Goal: Transaction & Acquisition: Purchase product/service

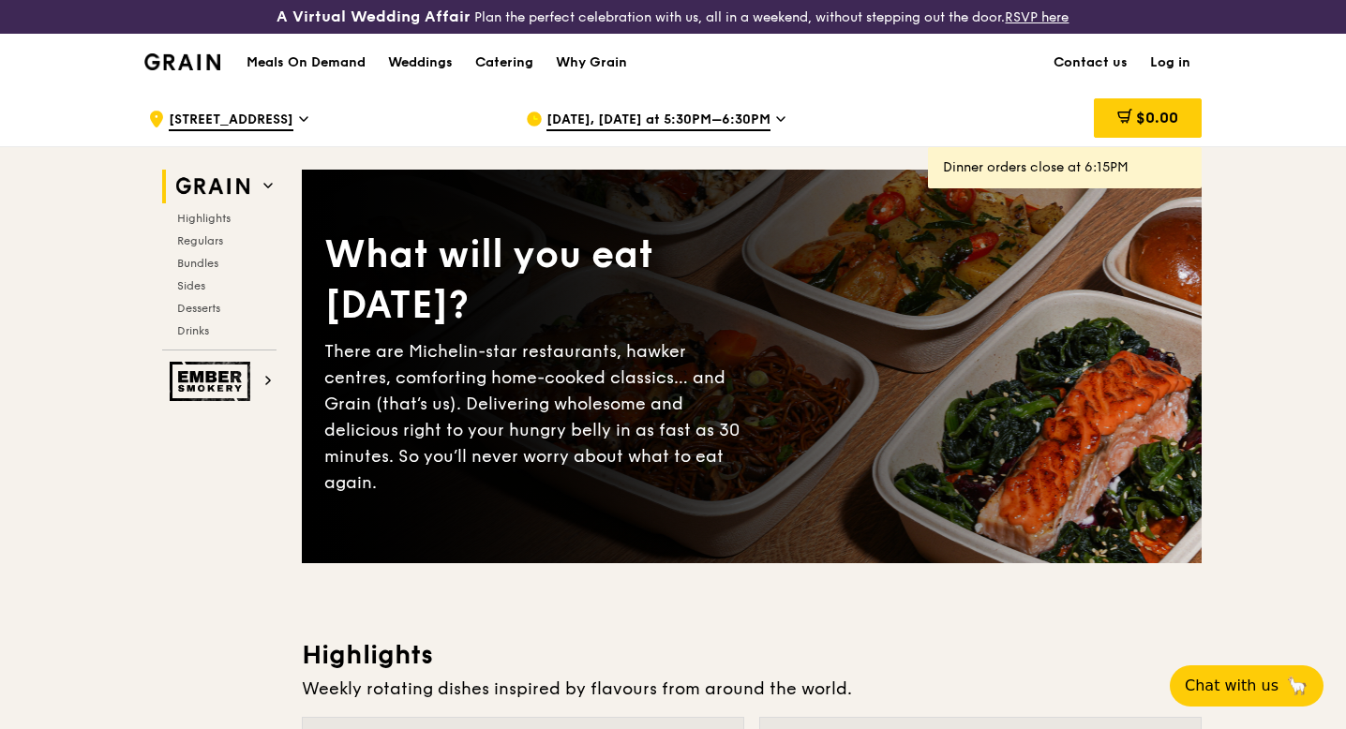
click at [738, 116] on span "Sep 24, Today at 5:30PM–6:30PM" at bounding box center [658, 121] width 224 height 21
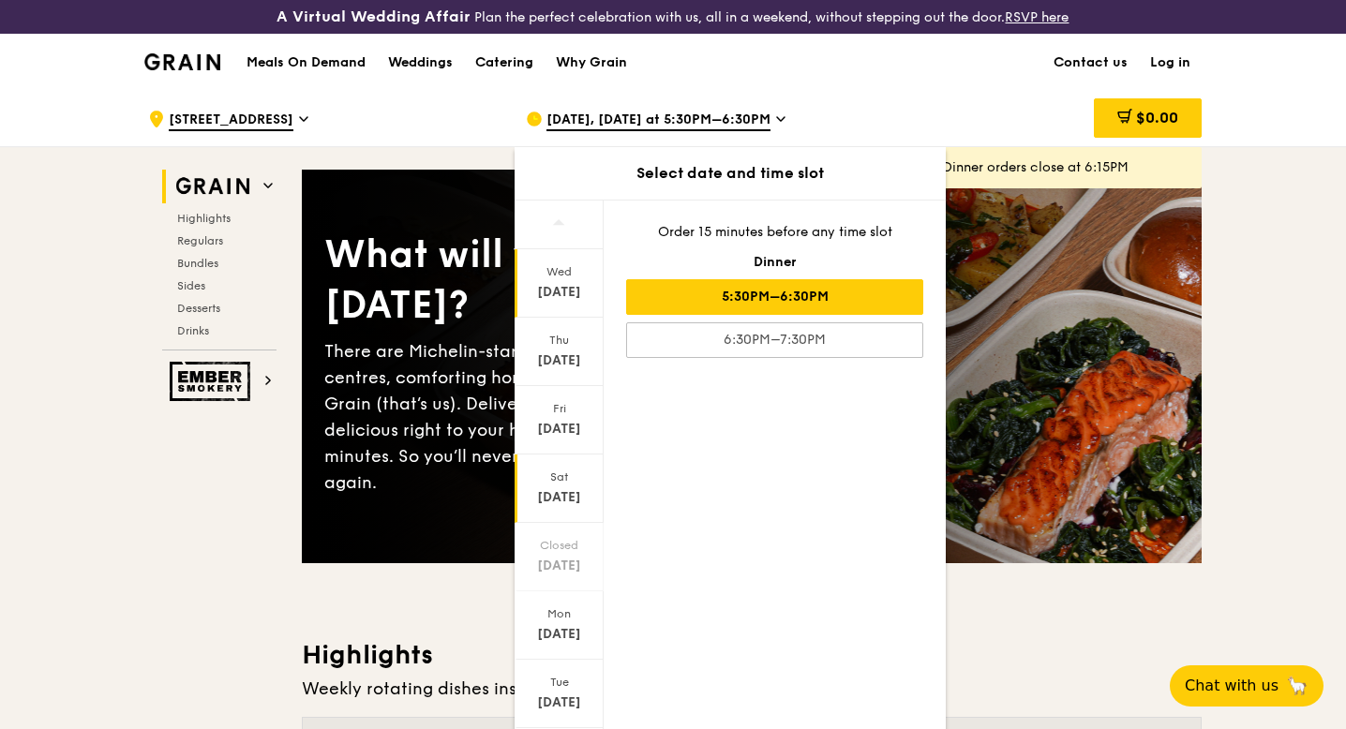
scroll to position [47, 0]
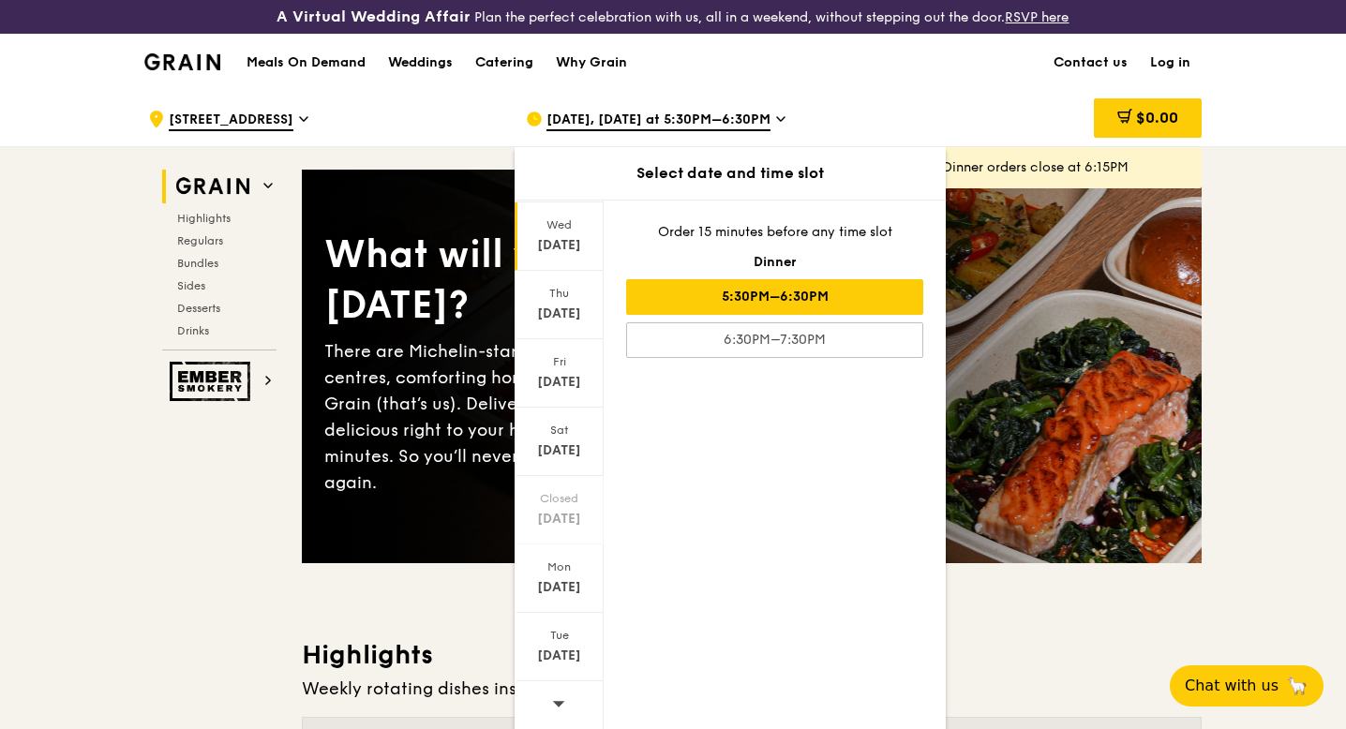
click at [556, 703] on icon at bounding box center [559, 704] width 12 height 6
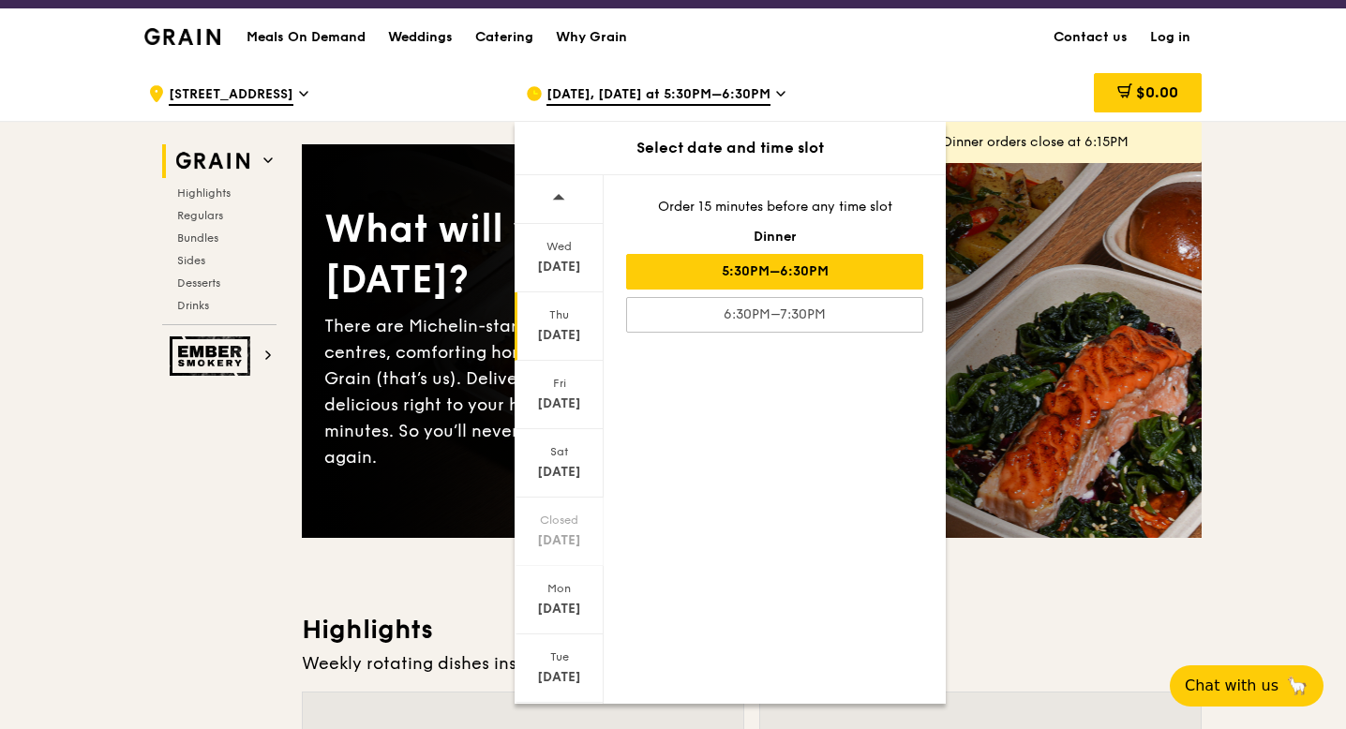
scroll to position [0, 0]
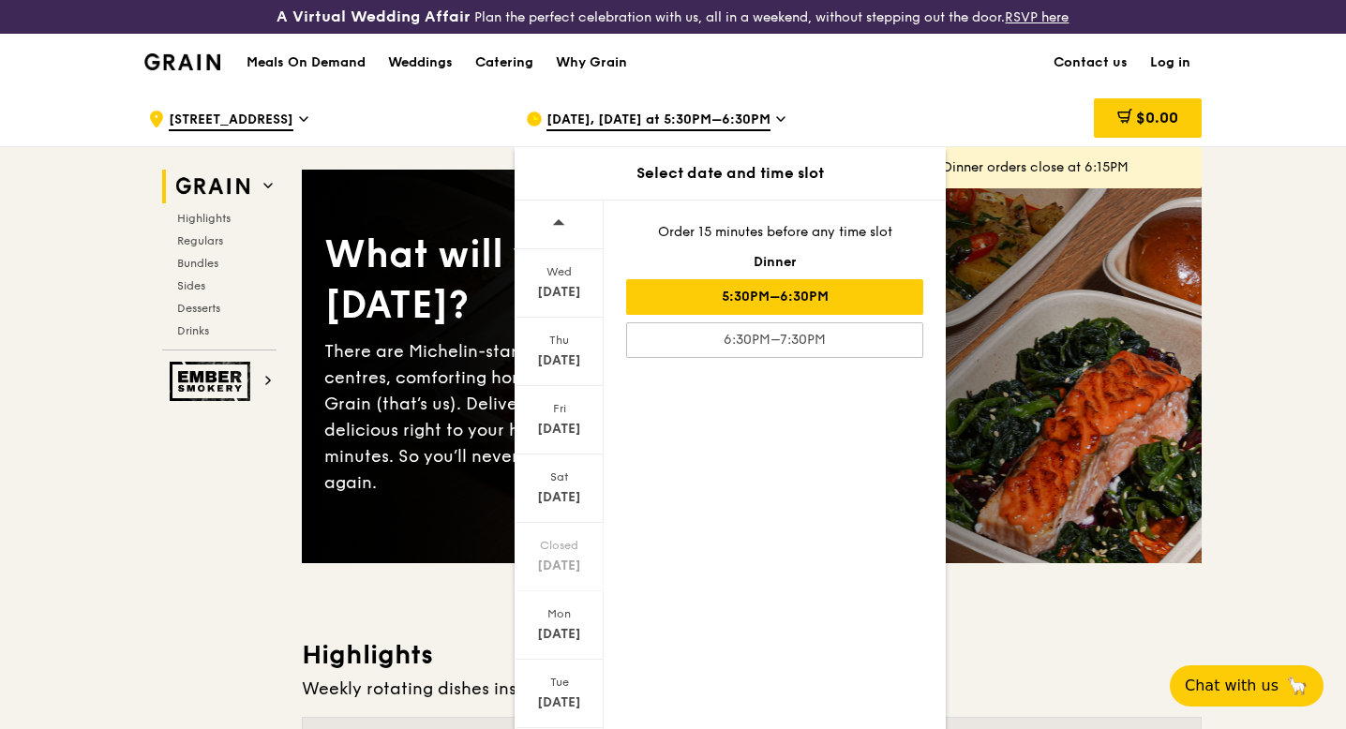
click at [552, 229] on span at bounding box center [558, 223] width 13 height 44
click at [553, 677] on div "Tue" at bounding box center [558, 682] width 83 height 15
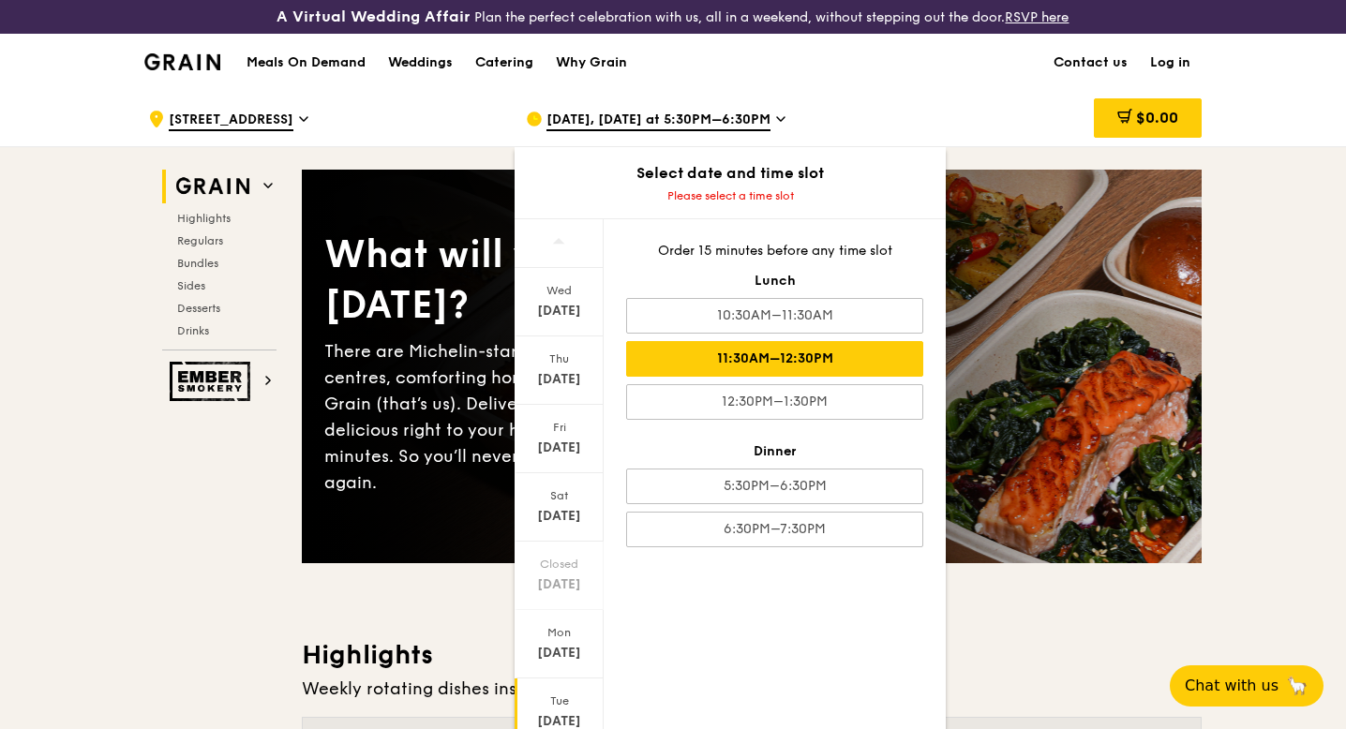
click at [815, 359] on div "11:30AM–12:30PM" at bounding box center [774, 359] width 297 height 36
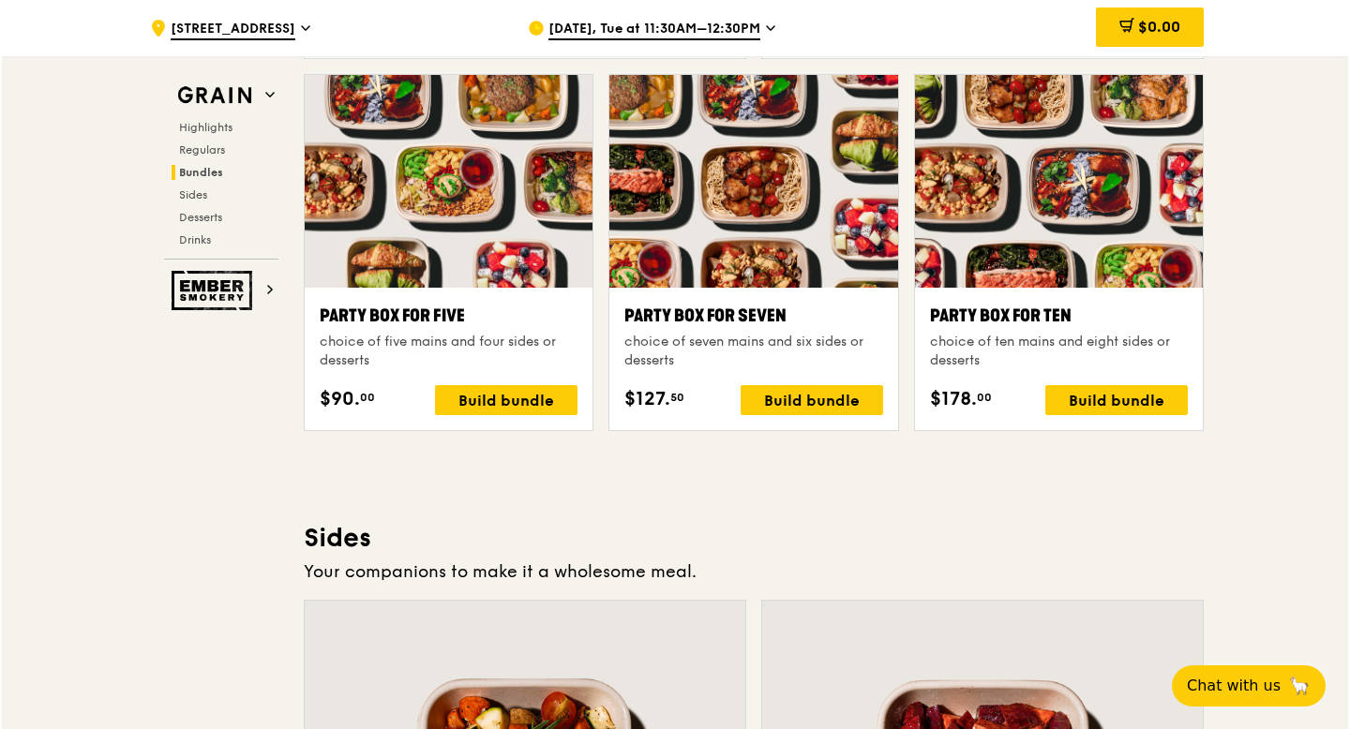
scroll to position [3789, 0]
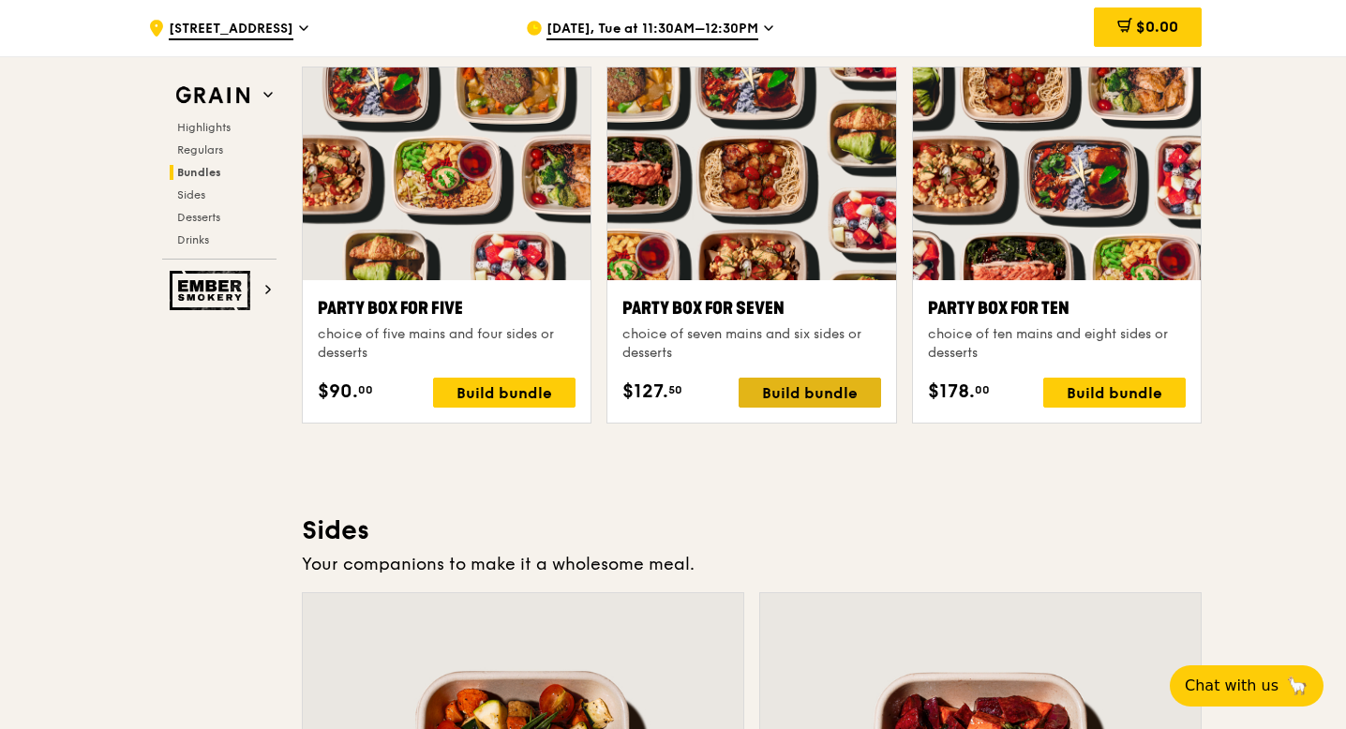
click at [798, 389] on div "Build bundle" at bounding box center [809, 393] width 142 height 30
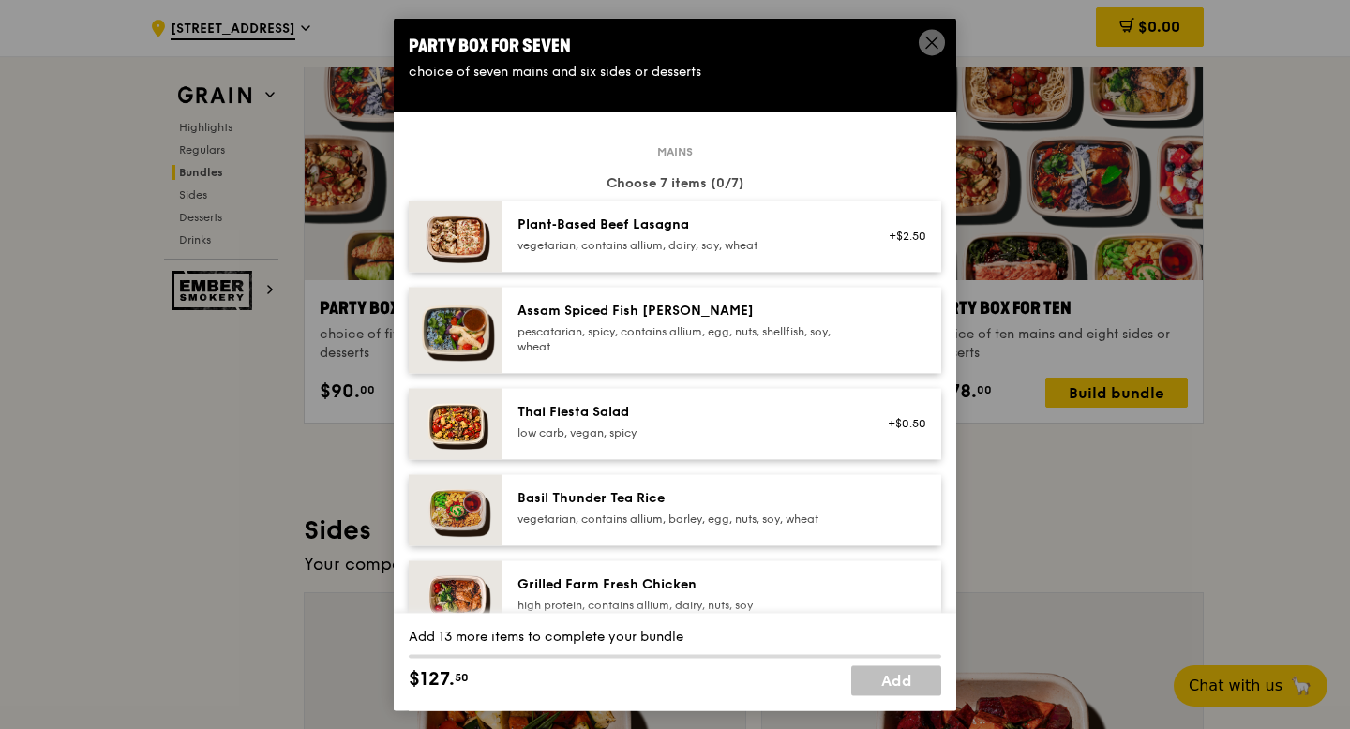
click at [753, 239] on div "vegetarian, contains allium, dairy, soy, wheat" at bounding box center [685, 245] width 336 height 15
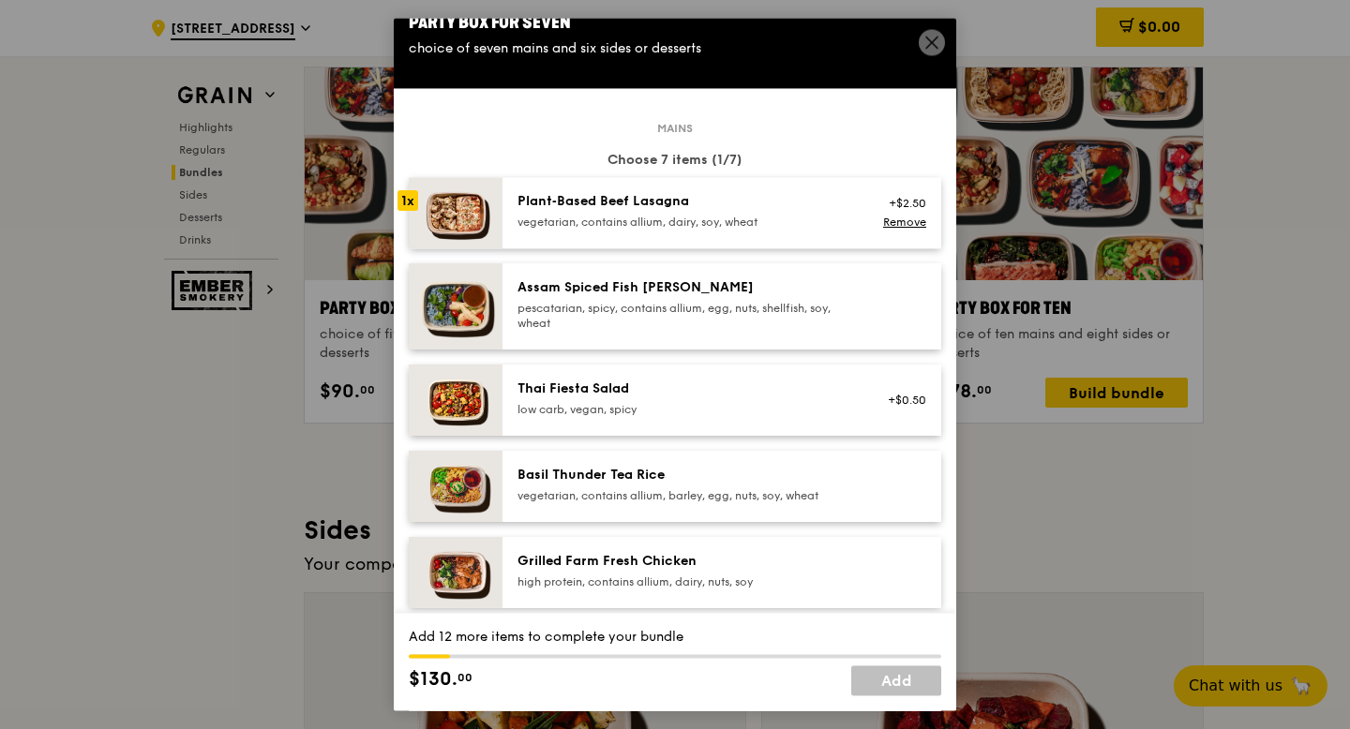
scroll to position [27, 0]
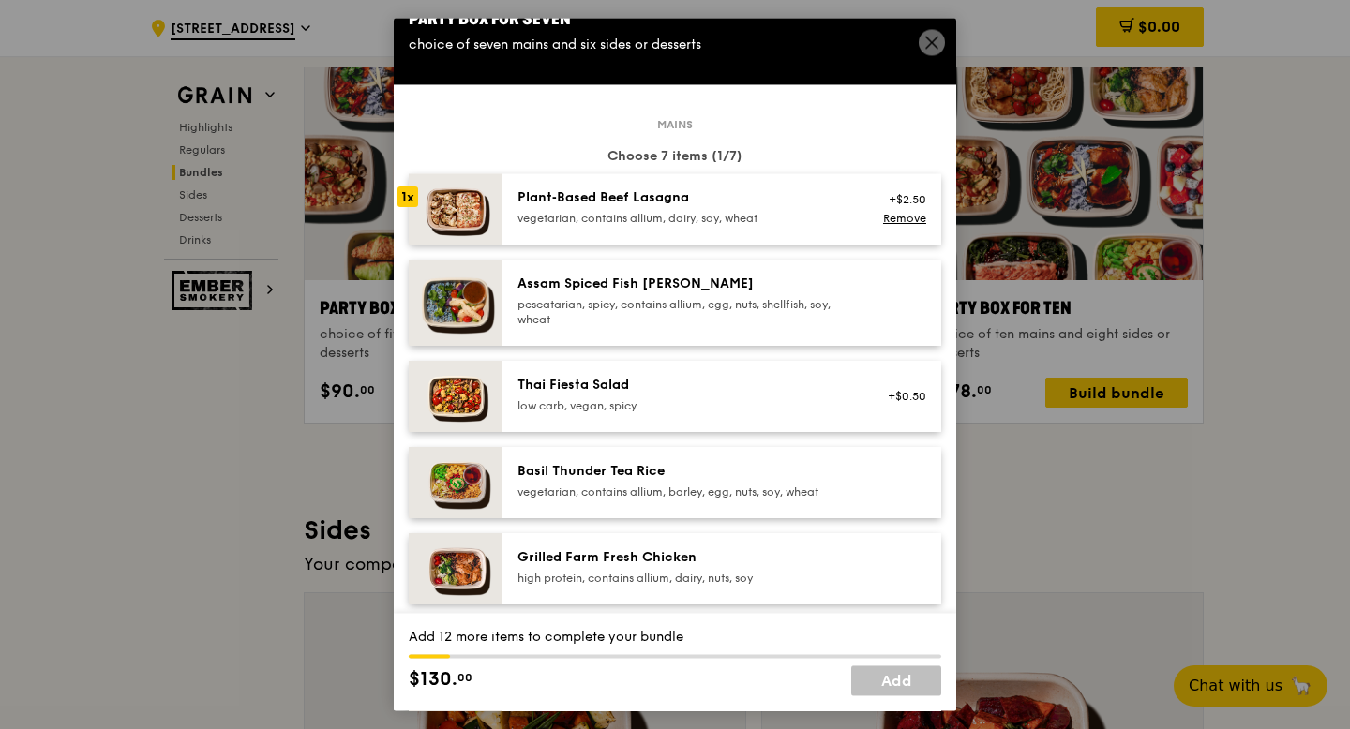
click at [750, 305] on div "pescatarian, spicy, contains allium, egg, nuts, shellfish, soy, wheat" at bounding box center [685, 312] width 336 height 30
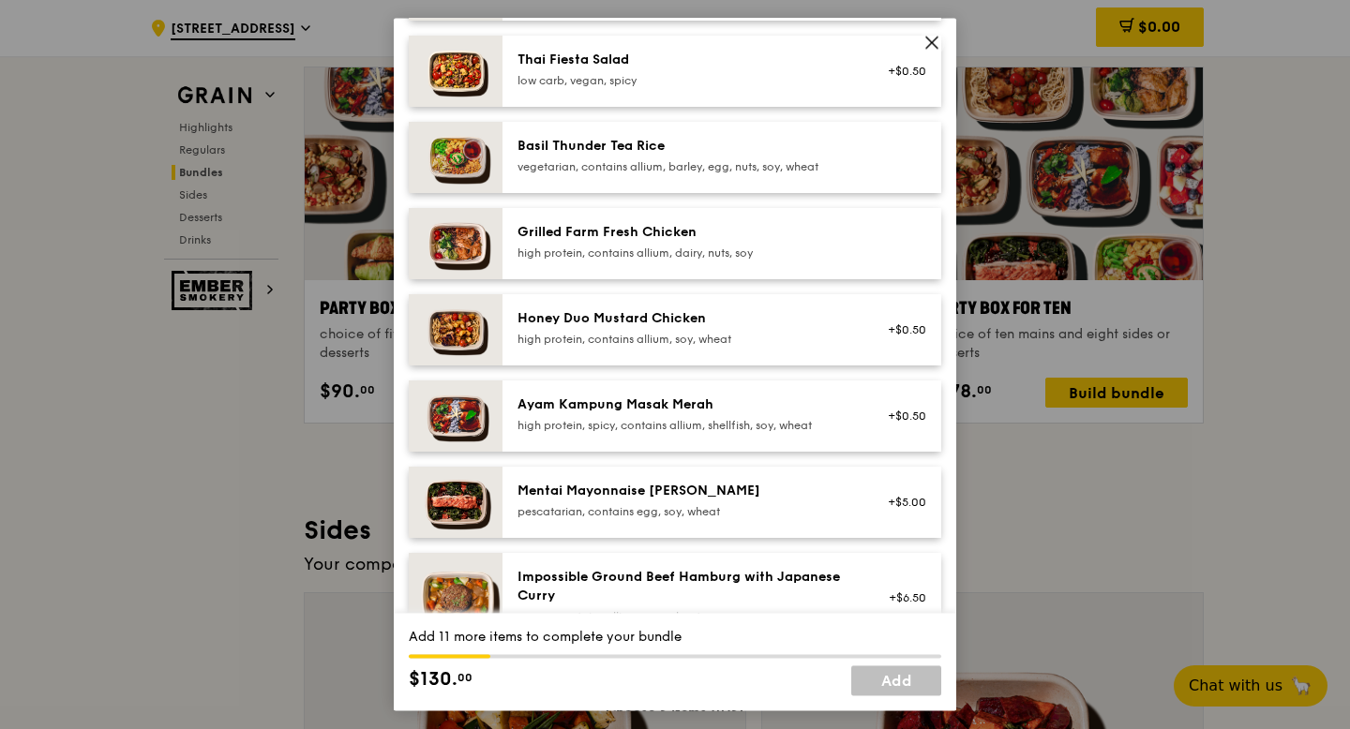
scroll to position [353, 0]
click at [737, 325] on div "Honey Duo Mustard Chicken" at bounding box center [685, 317] width 336 height 19
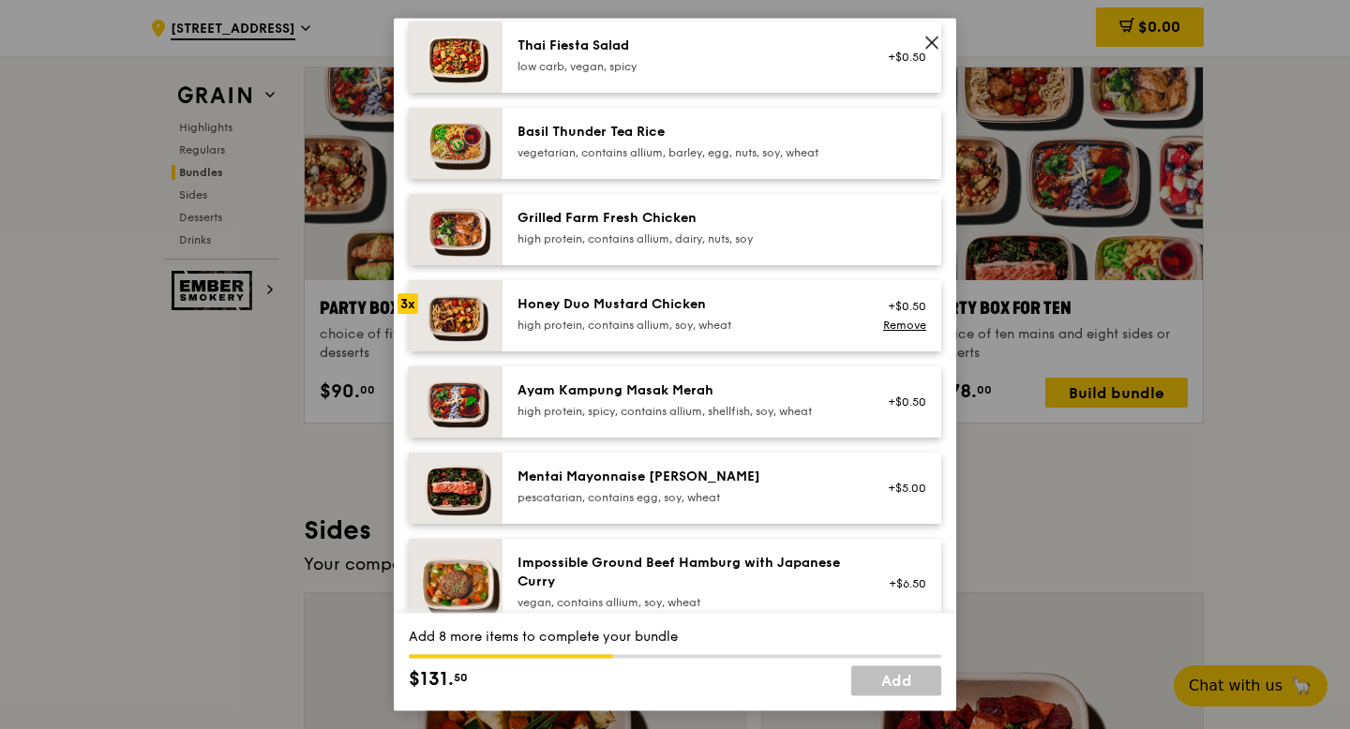
scroll to position [369, 0]
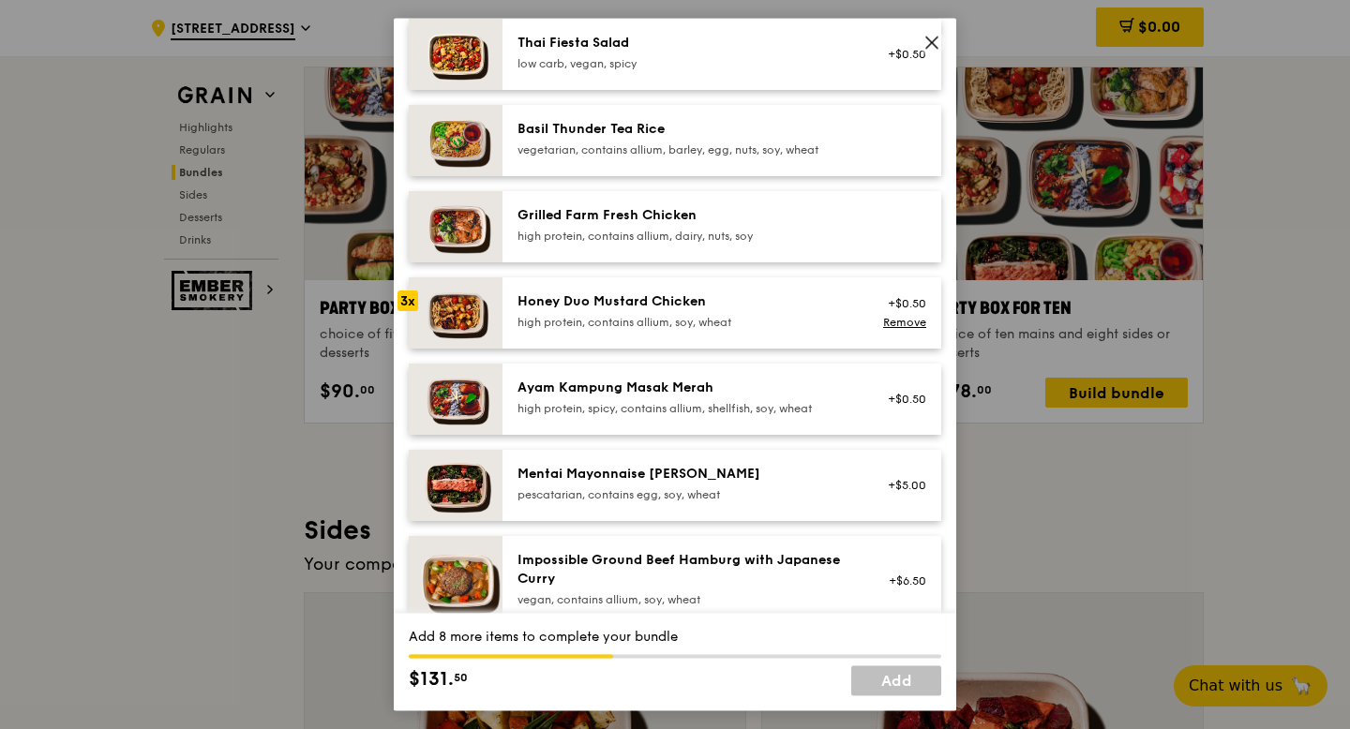
click at [706, 486] on div "Mentai Mayonnaise Aburi Salmon pescatarian, contains egg, soy, wheat" at bounding box center [685, 483] width 336 height 37
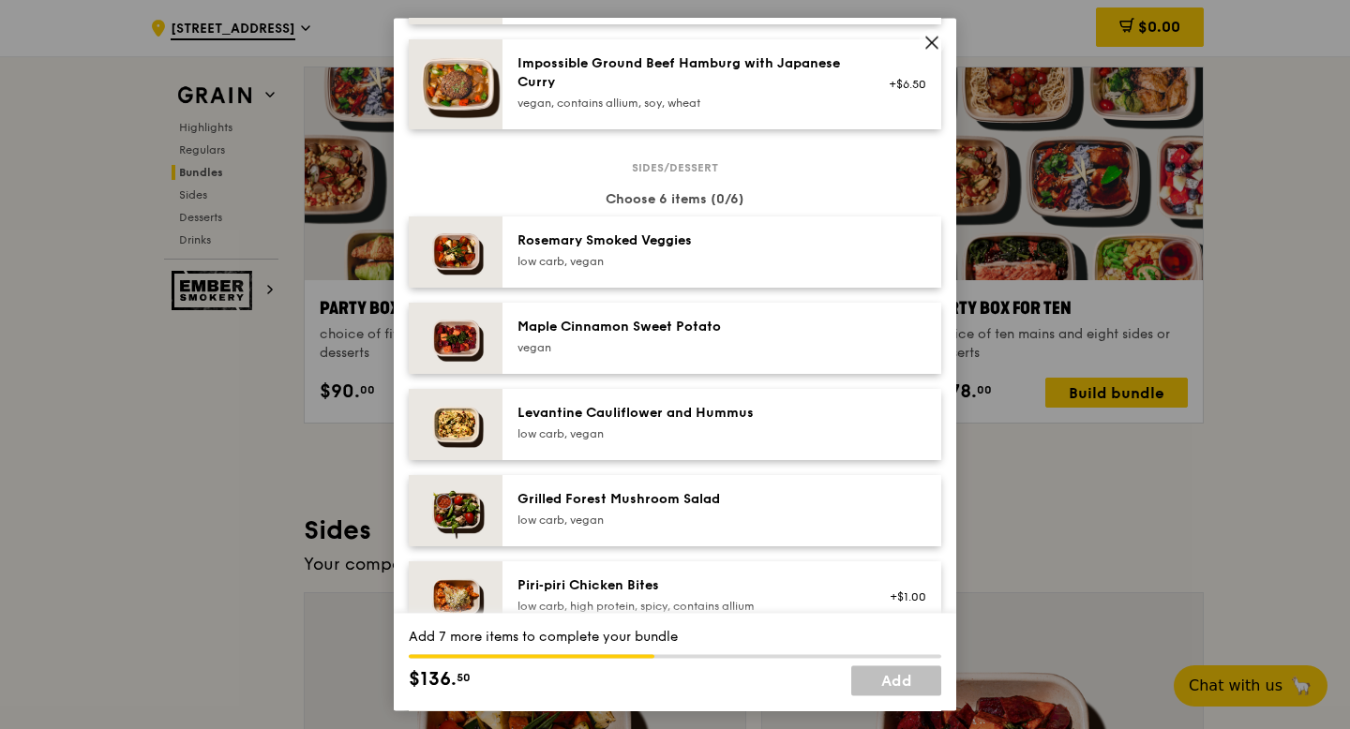
scroll to position [888, 0]
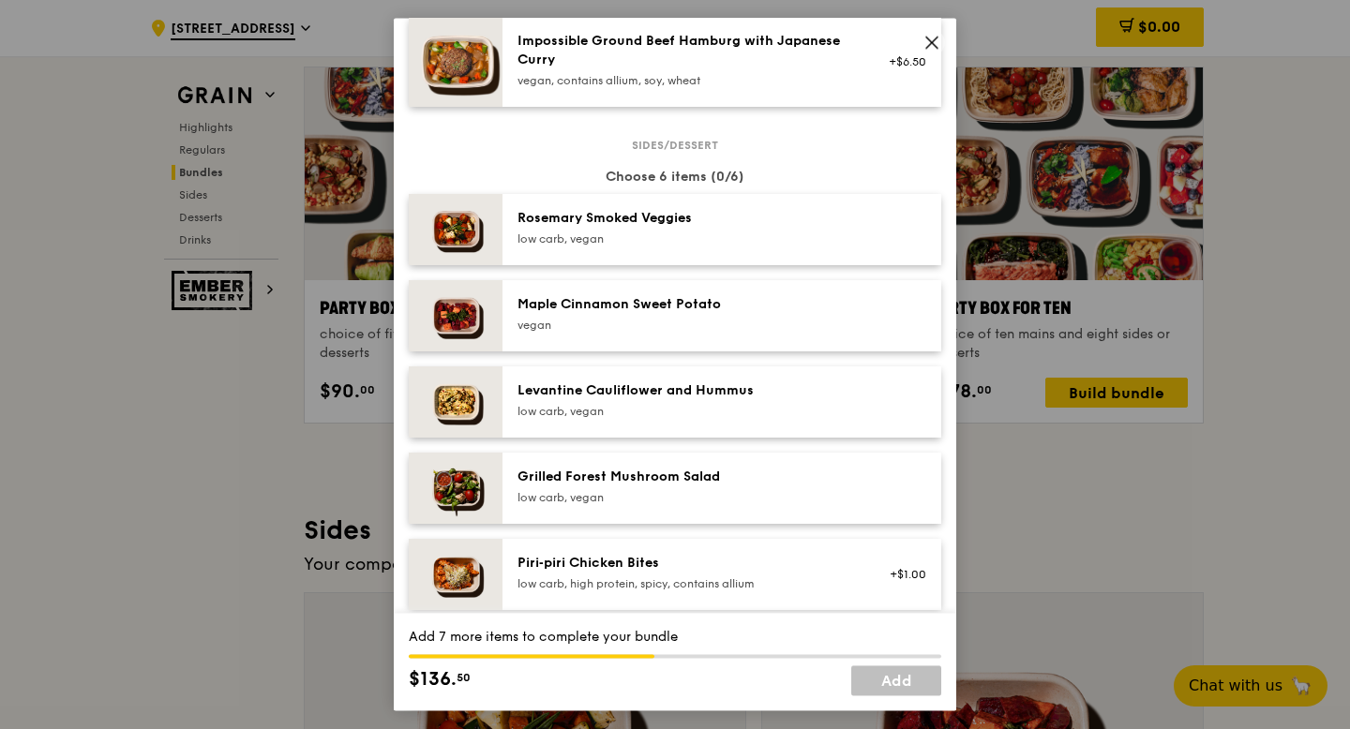
click at [622, 392] on div "Levantine Cauliflower and Hummus" at bounding box center [685, 390] width 336 height 19
click at [620, 393] on div "Levantine Cauliflower and Hummus" at bounding box center [685, 390] width 336 height 19
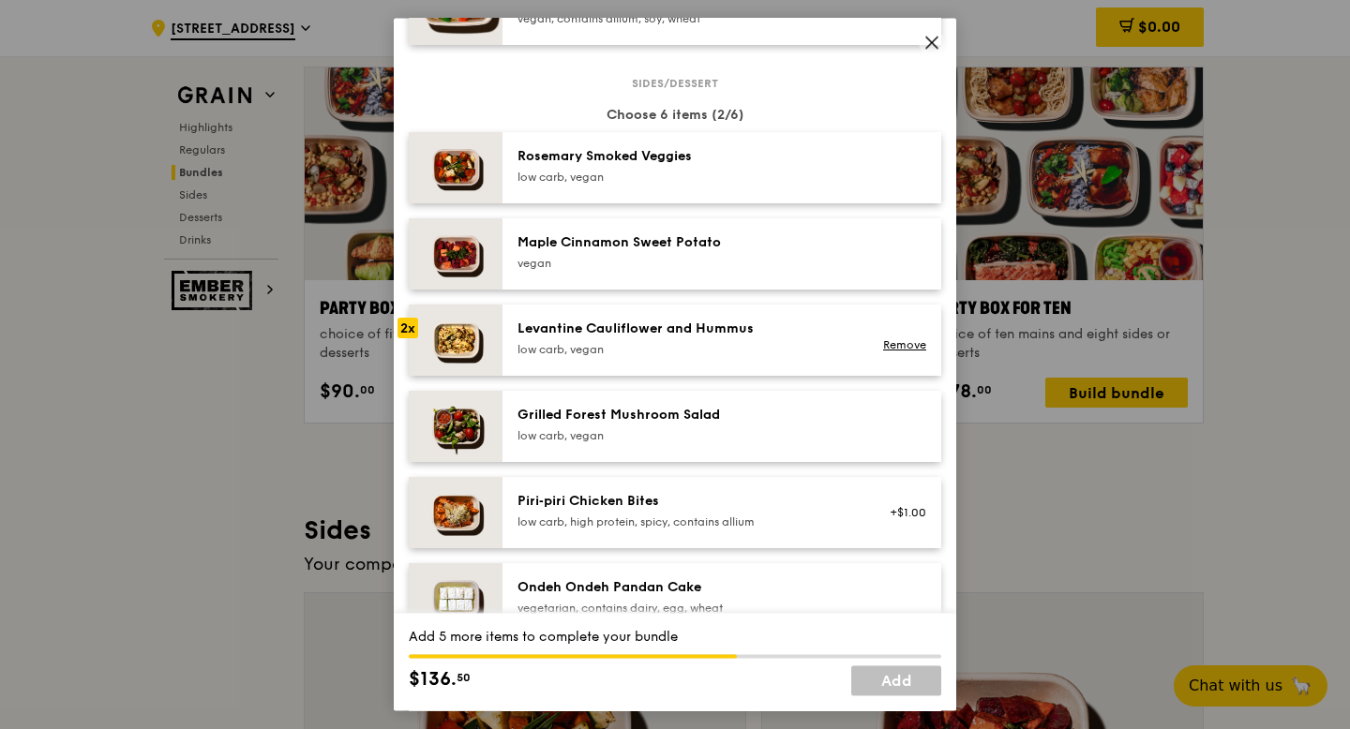
scroll to position [944, 0]
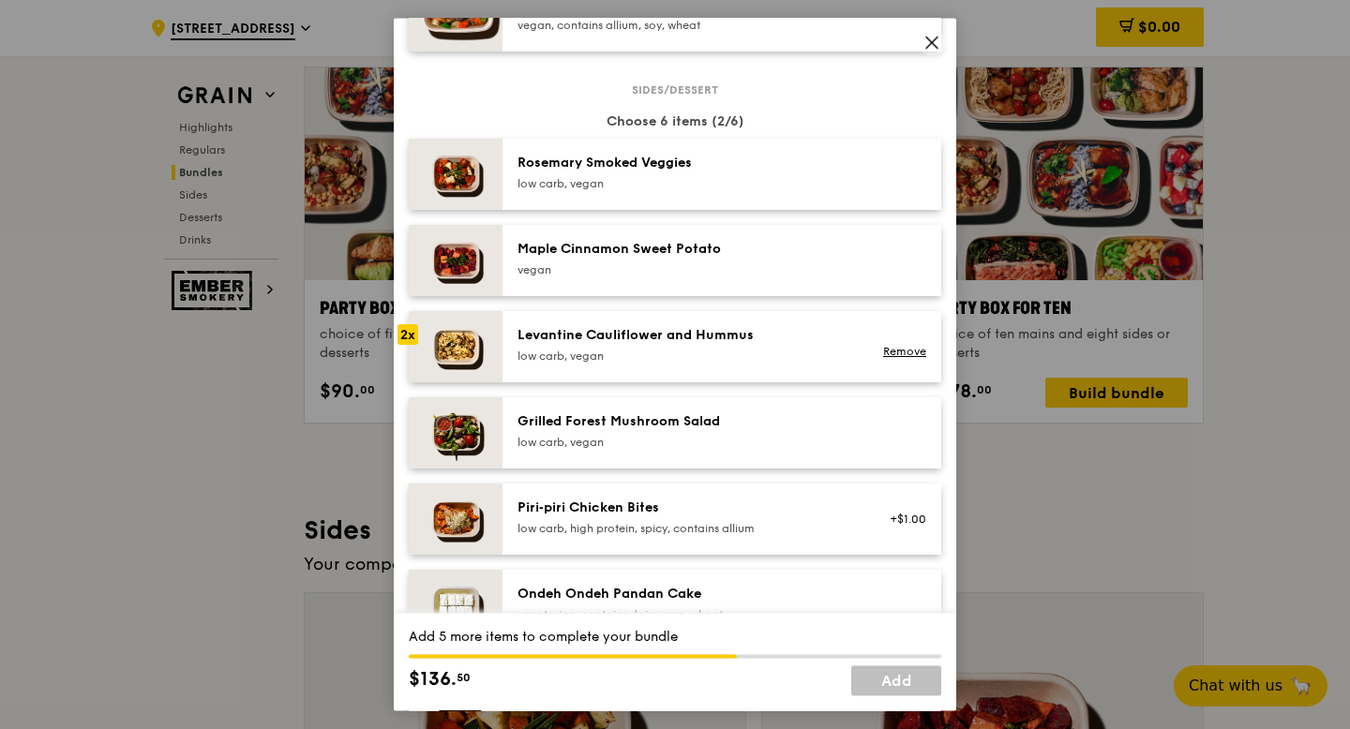
click at [748, 175] on div "Rosemary Smoked Veggies low carb, vegan" at bounding box center [685, 172] width 336 height 37
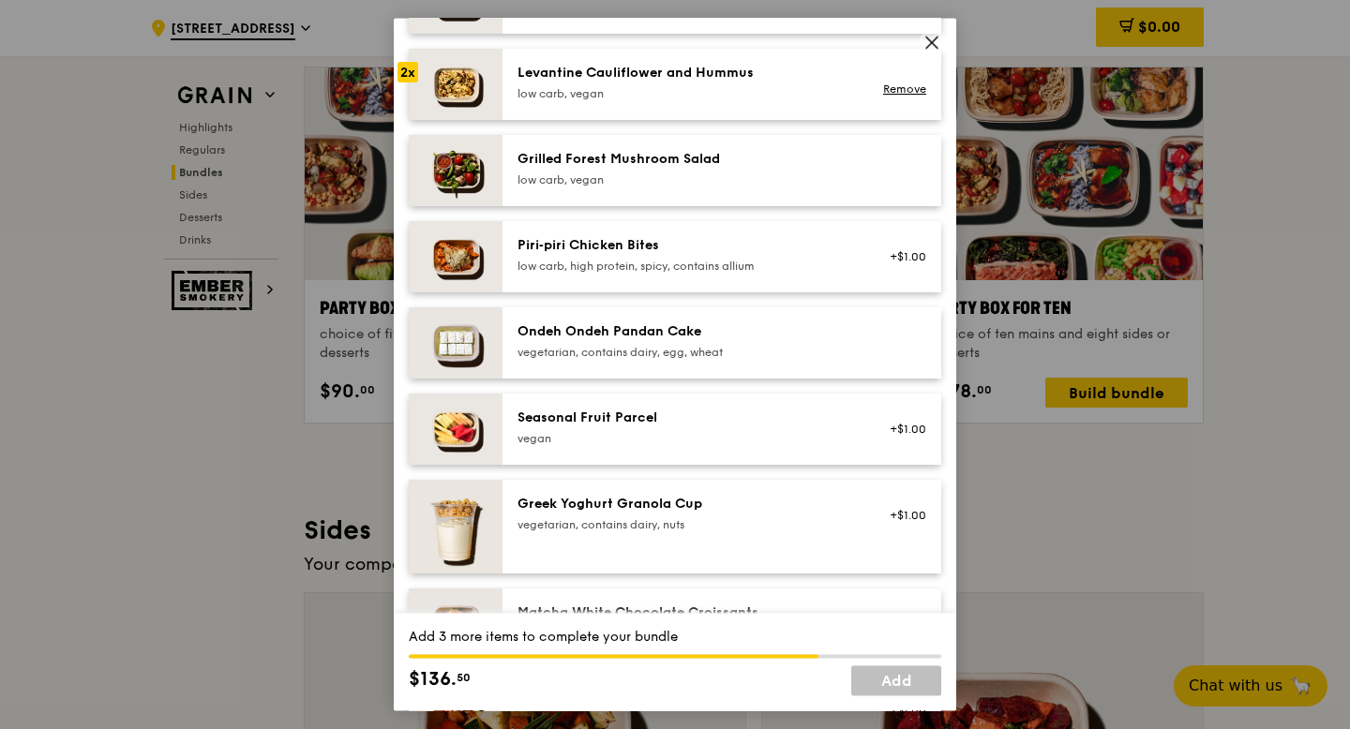
scroll to position [1205, 0]
click at [737, 359] on div "vegetarian, contains dairy, egg, wheat" at bounding box center [685, 353] width 336 height 15
click at [747, 267] on div "low carb, high protein, spicy, contains allium" at bounding box center [685, 267] width 336 height 15
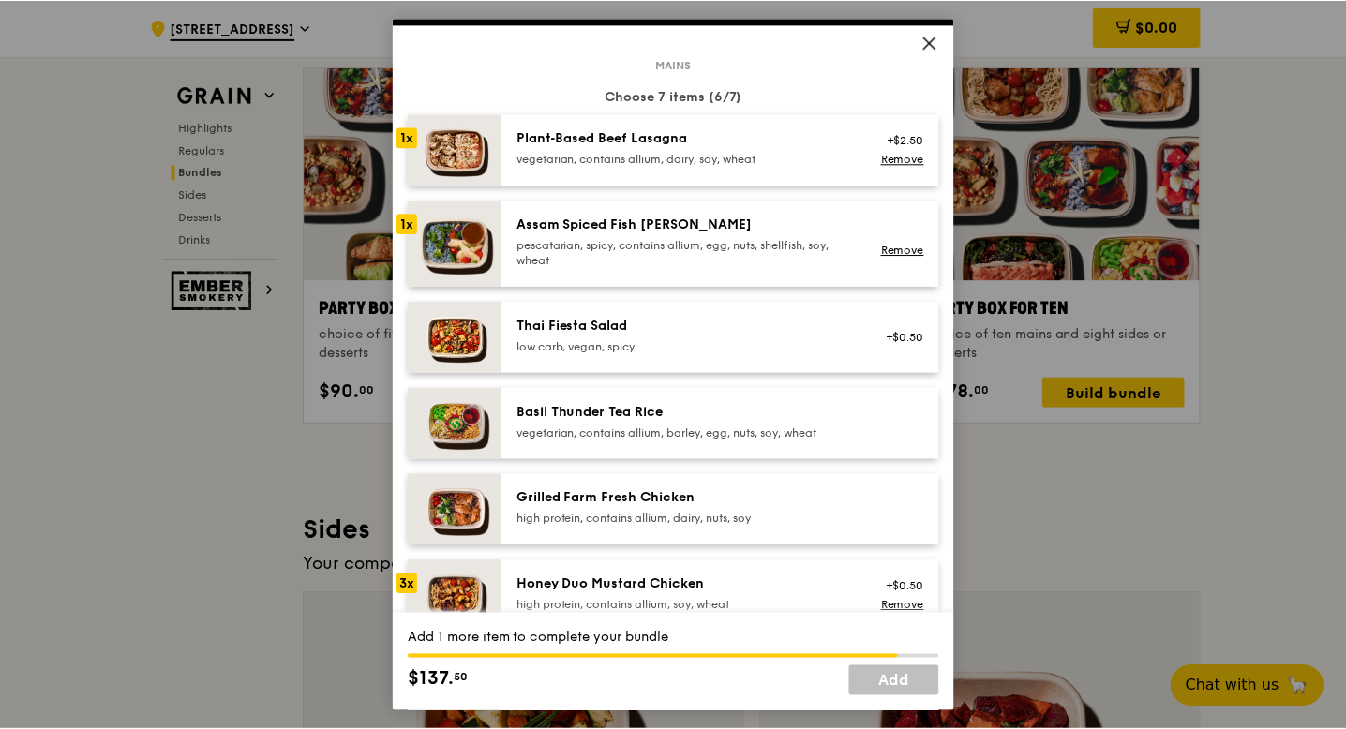
scroll to position [265, 0]
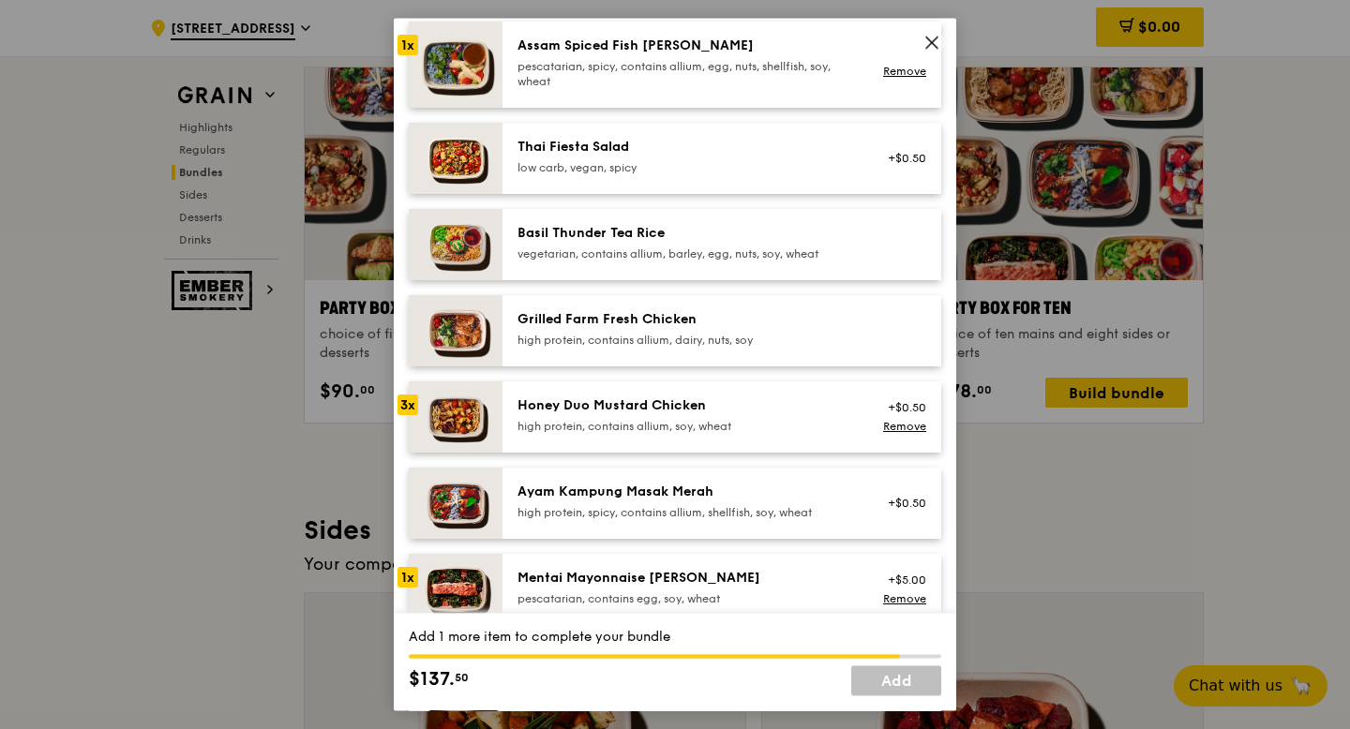
click at [710, 491] on div "Ayam Kampung Masak Merah" at bounding box center [685, 492] width 336 height 19
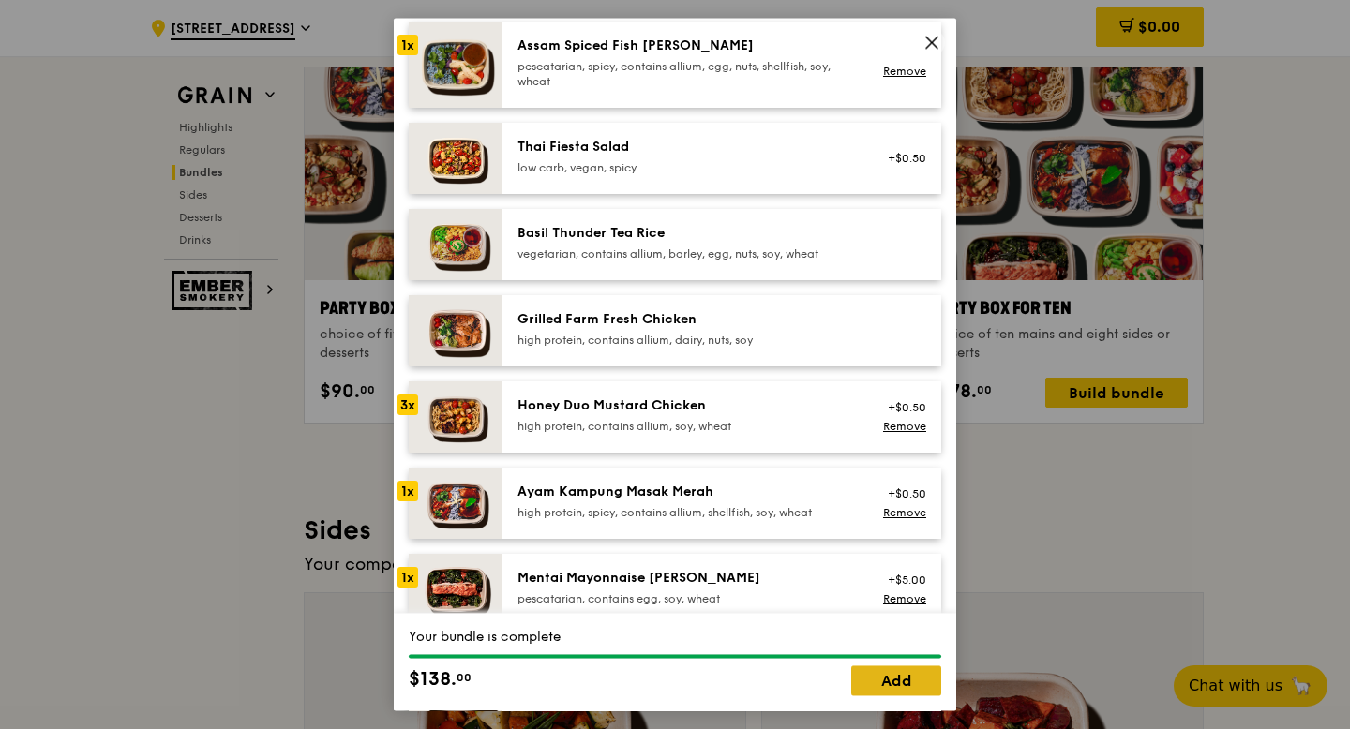
click at [898, 674] on link "Add" at bounding box center [896, 681] width 90 height 30
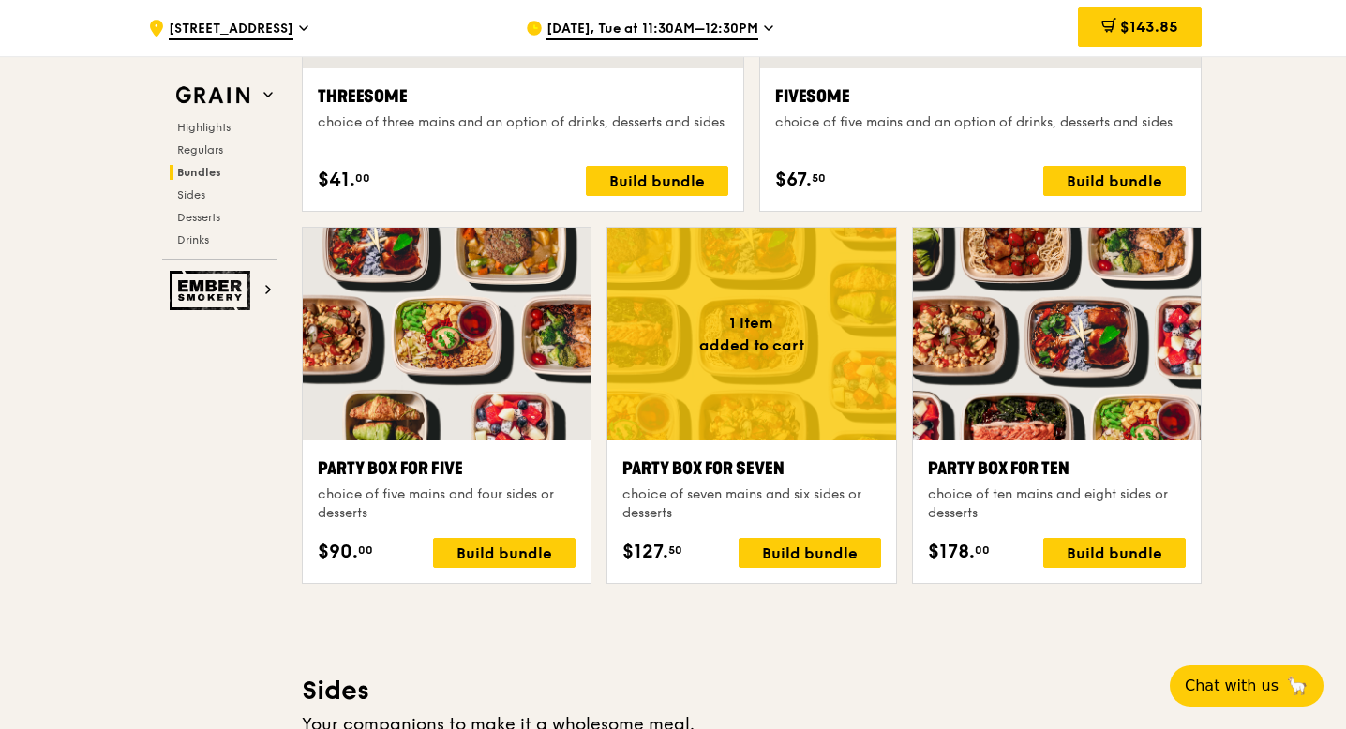
scroll to position [3634, 0]
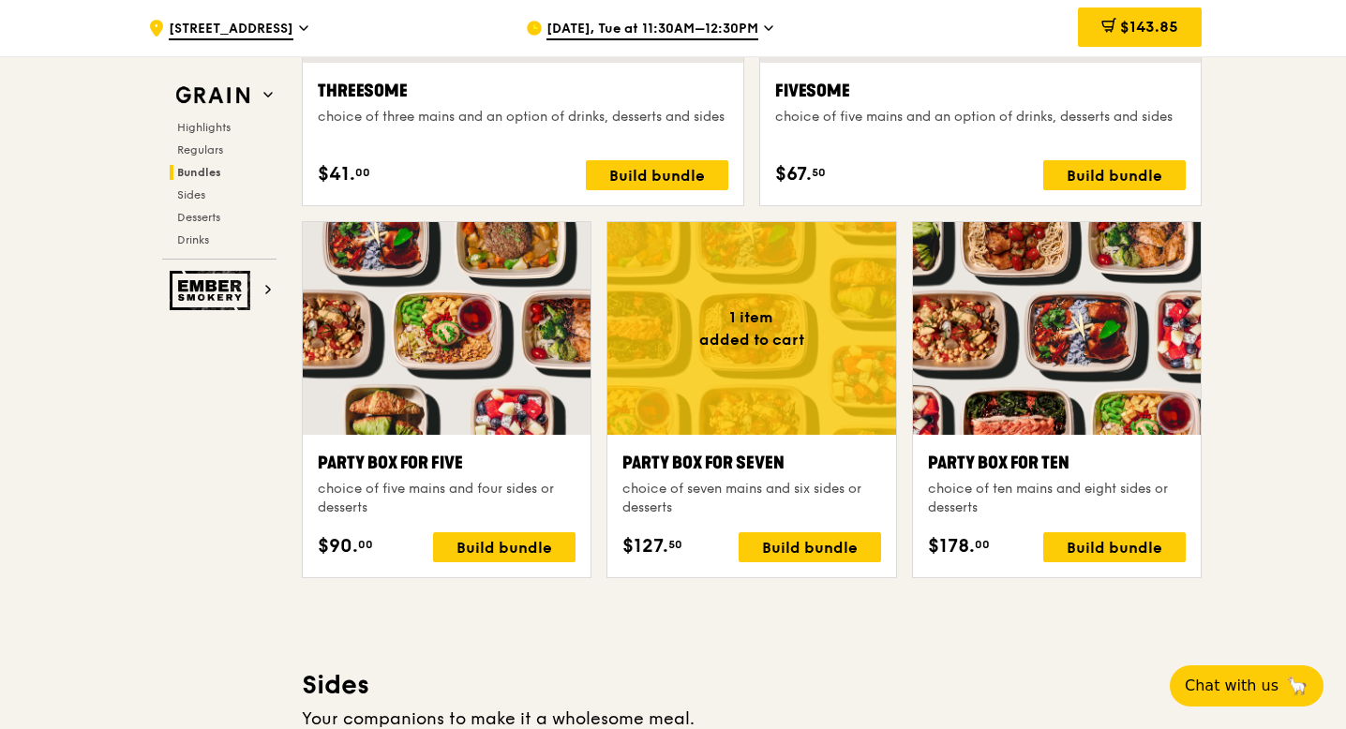
click at [780, 362] on div at bounding box center [751, 328] width 288 height 213
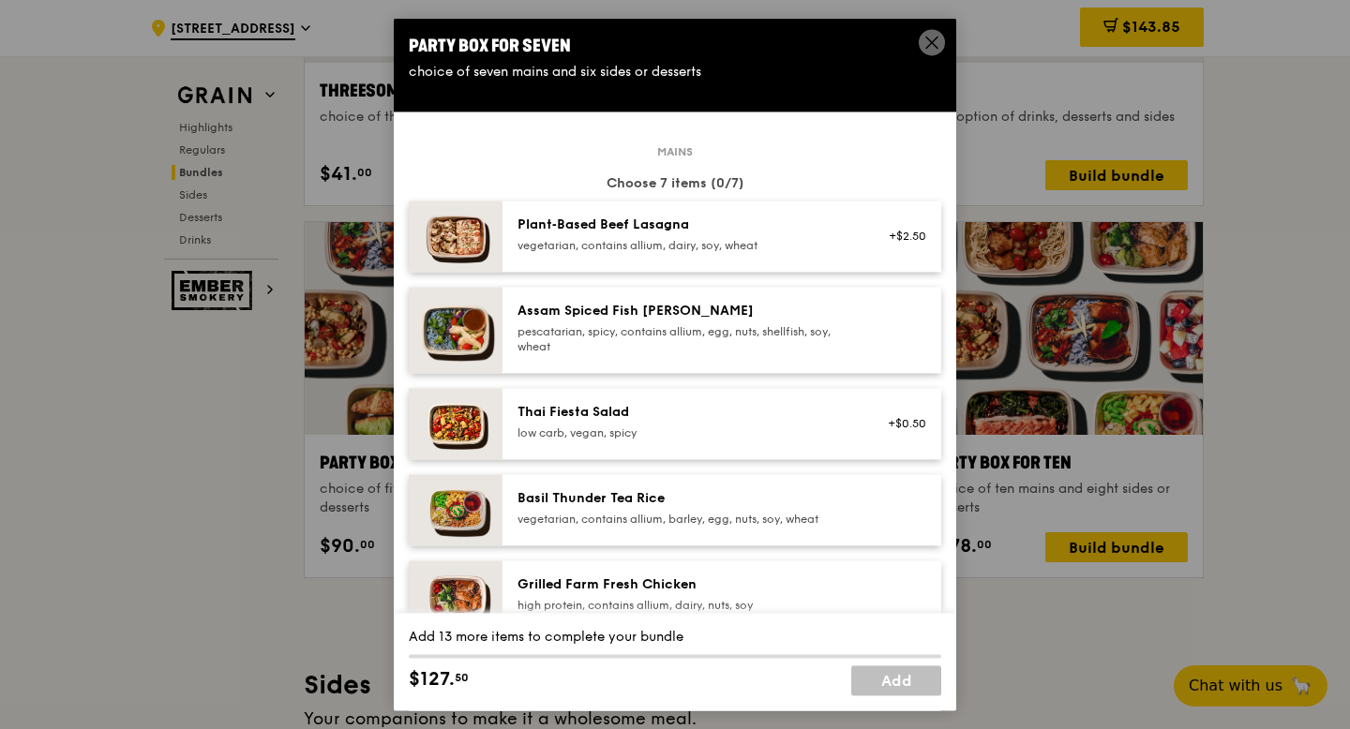
click at [920, 44] on span at bounding box center [931, 42] width 26 height 26
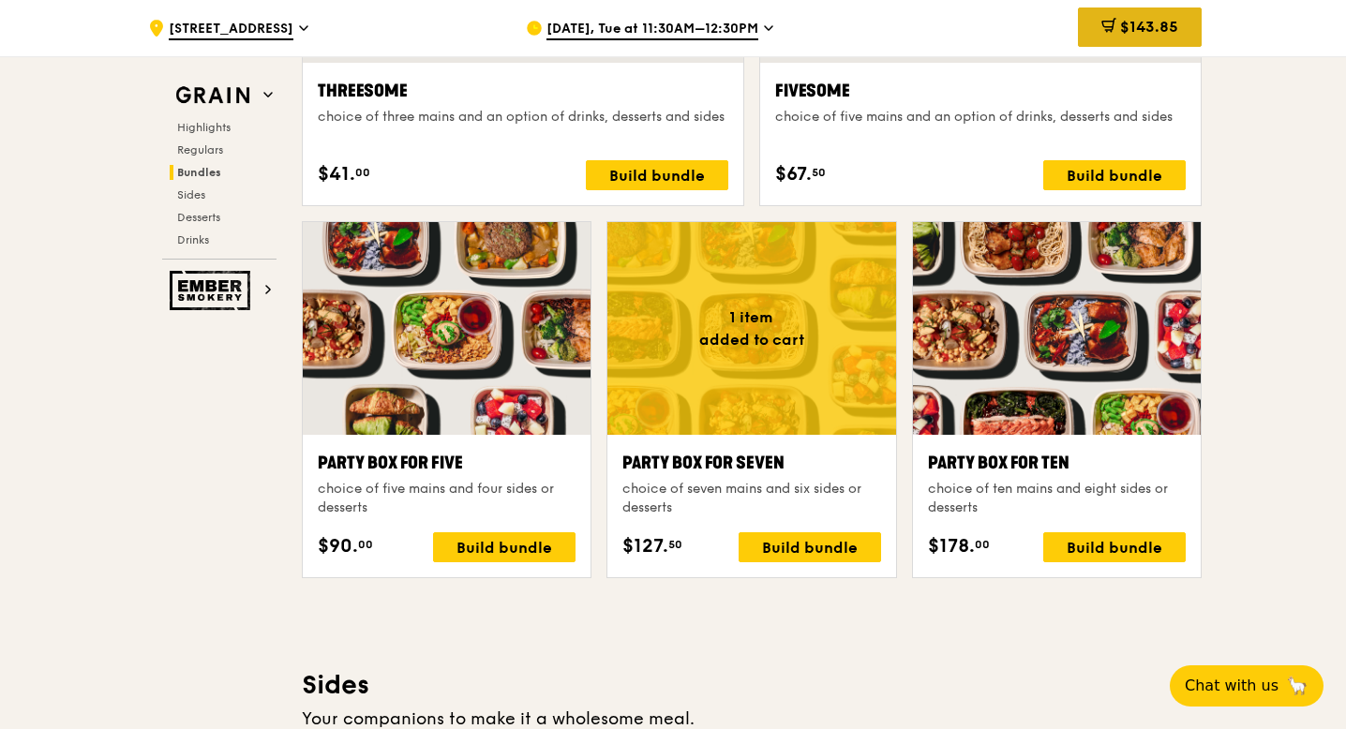
click at [1105, 19] on icon at bounding box center [1108, 25] width 15 height 15
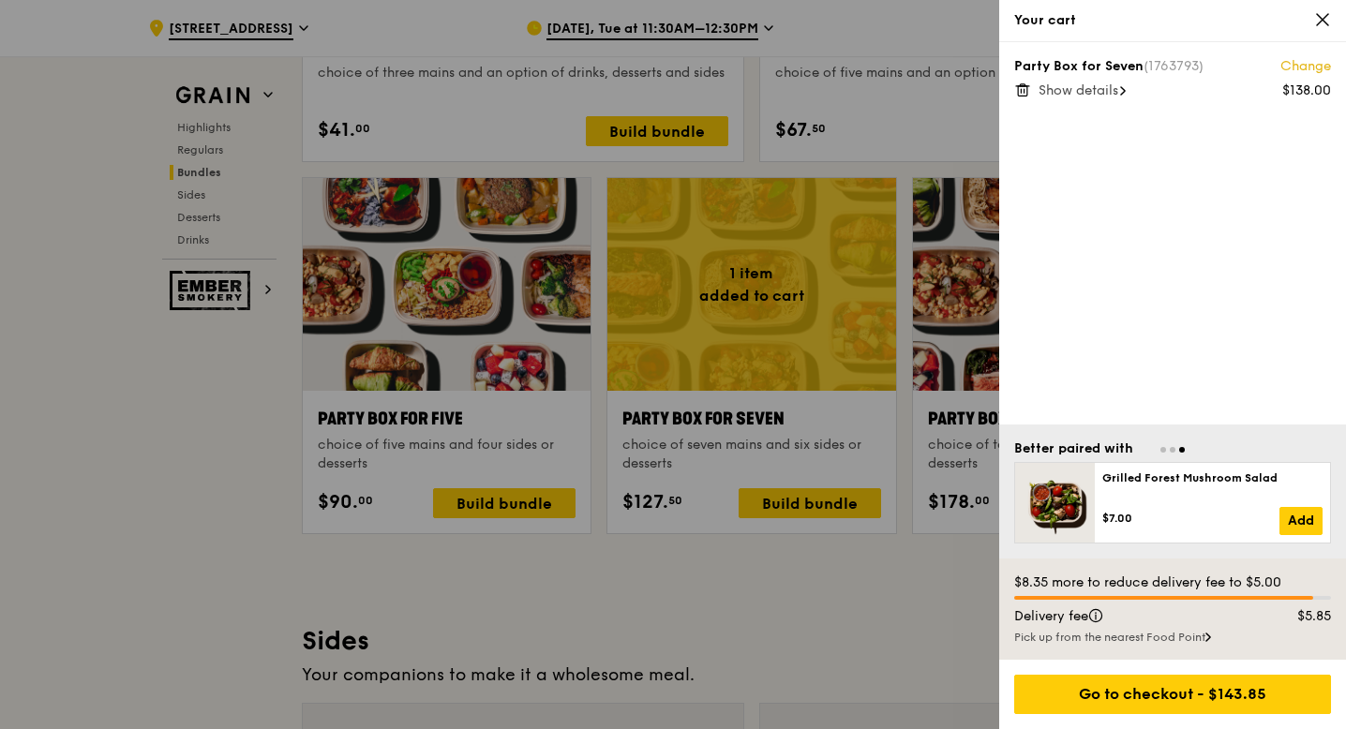
scroll to position [3677, 0]
click at [1103, 96] on span "Show details" at bounding box center [1078, 90] width 80 height 16
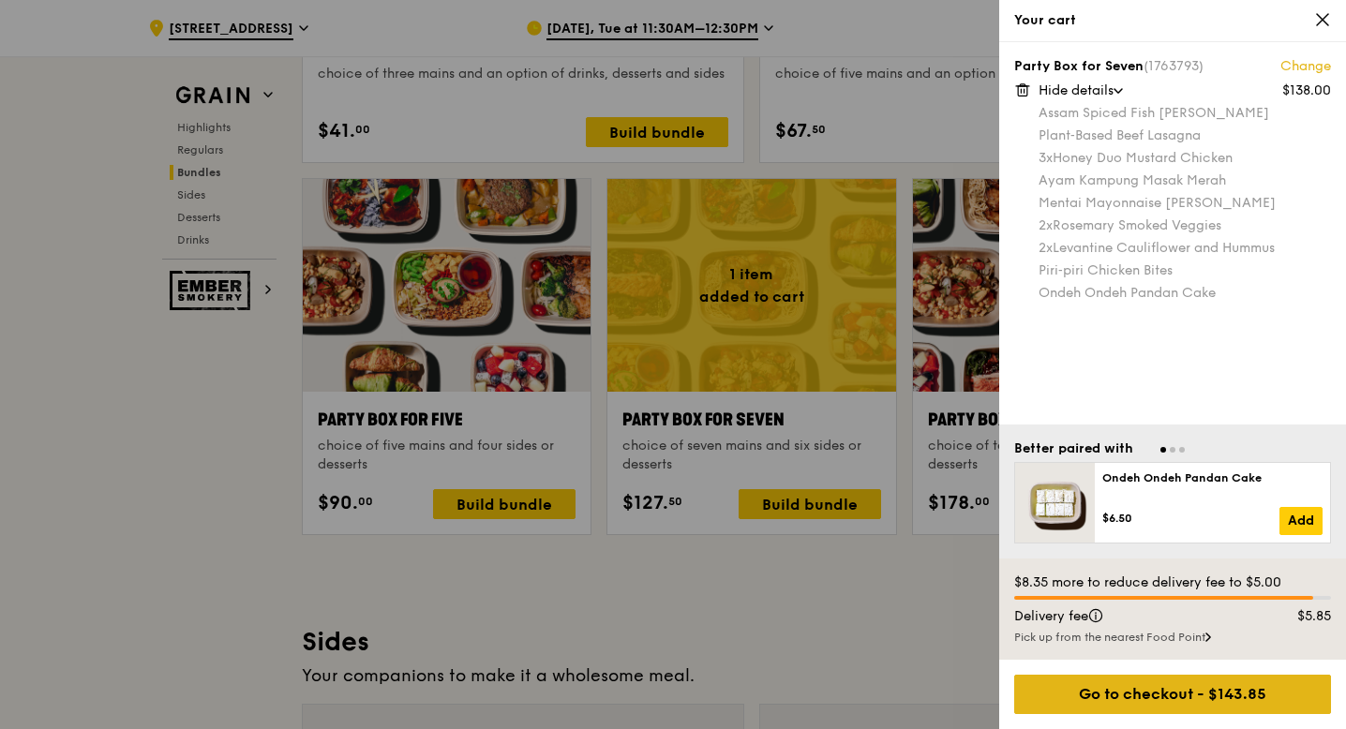
click at [1137, 676] on div "Go to checkout - $143.85" at bounding box center [1172, 694] width 317 height 39
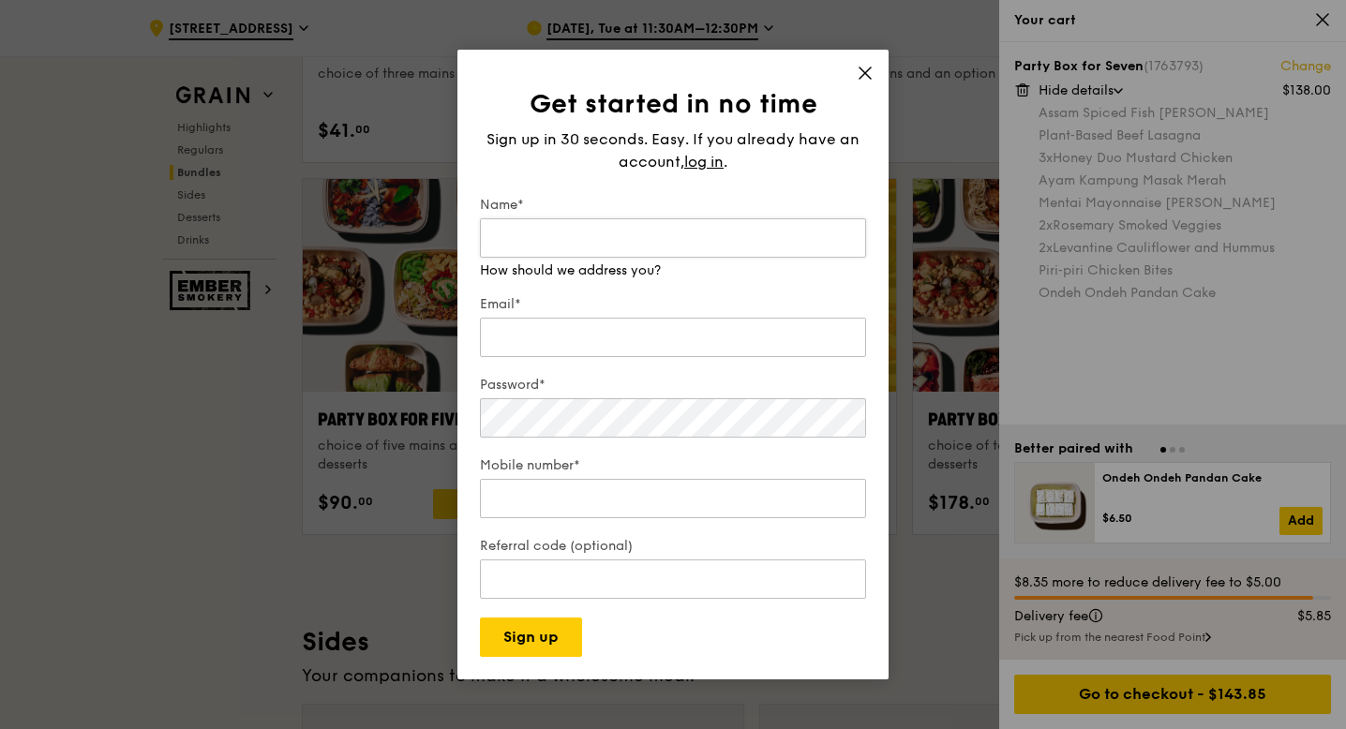
click at [739, 245] on input "Name*" at bounding box center [673, 237] width 386 height 39
type input "Yap Lee Shen"
click at [696, 339] on div "Email*" at bounding box center [673, 328] width 386 height 66
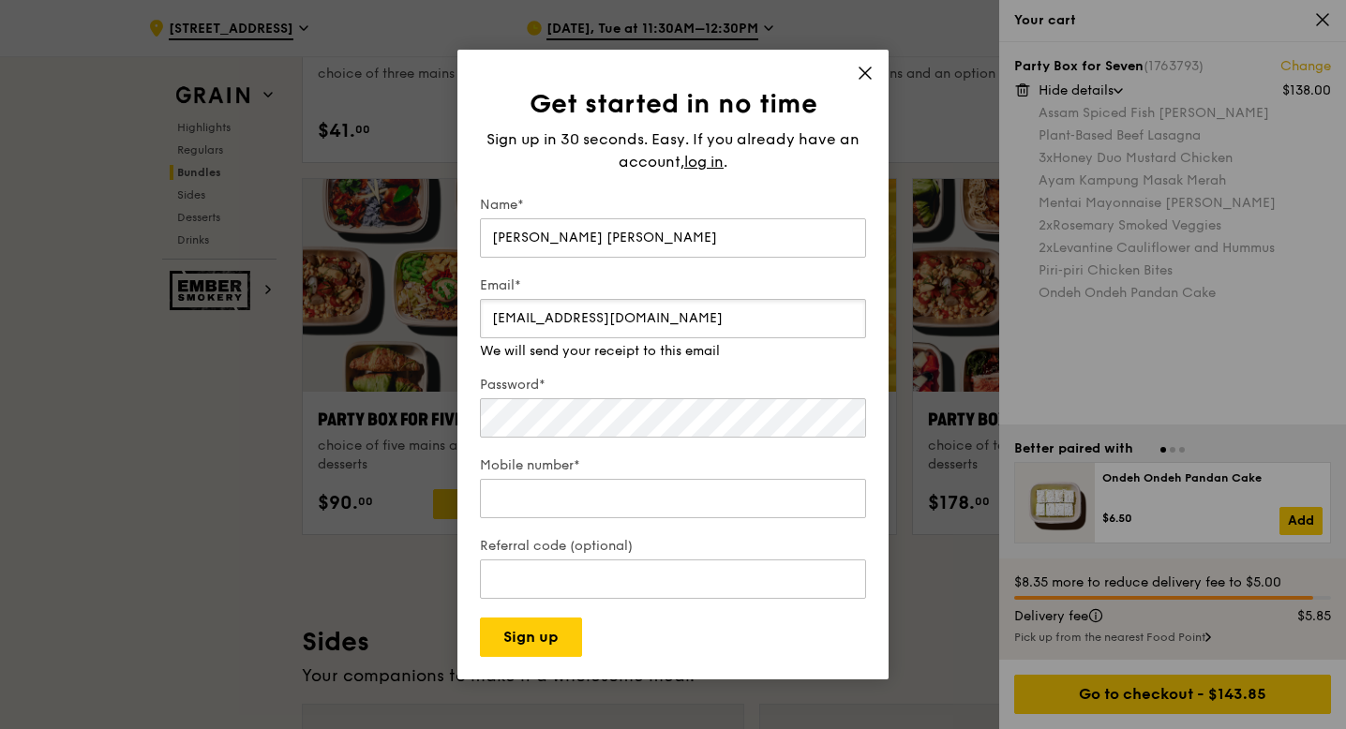
type input "leeshenyap@gmail.com"
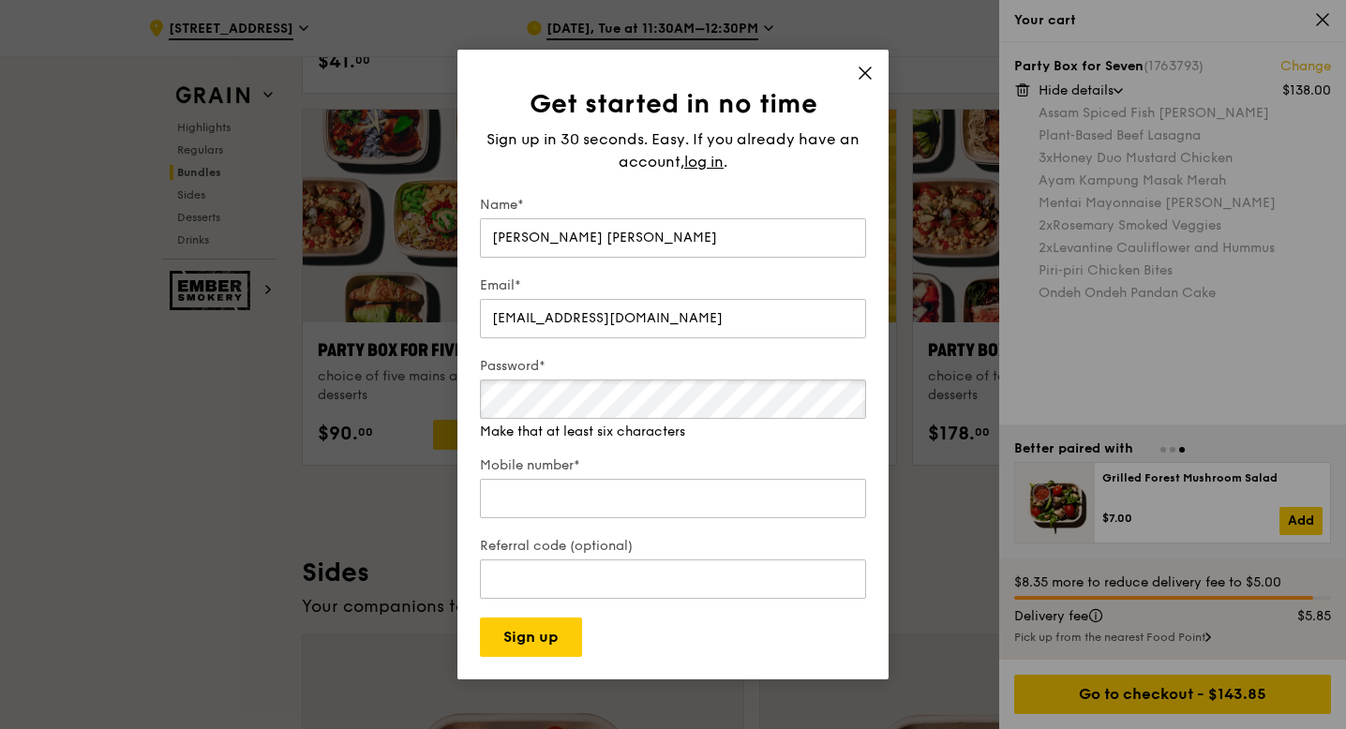
scroll to position [3745, 0]
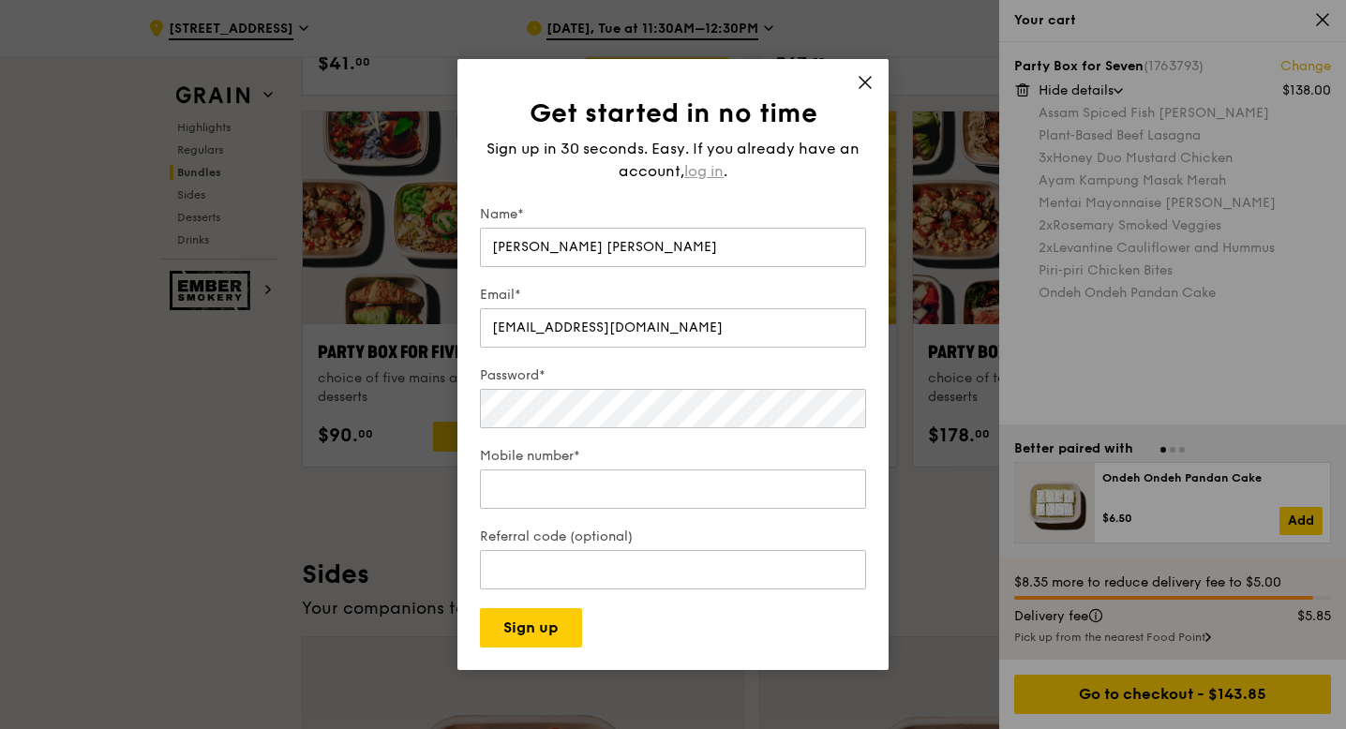
click at [709, 157] on div "Sign up in 30 seconds. Easy. If you already have an account, log in ." at bounding box center [673, 160] width 386 height 45
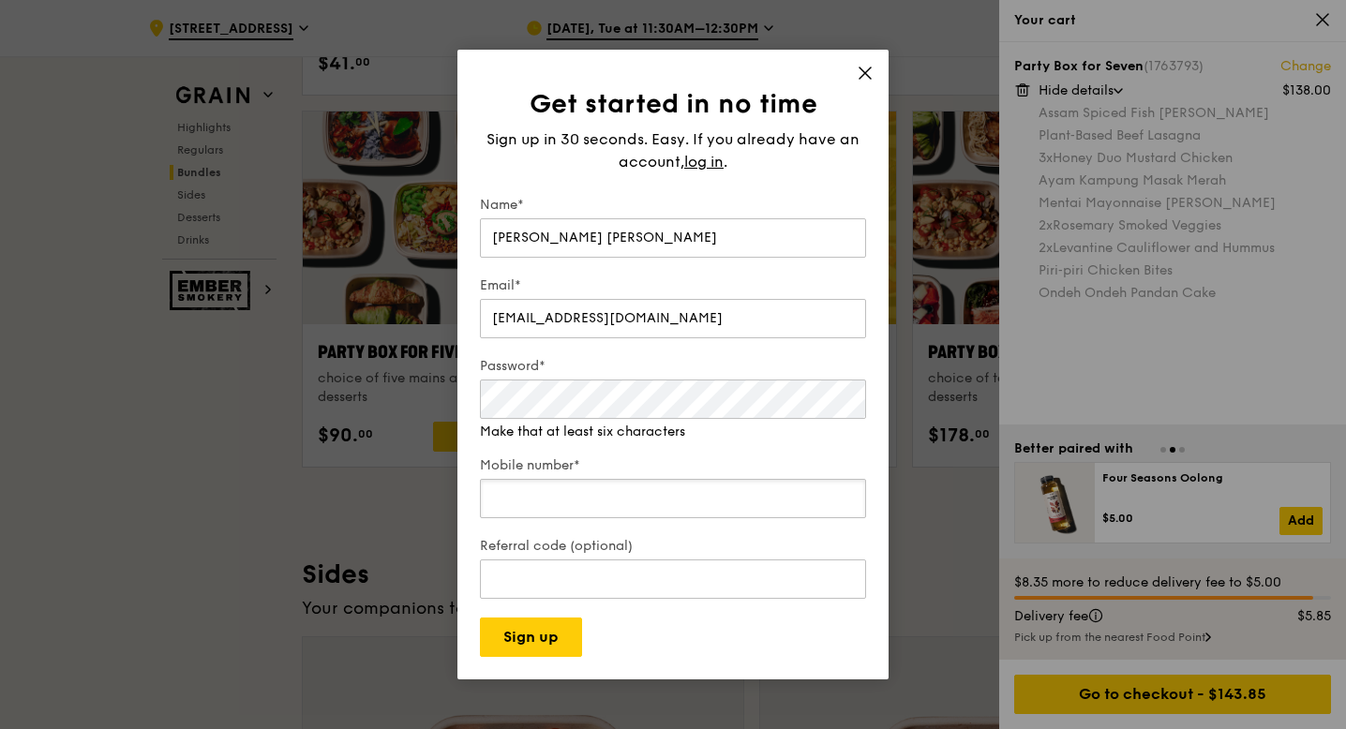
click at [603, 499] on input "Mobile number*" at bounding box center [673, 498] width 386 height 39
type input "91059324"
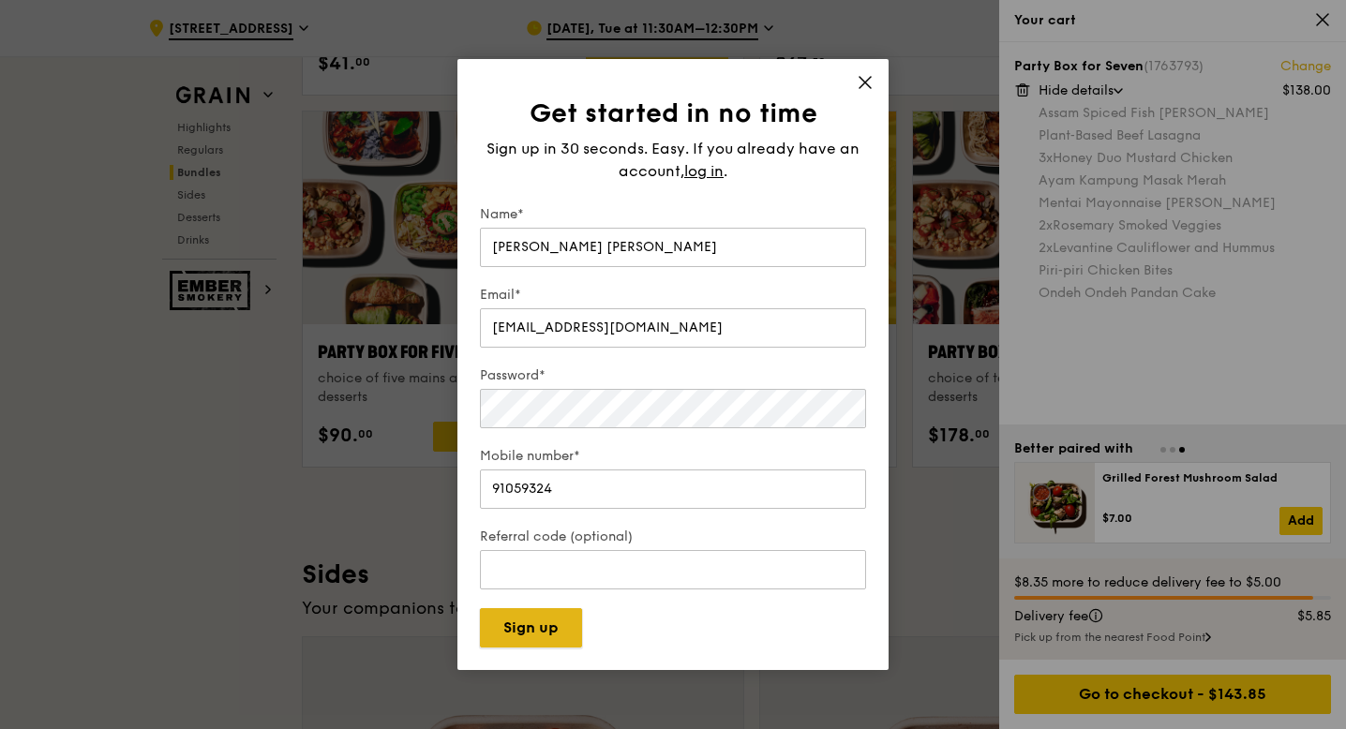
click at [544, 648] on div "Get started in no time Sign up in 30 seconds. Easy. If you already have an acco…" at bounding box center [672, 364] width 431 height 611
click at [549, 626] on button "Sign up" at bounding box center [531, 627] width 102 height 39
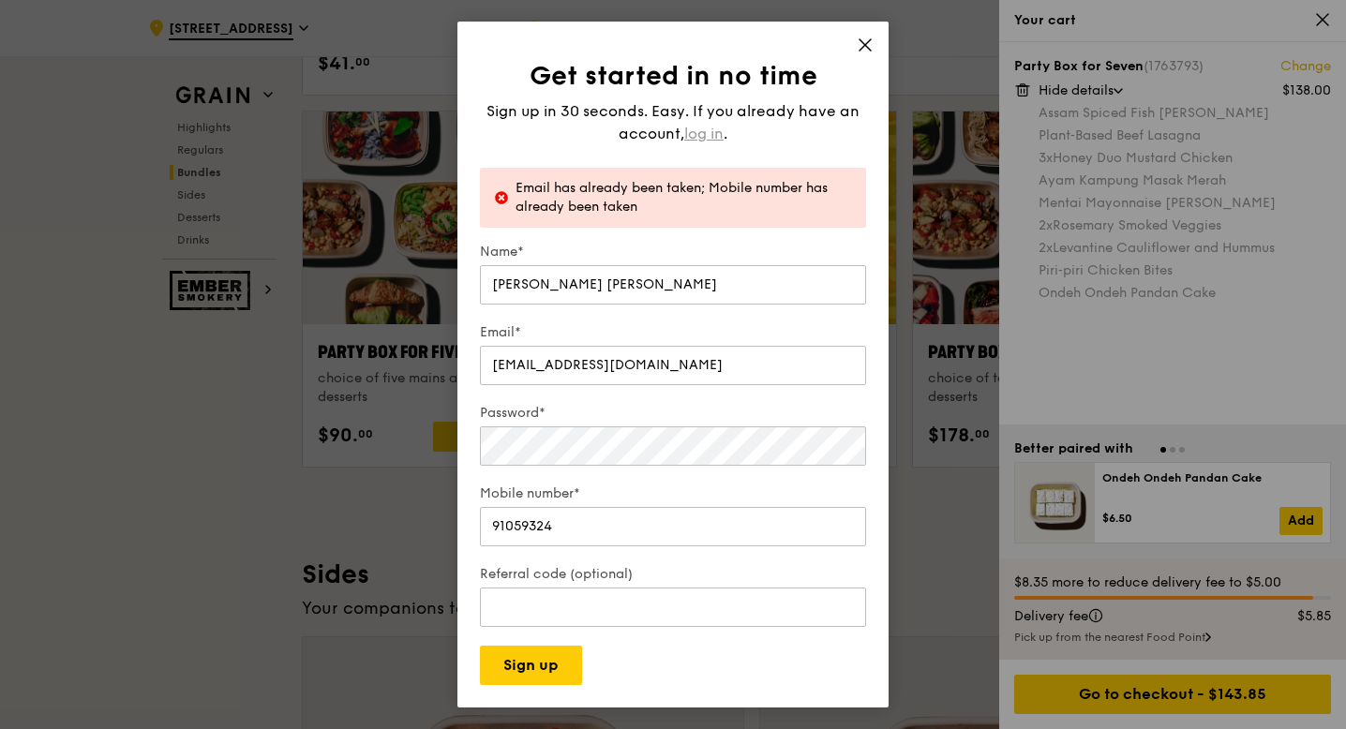
click at [715, 131] on span "log in" at bounding box center [703, 134] width 39 height 22
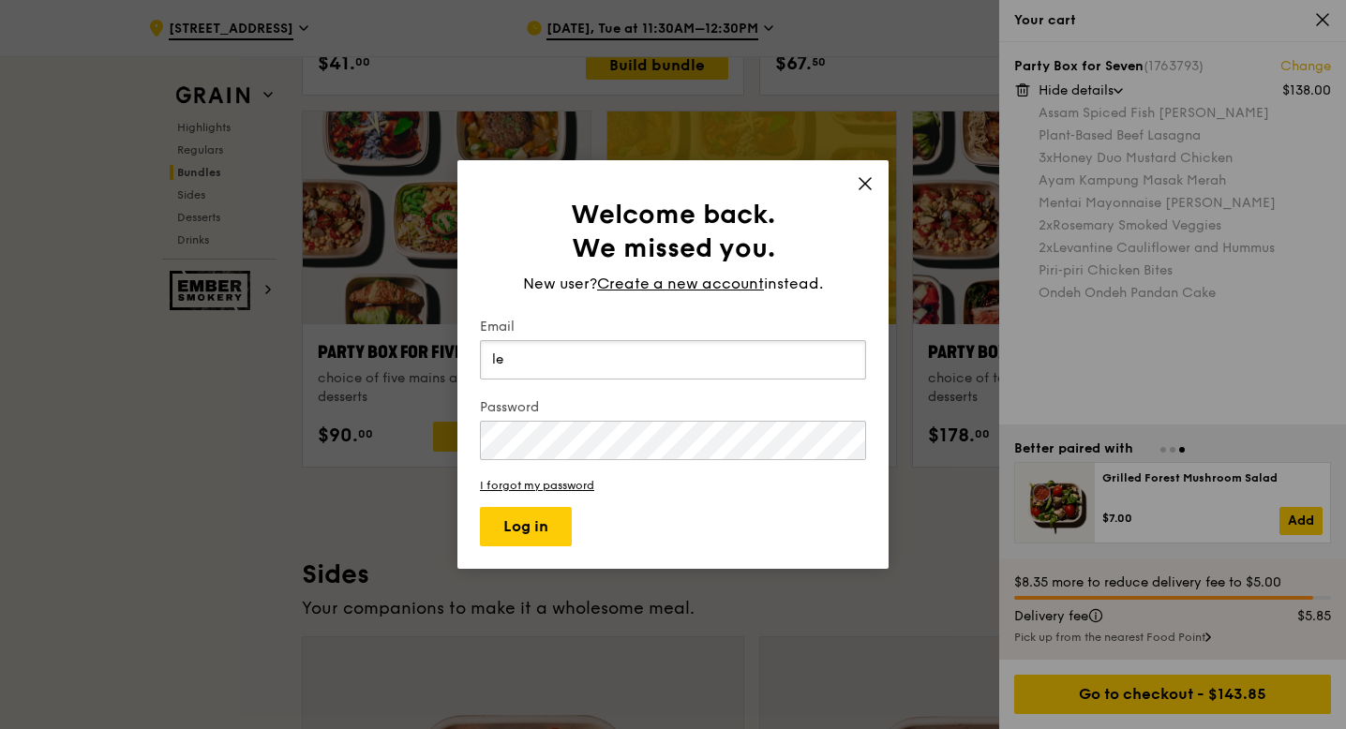
type input "leeshenyap@gmail.com"
click at [480, 507] on button "Log in" at bounding box center [526, 526] width 92 height 39
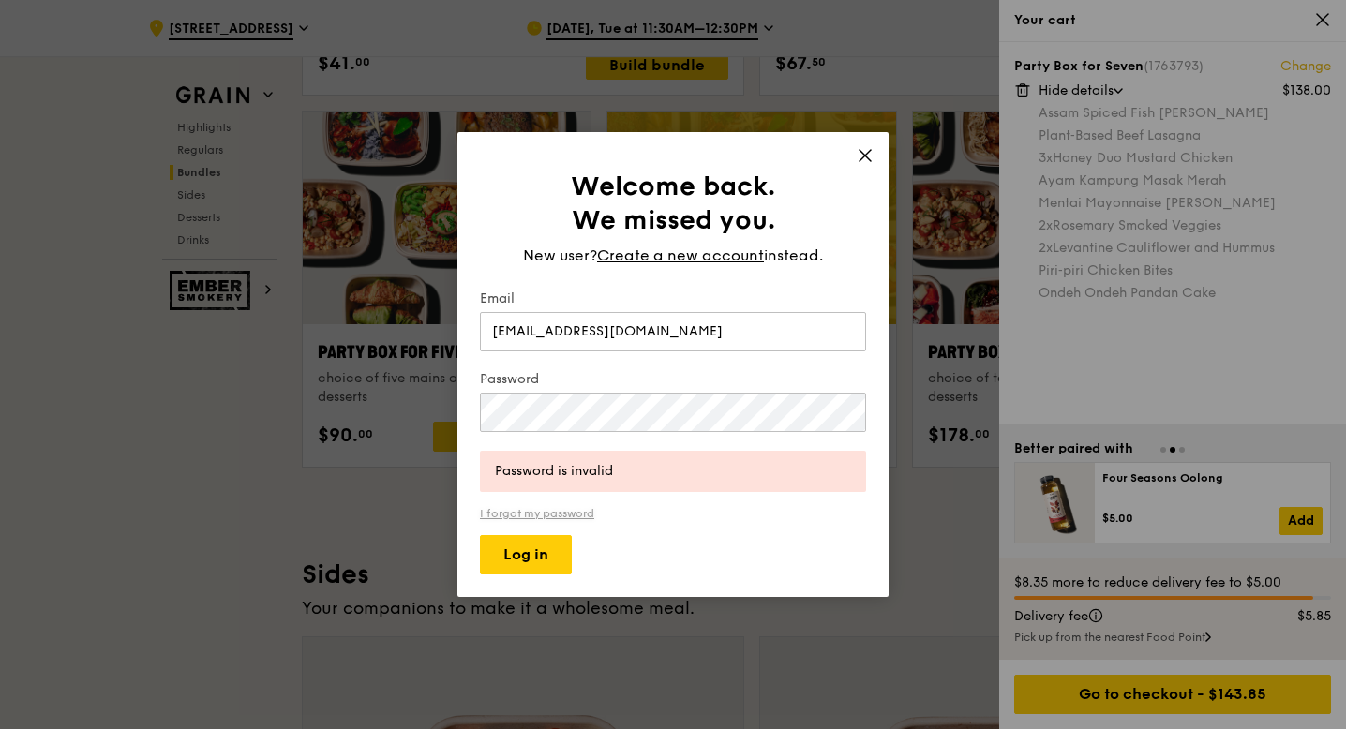
click at [574, 514] on link "I forgot my password" at bounding box center [673, 513] width 386 height 13
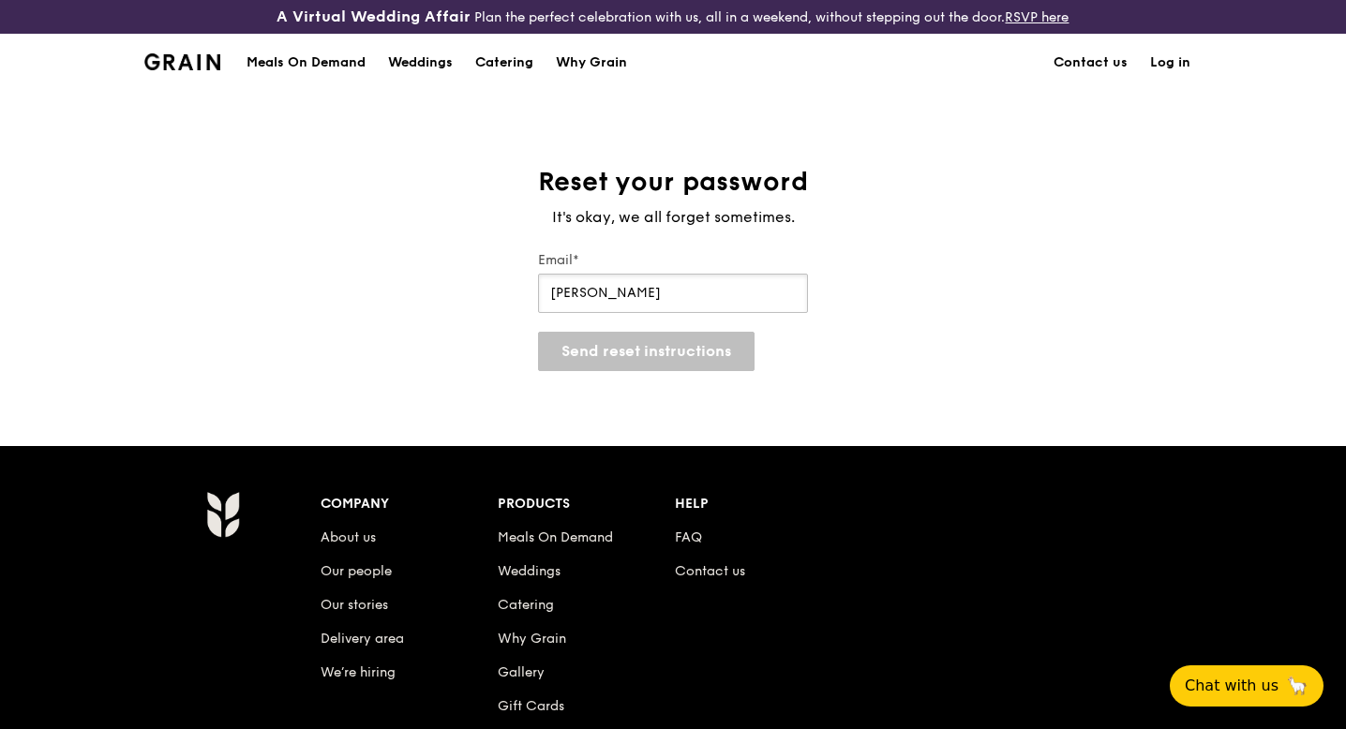
type input "leeshenyap@gmail.com"
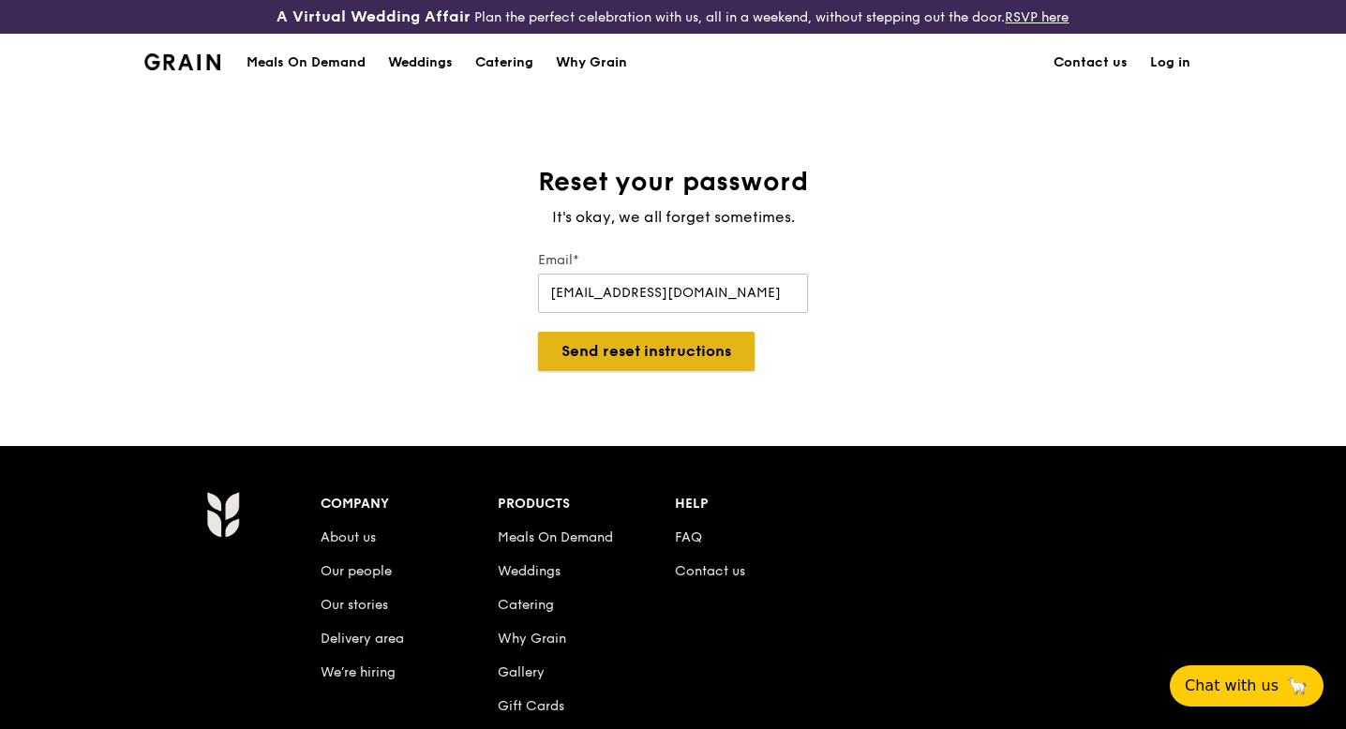
click at [657, 351] on button "Send reset instructions" at bounding box center [646, 351] width 216 height 39
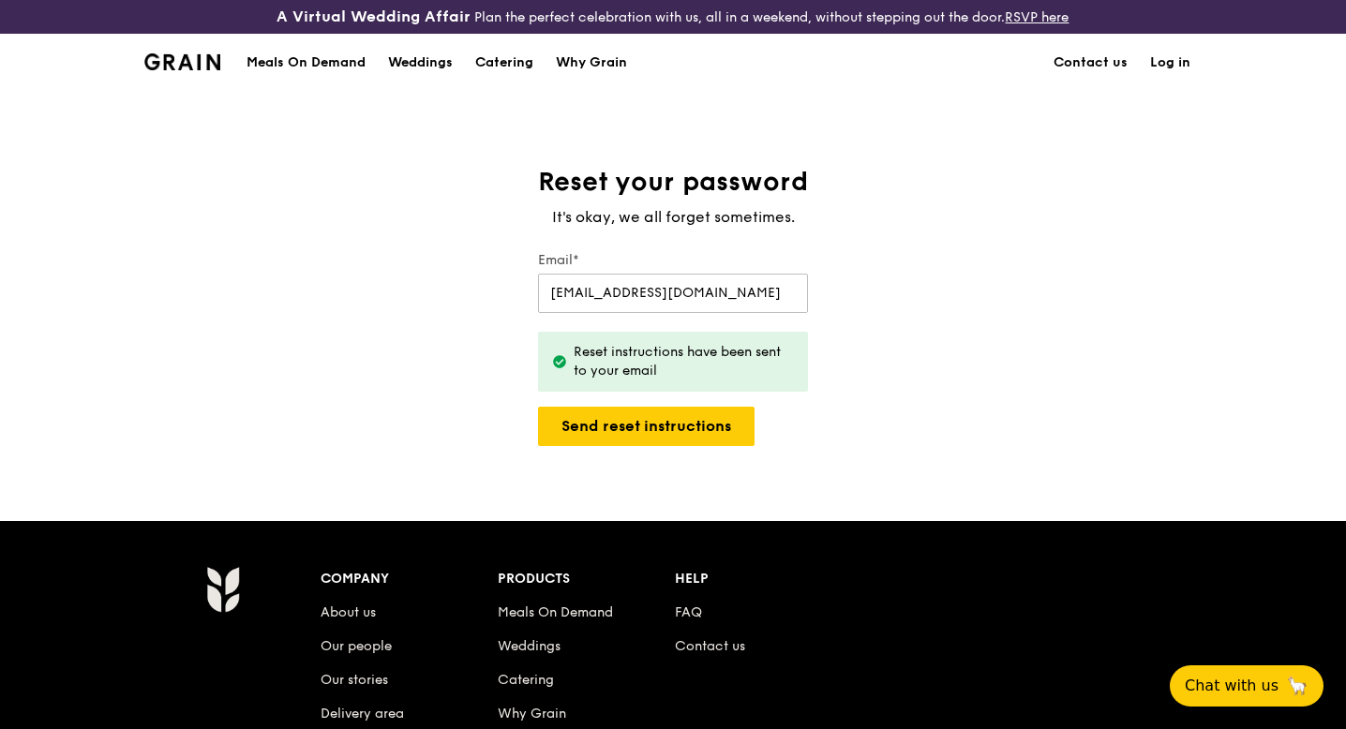
click at [1006, 245] on div "Reset your password It's okay, we all forget sometimes. Email* leeshenyap@gmail…" at bounding box center [673, 305] width 1346 height 281
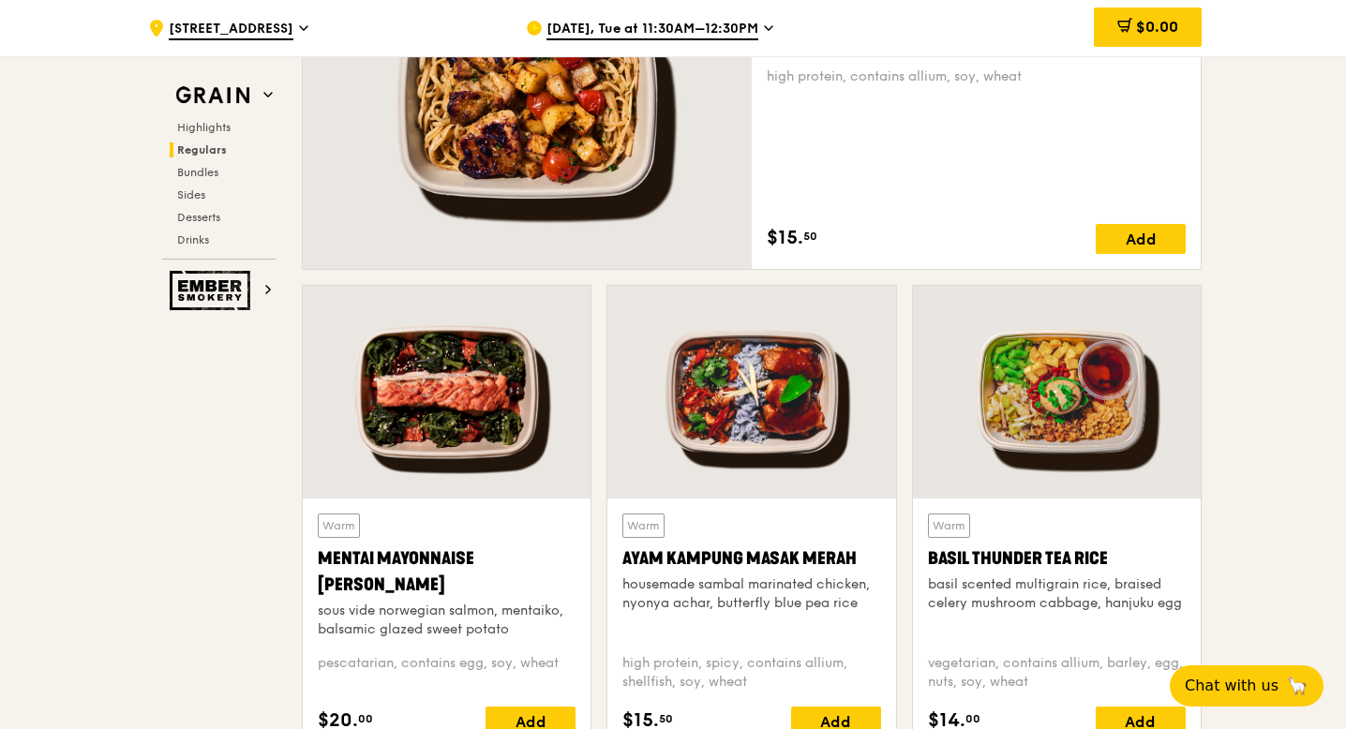
scroll to position [1504, 0]
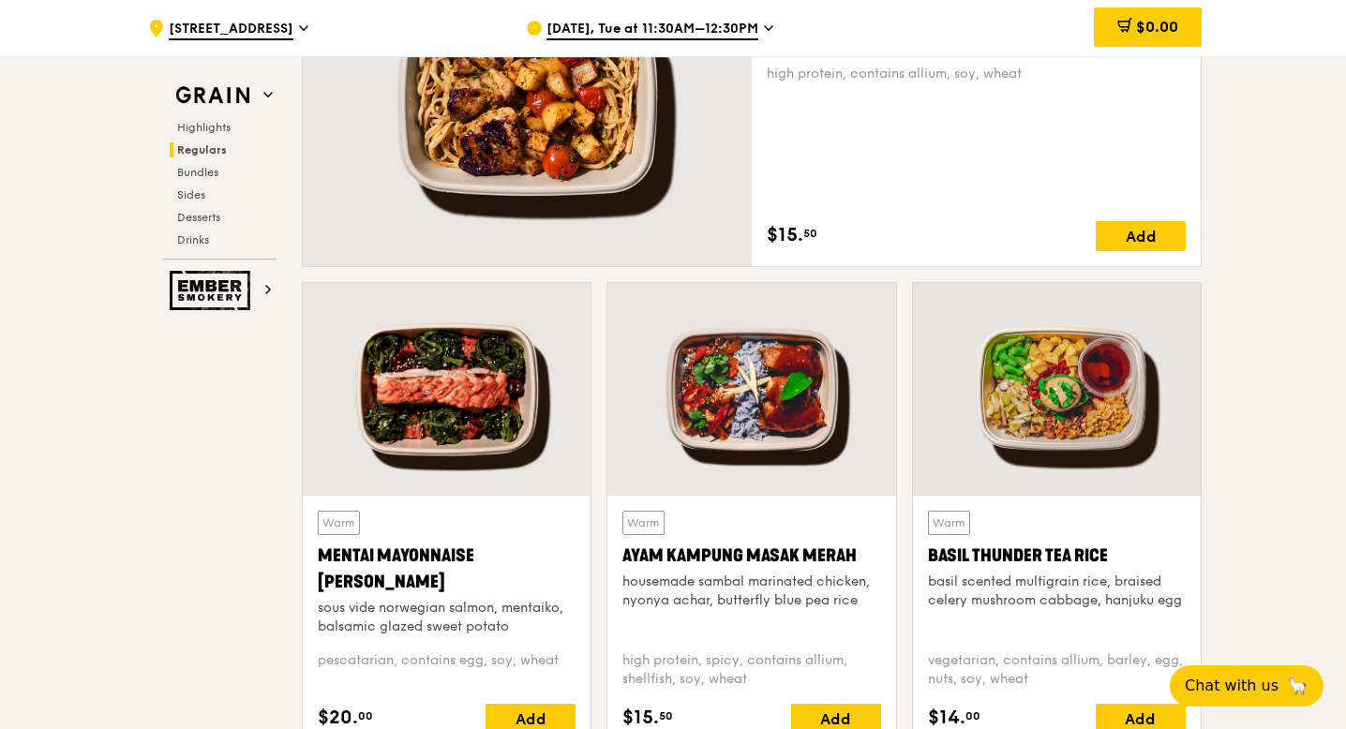
click at [399, 426] on div at bounding box center [447, 389] width 288 height 213
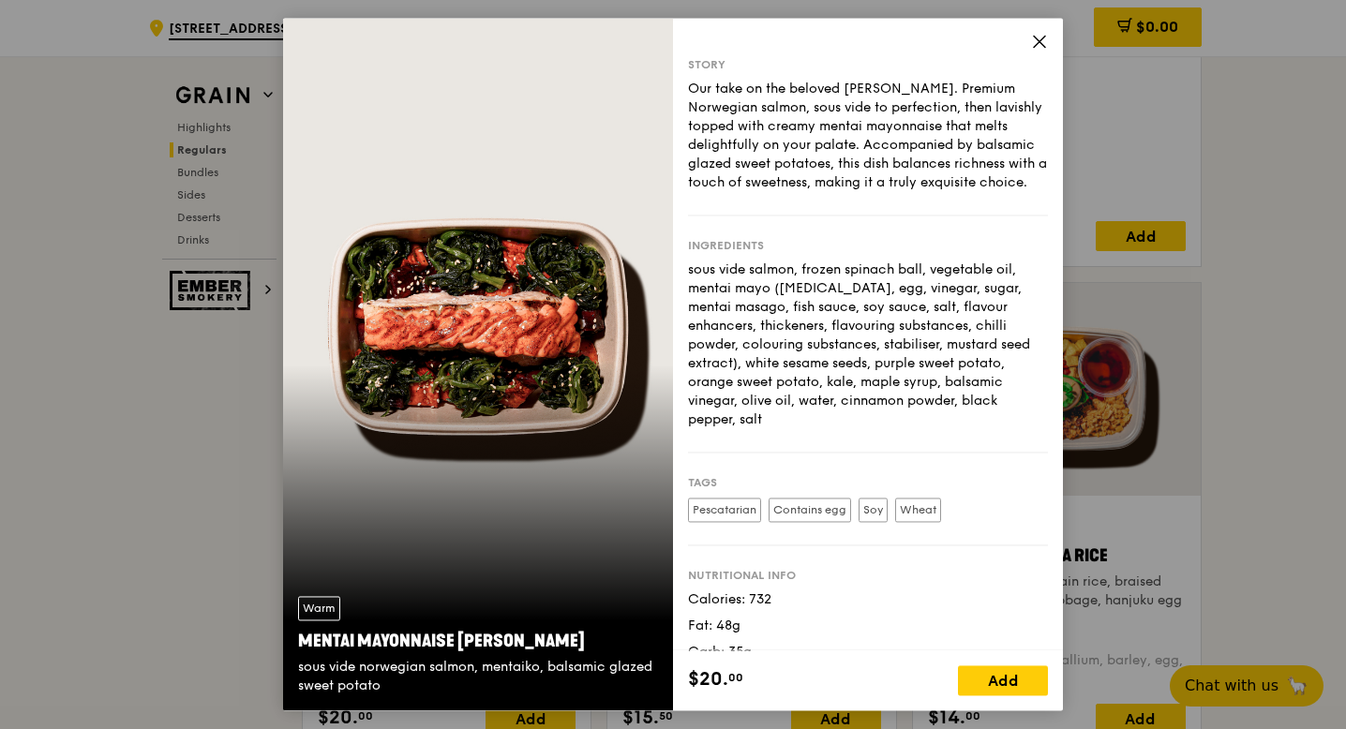
click at [1277, 472] on div "Warm Mentai Mayonnaise Aburi Salmon sous vide norwegian salmon, mentaiko, balsa…" at bounding box center [673, 364] width 1346 height 729
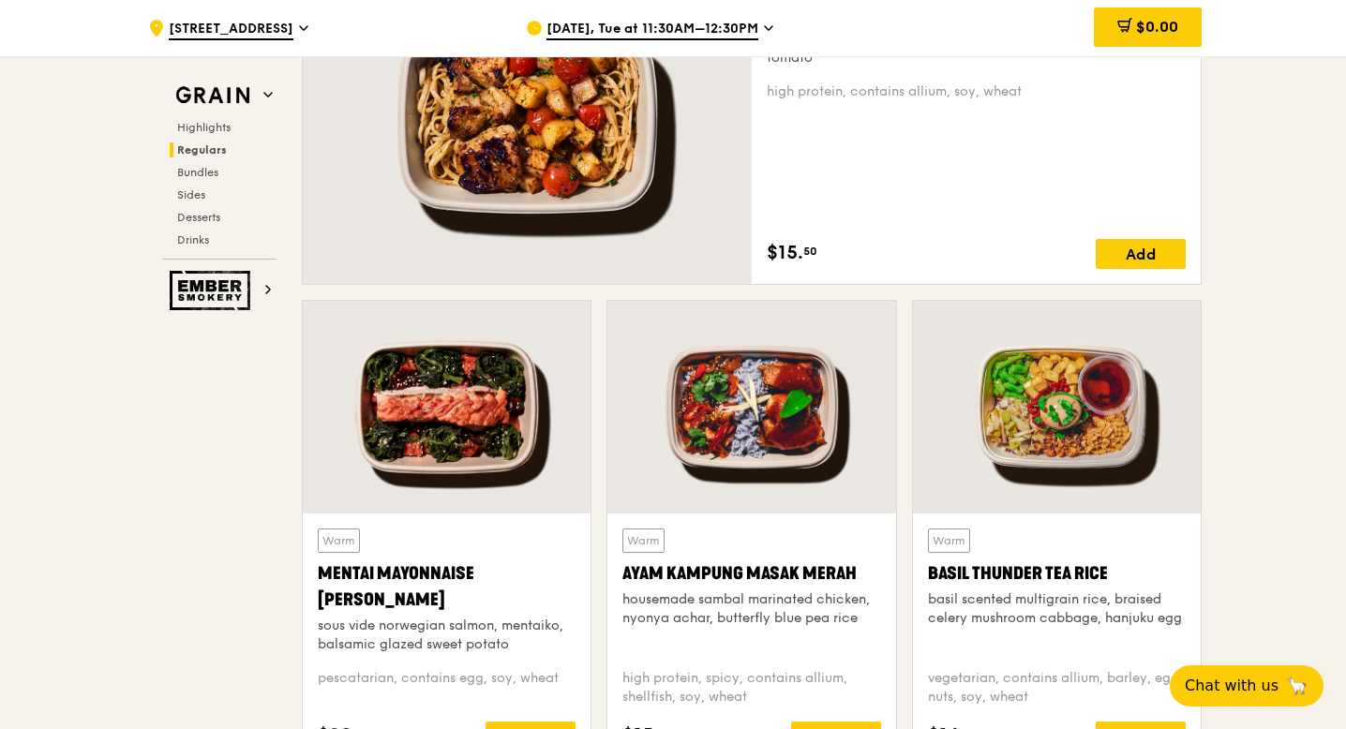
scroll to position [1483, 0]
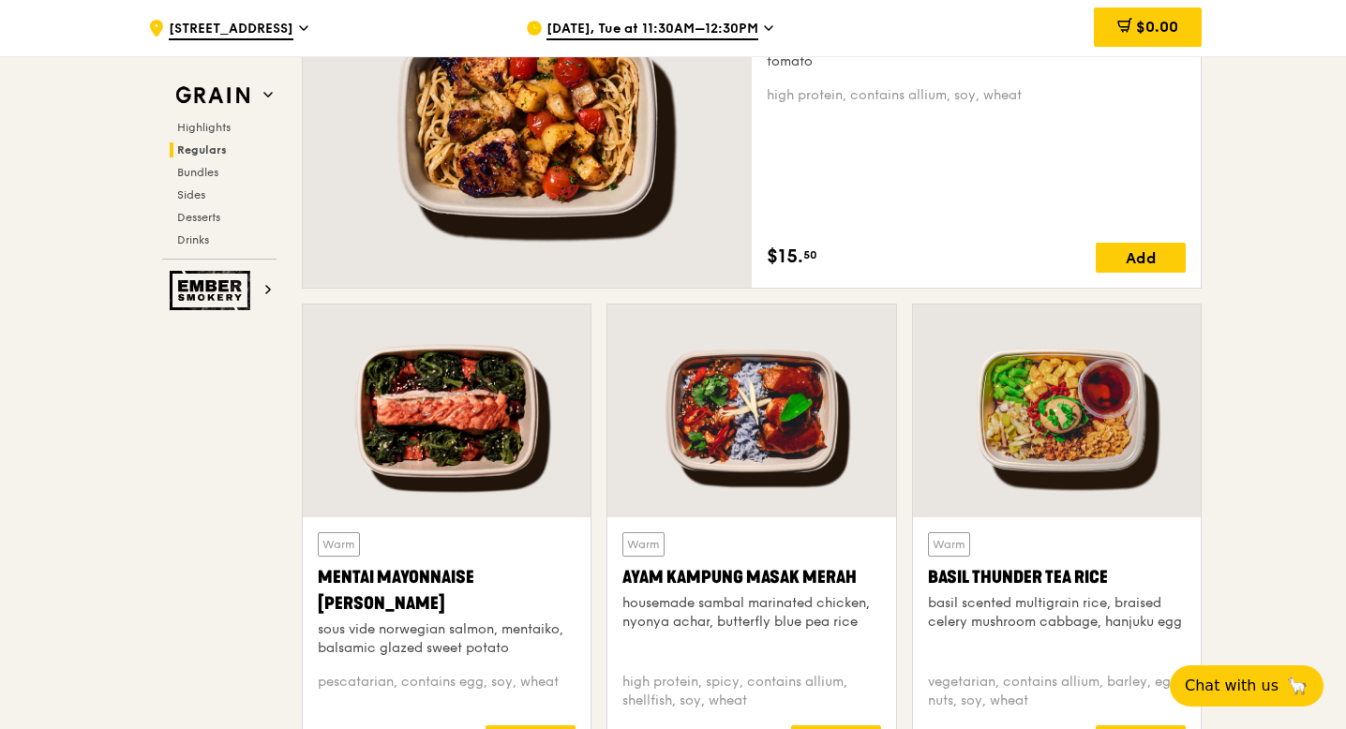
click at [740, 425] on div at bounding box center [751, 411] width 288 height 213
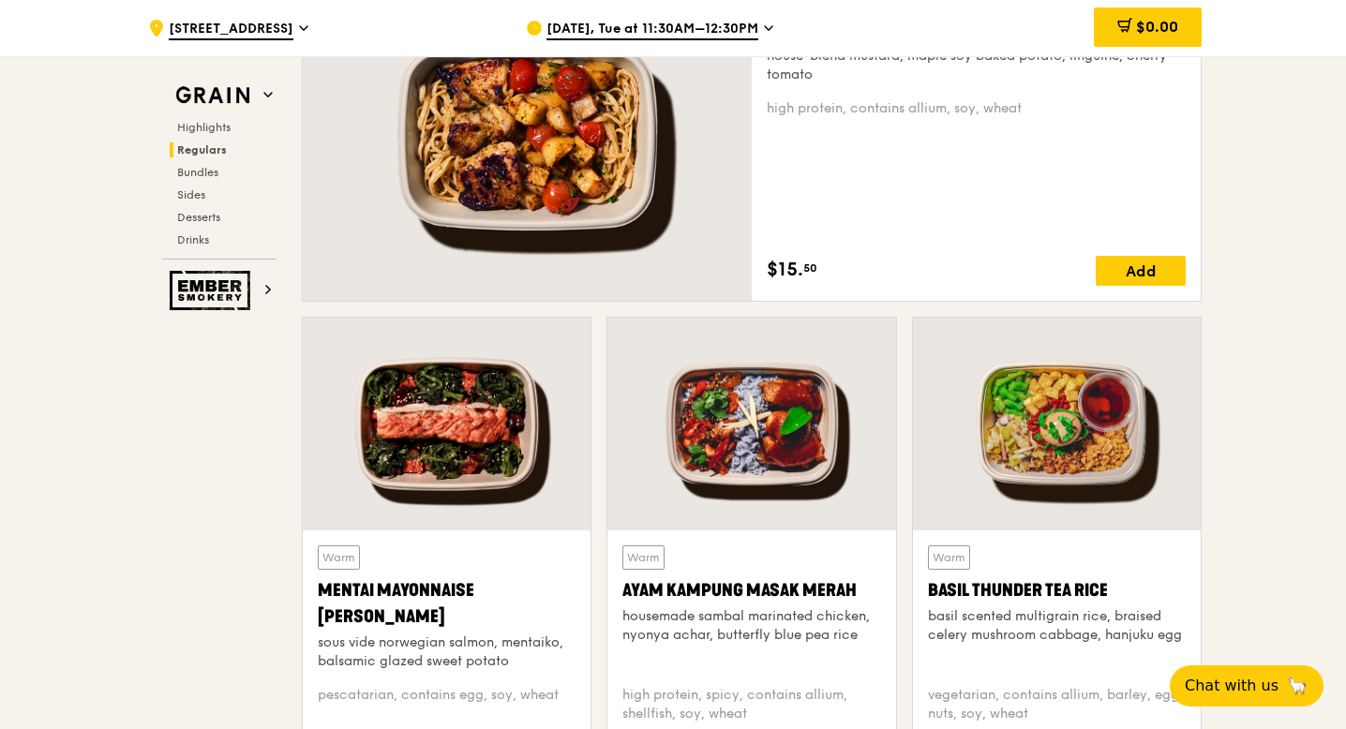
scroll to position [1469, 0]
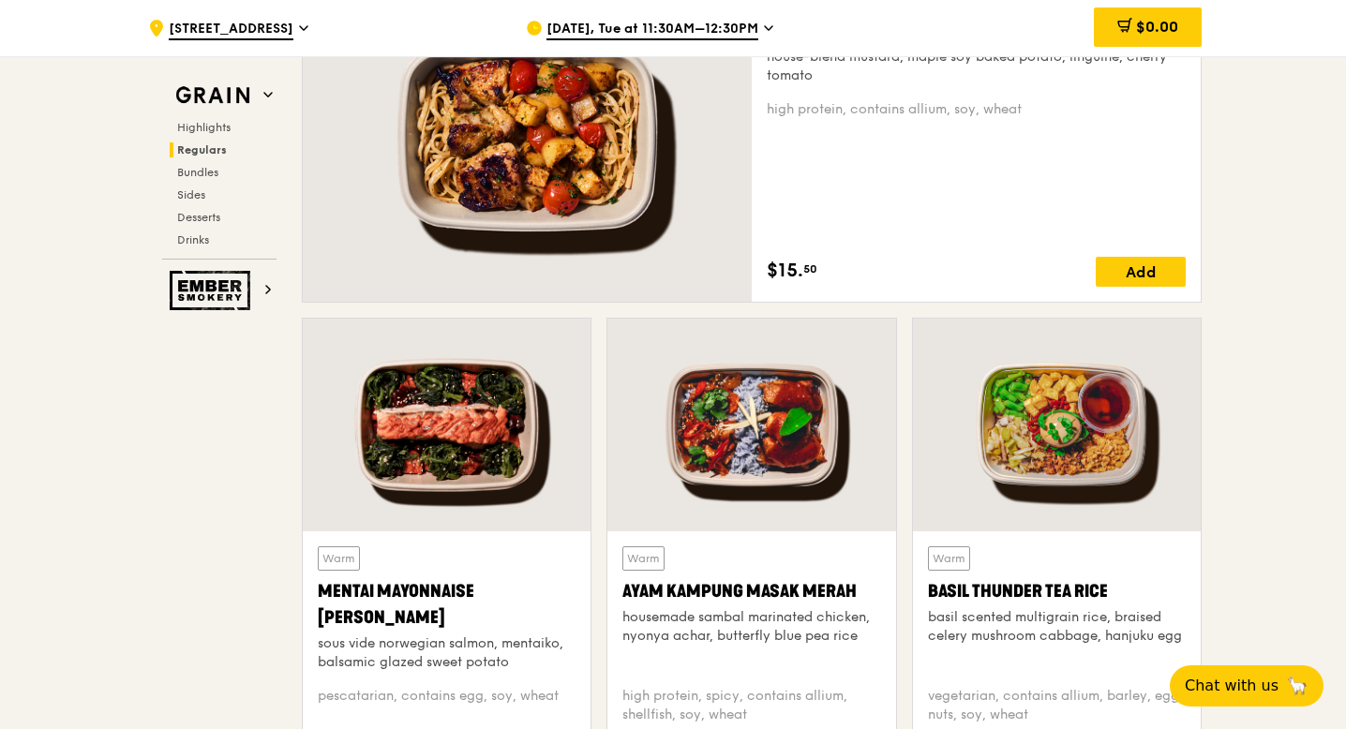
click at [1009, 419] on div at bounding box center [1057, 425] width 288 height 213
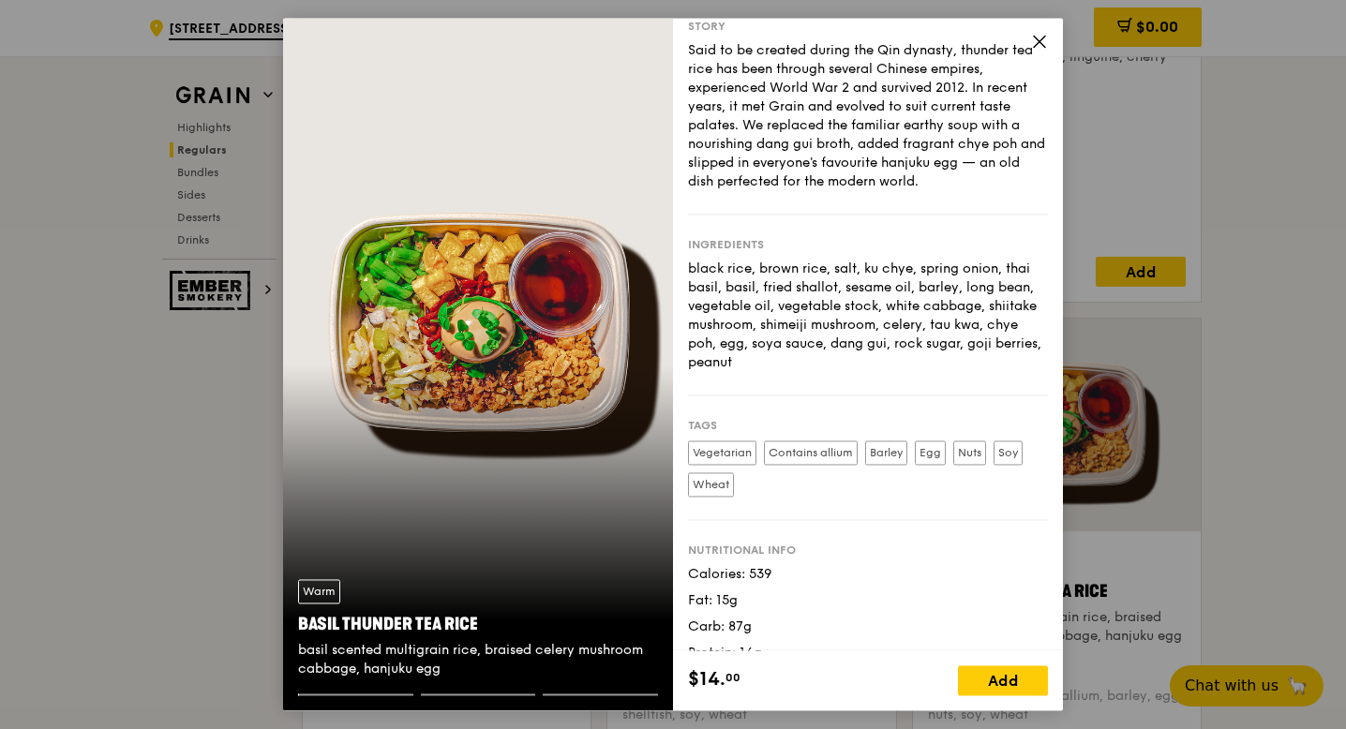
scroll to position [62, 0]
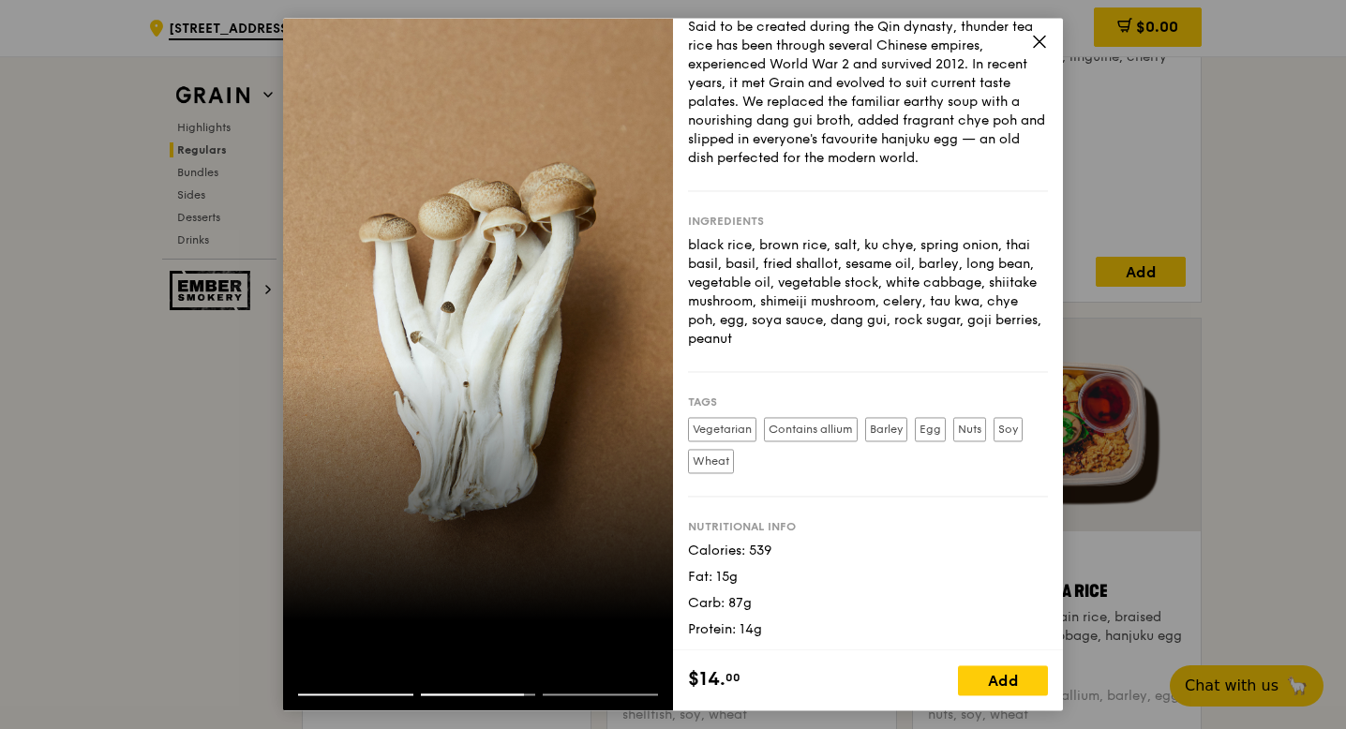
click at [1206, 290] on div "Story Said to be created during the Qin dynasty, thunder tea rice has been thro…" at bounding box center [673, 364] width 1346 height 729
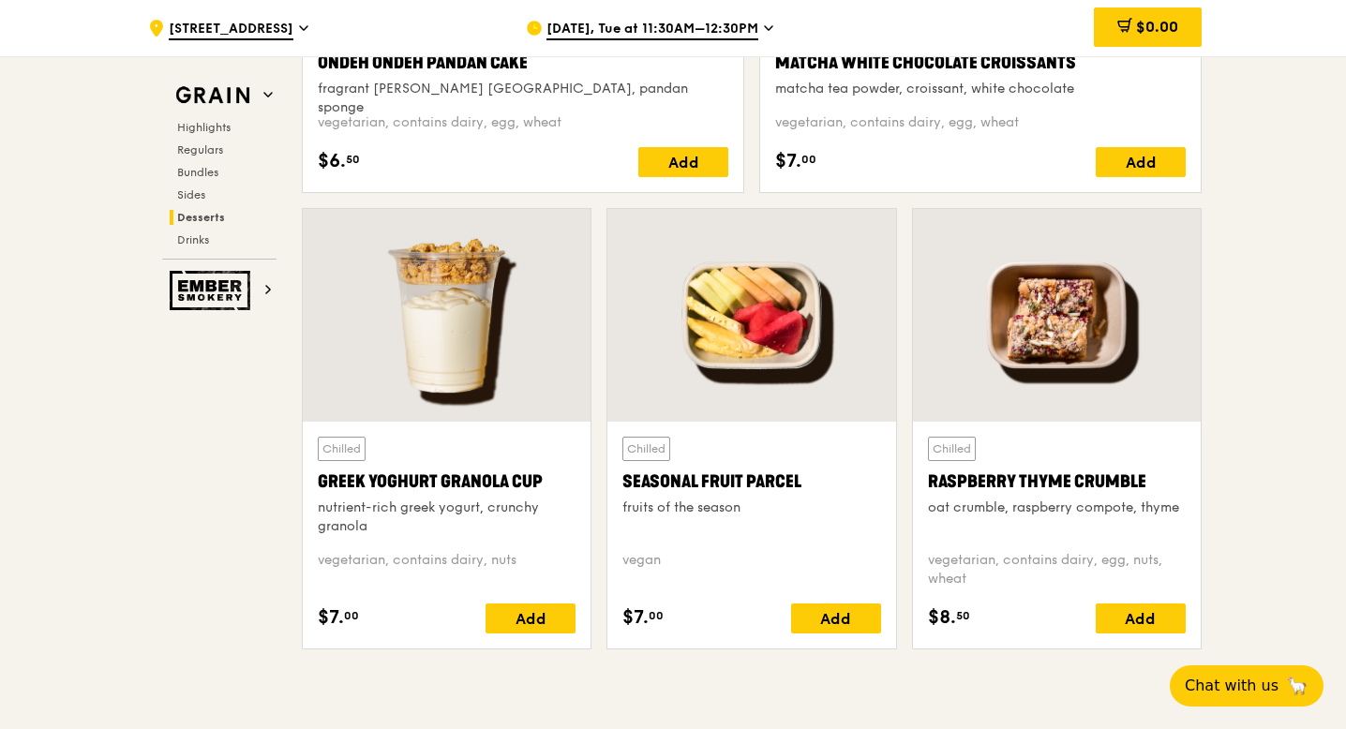
scroll to position [5874, 0]
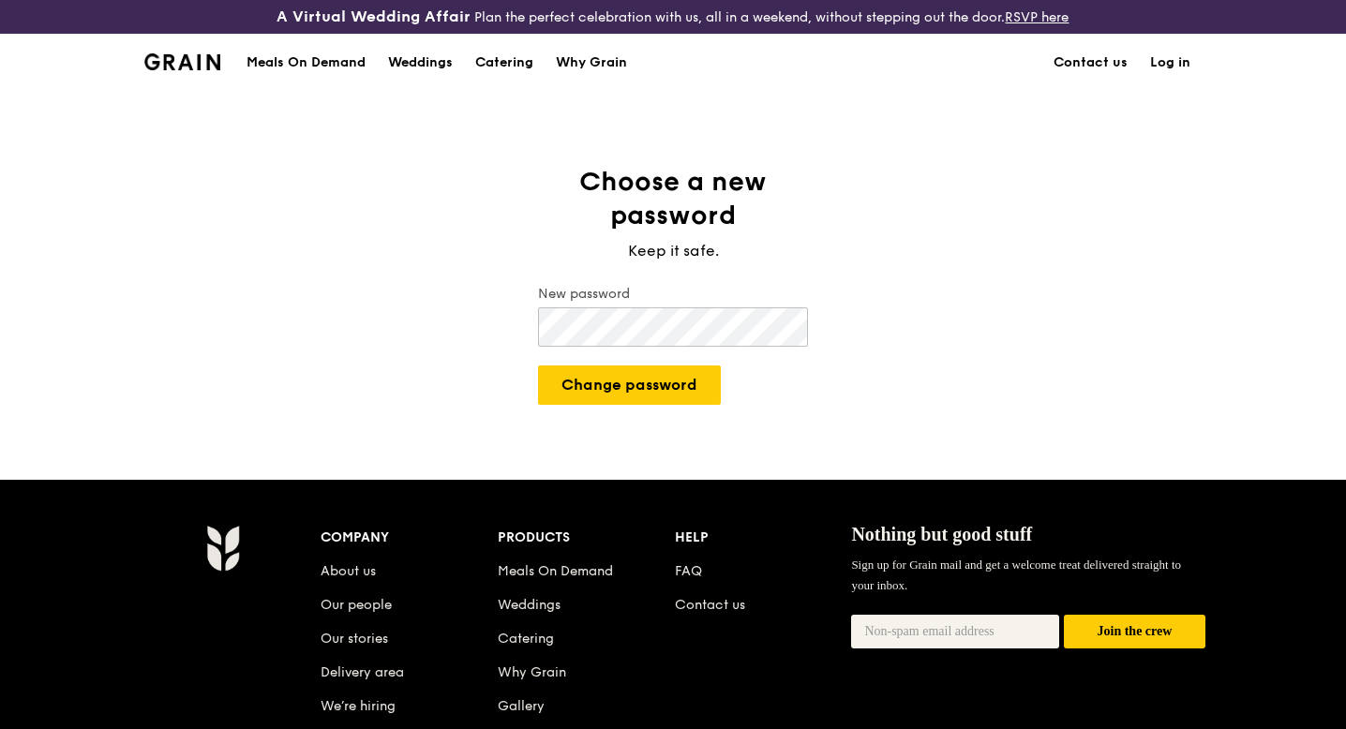
click at [538, 365] on button "Change password" at bounding box center [629, 384] width 183 height 39
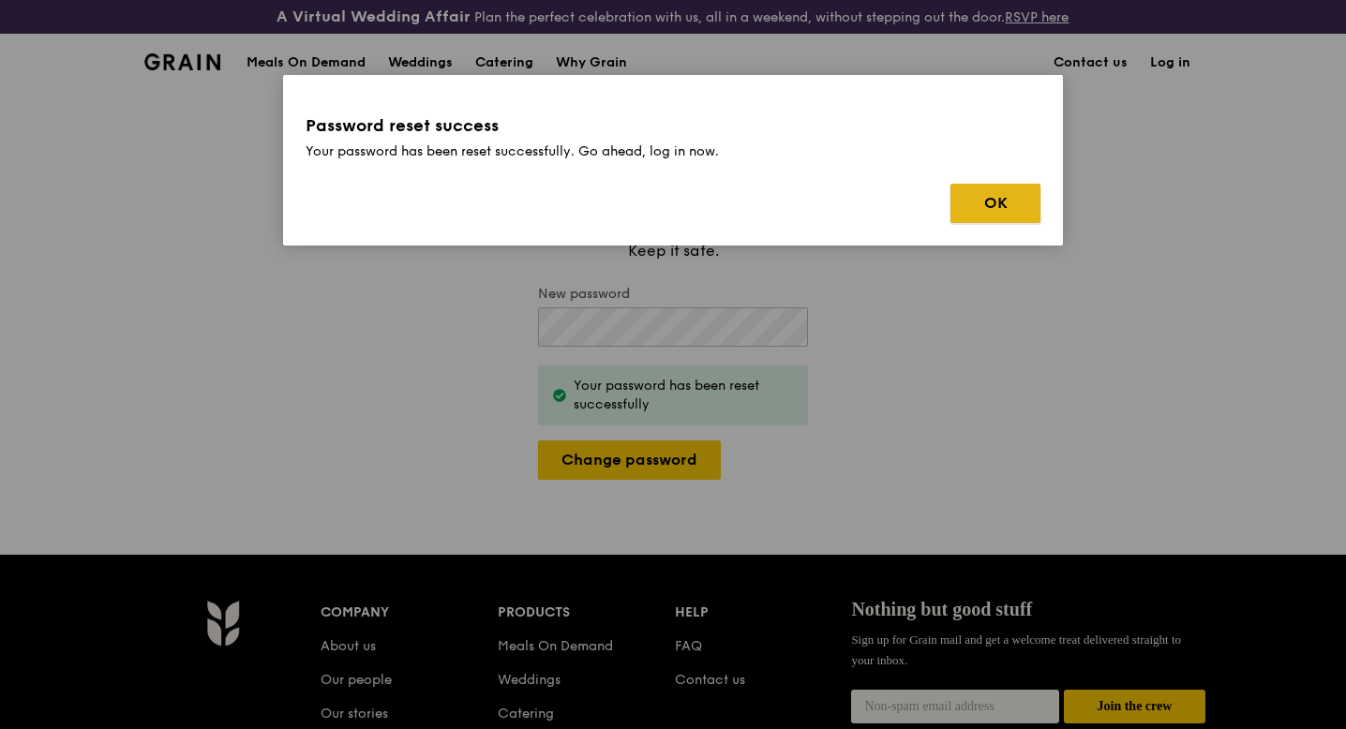
click at [1023, 209] on button "OK" at bounding box center [995, 203] width 90 height 39
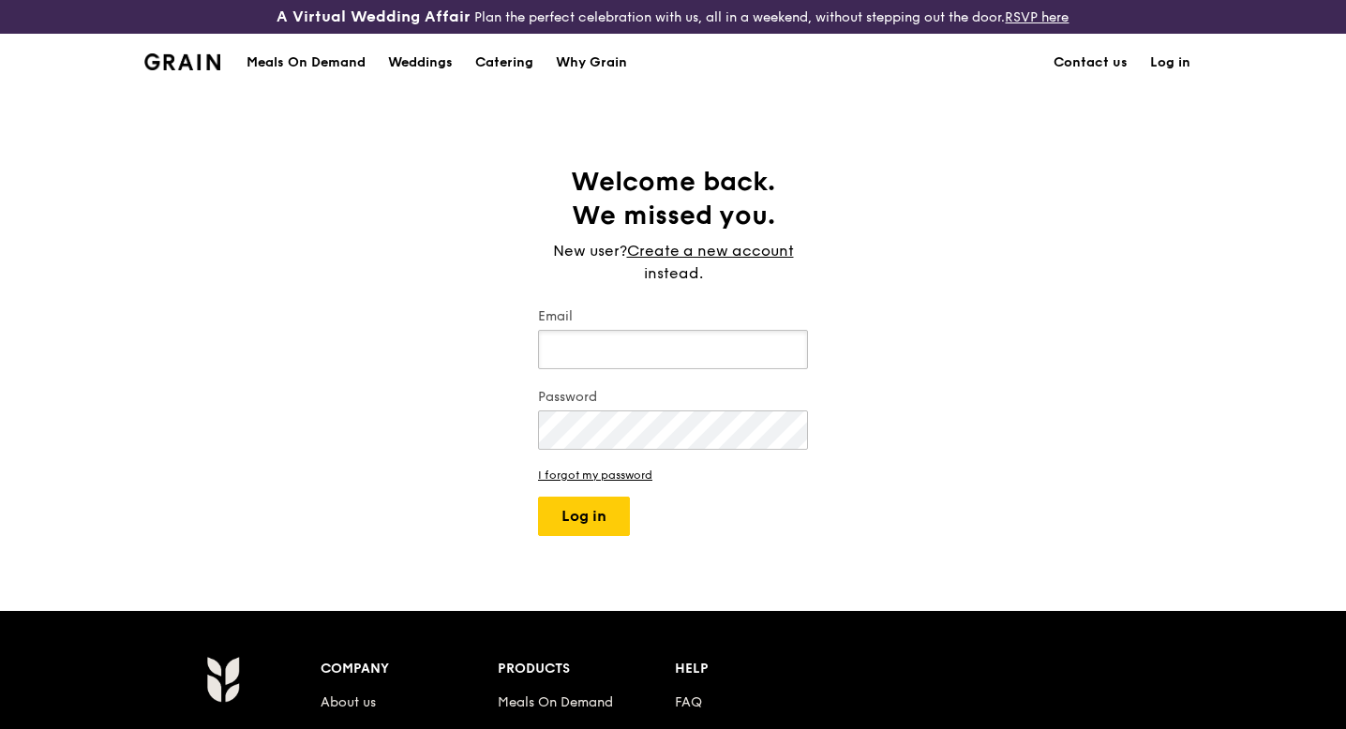
type input "leeshenyap@gmail.com"
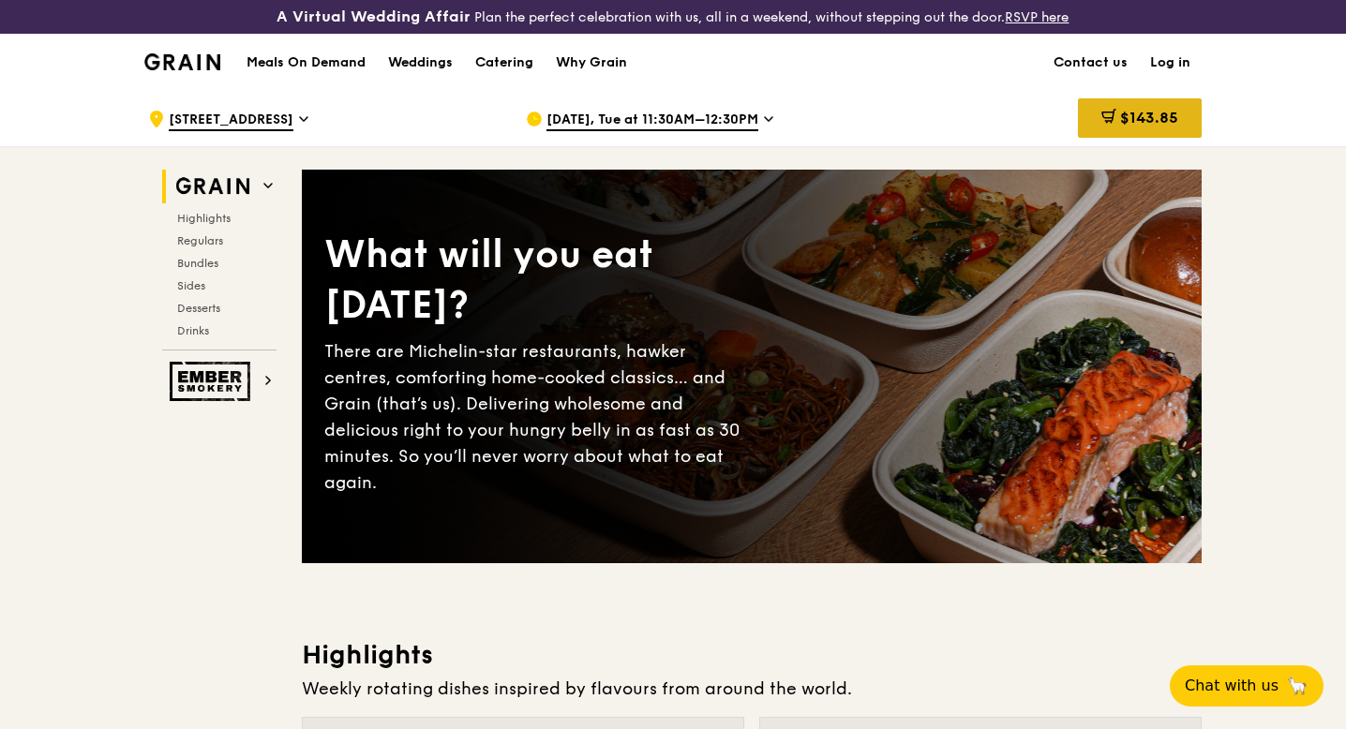
click at [1142, 104] on div "$143.85" at bounding box center [1140, 117] width 124 height 39
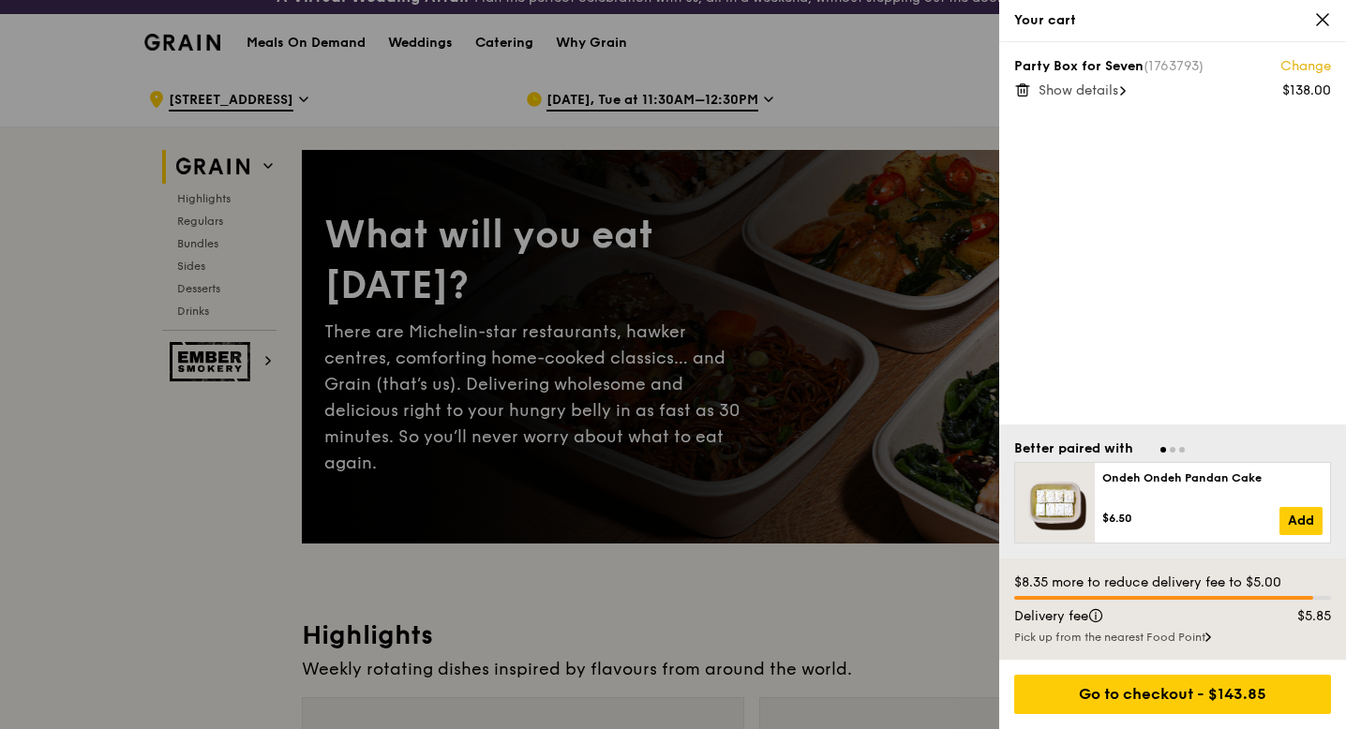
scroll to position [34, 0]
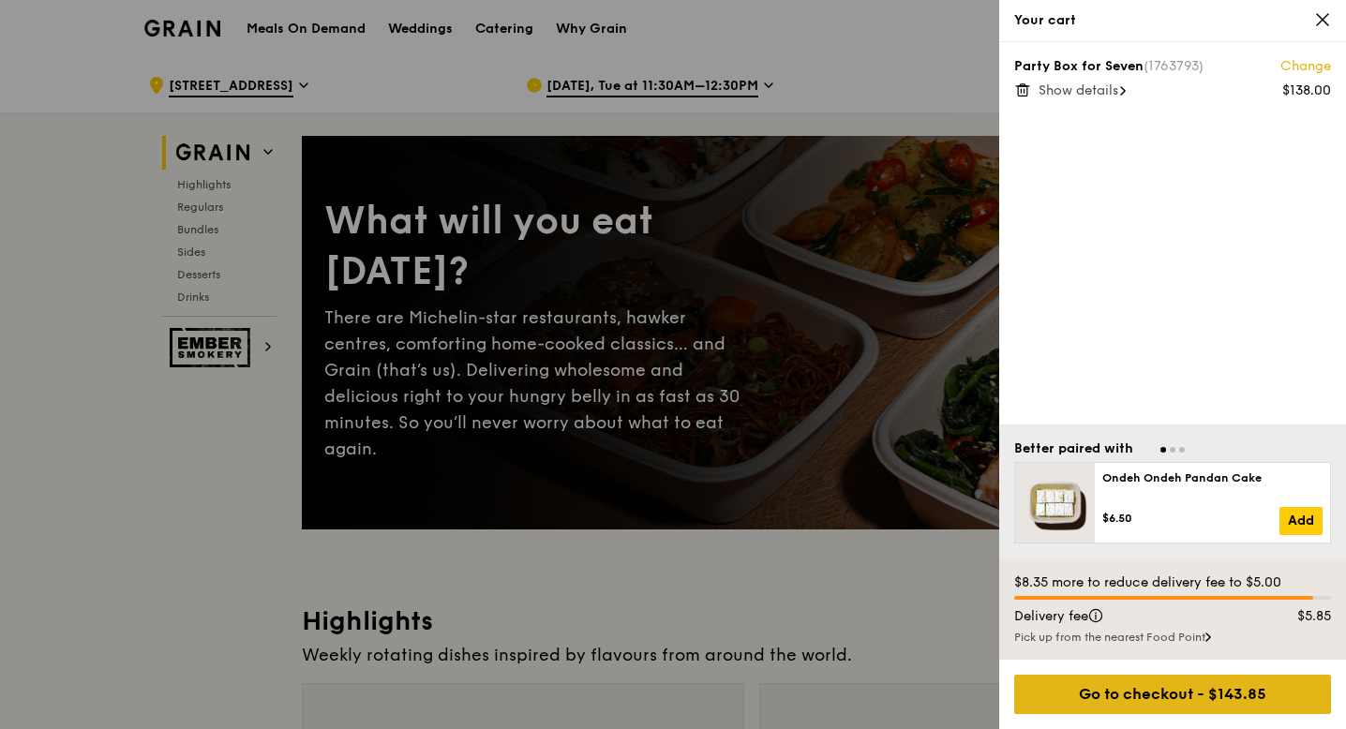
click at [1144, 703] on div "Go to checkout - $143.85" at bounding box center [1172, 694] width 317 height 39
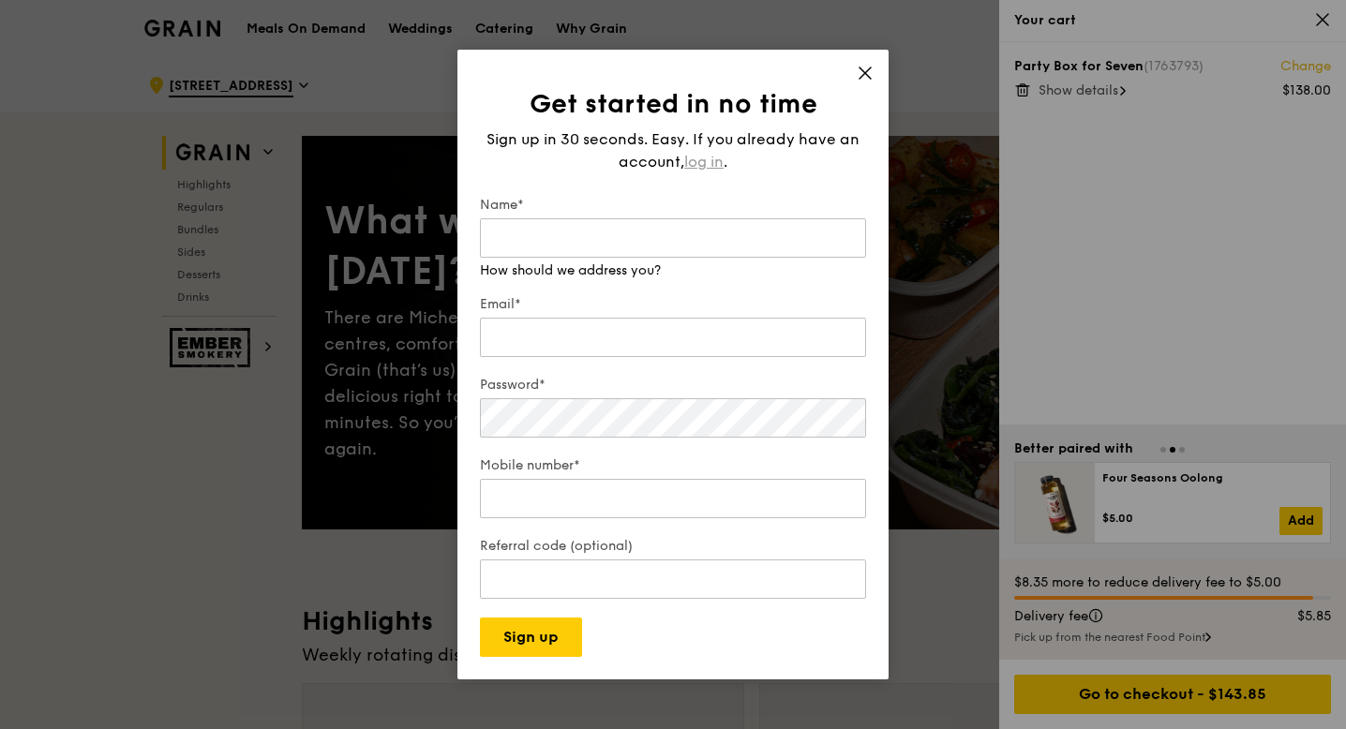
click at [715, 162] on span "log in" at bounding box center [703, 162] width 39 height 22
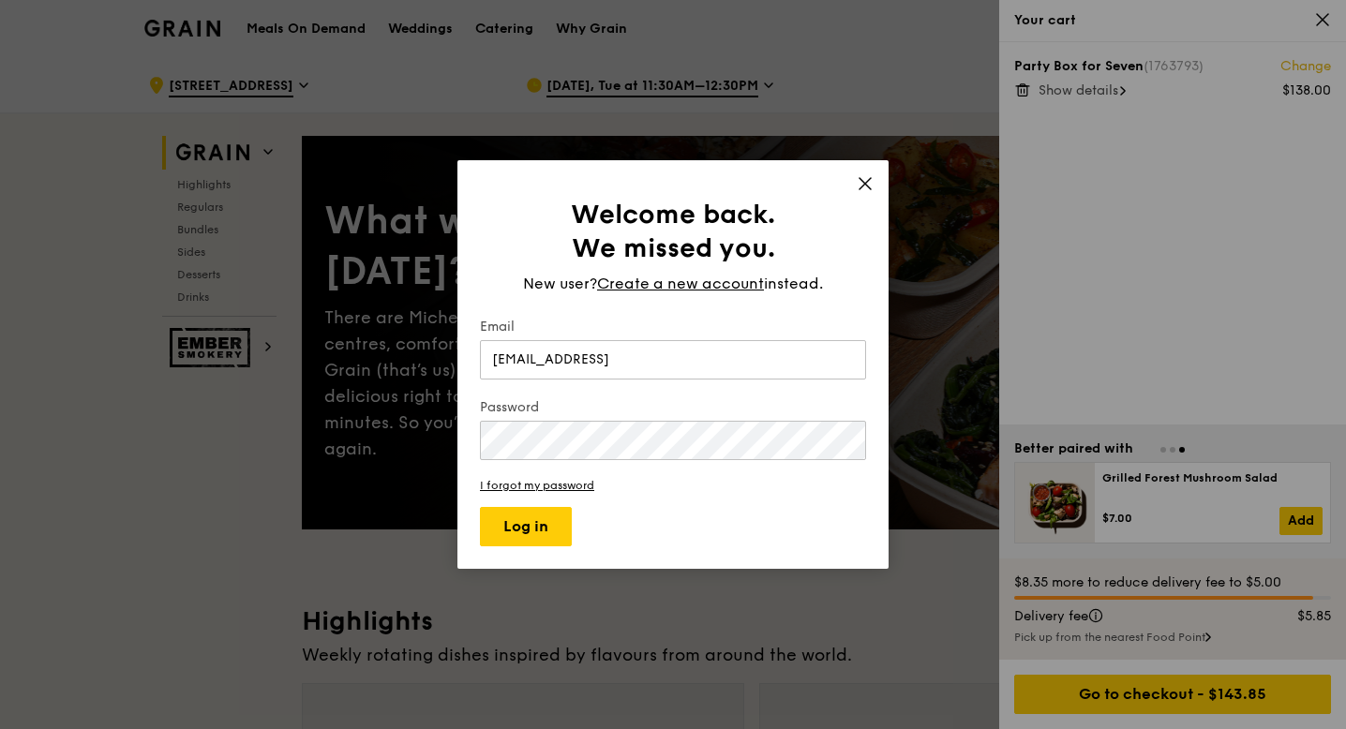
type input "[EMAIL_ADDRESS][DOMAIN_NAME]"
click at [534, 506] on form "Email leeshenyap@gmail.com Password I forgot my password Log in" at bounding box center [673, 432] width 386 height 229
click at [518, 540] on button "Log in" at bounding box center [526, 526] width 92 height 39
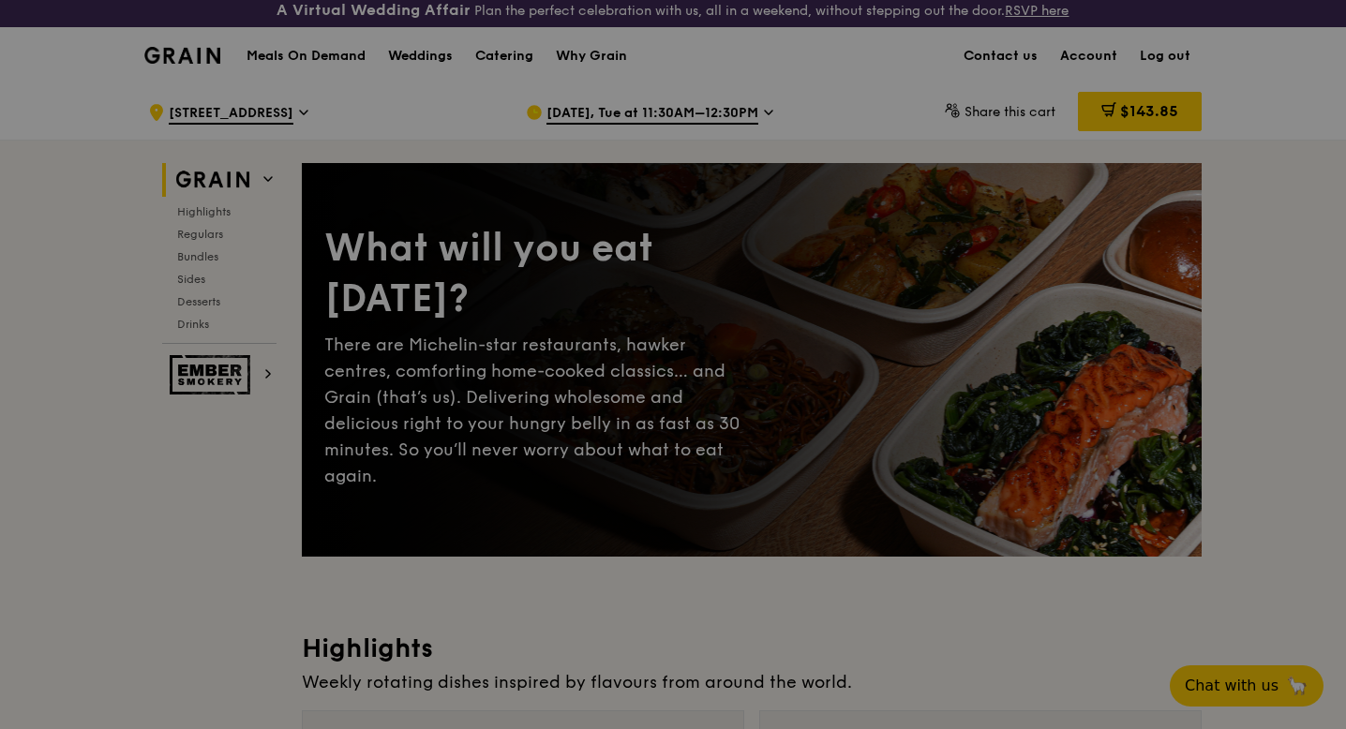
scroll to position [8, 0]
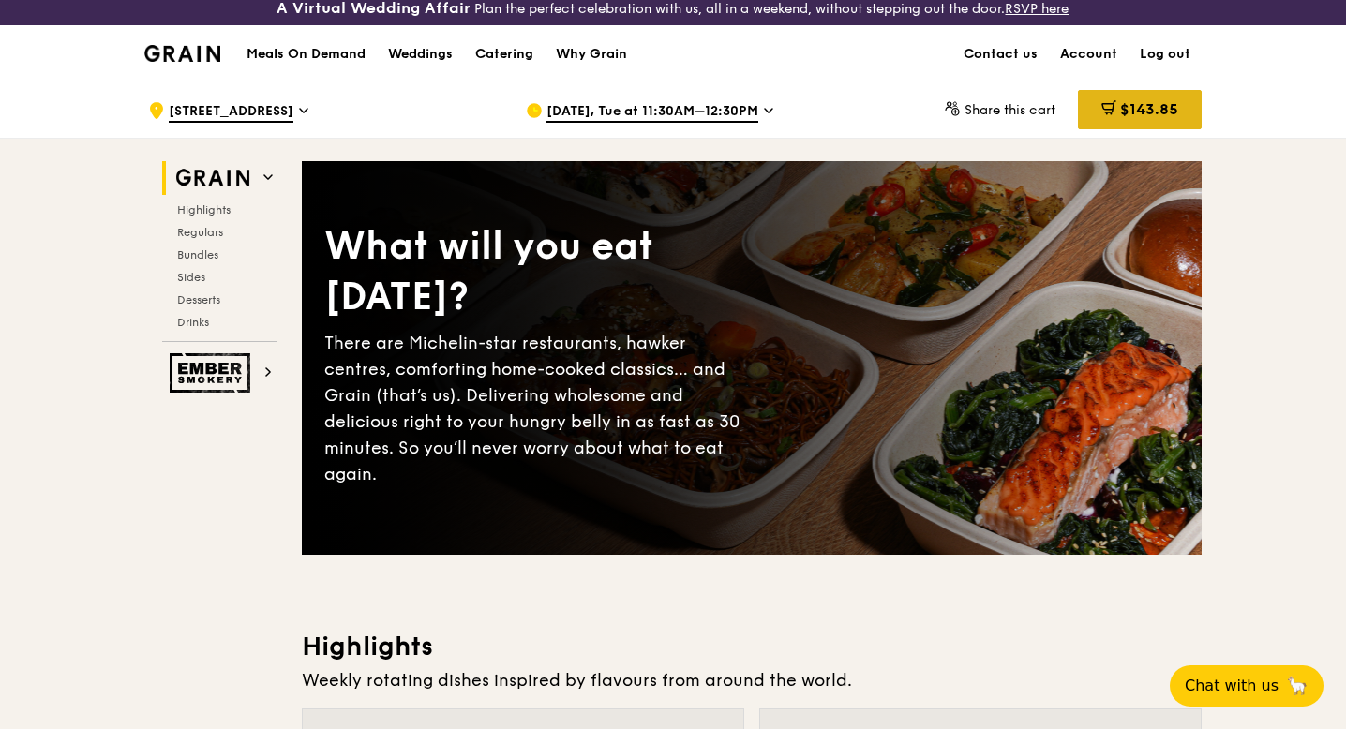
click at [1153, 111] on span "$143.85" at bounding box center [1149, 109] width 58 height 18
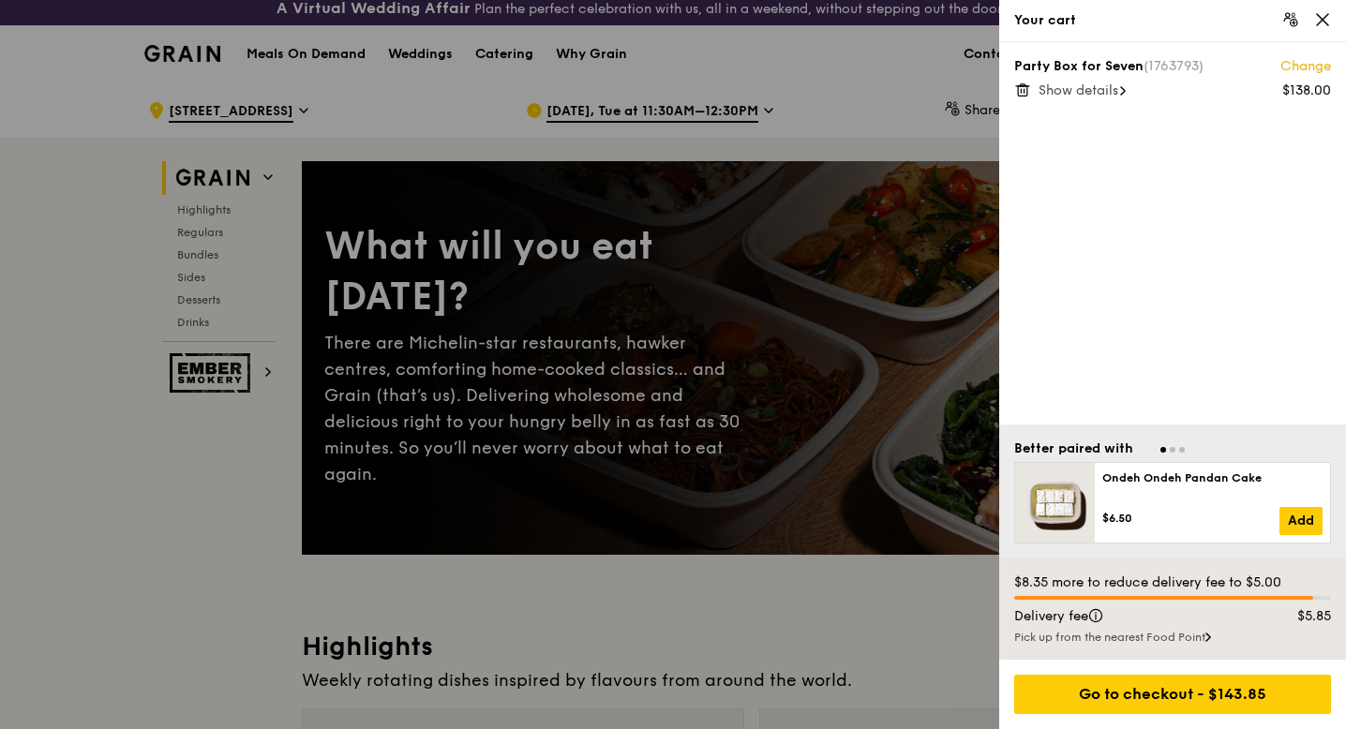
click at [1118, 90] on span "Show details" at bounding box center [1078, 90] width 80 height 16
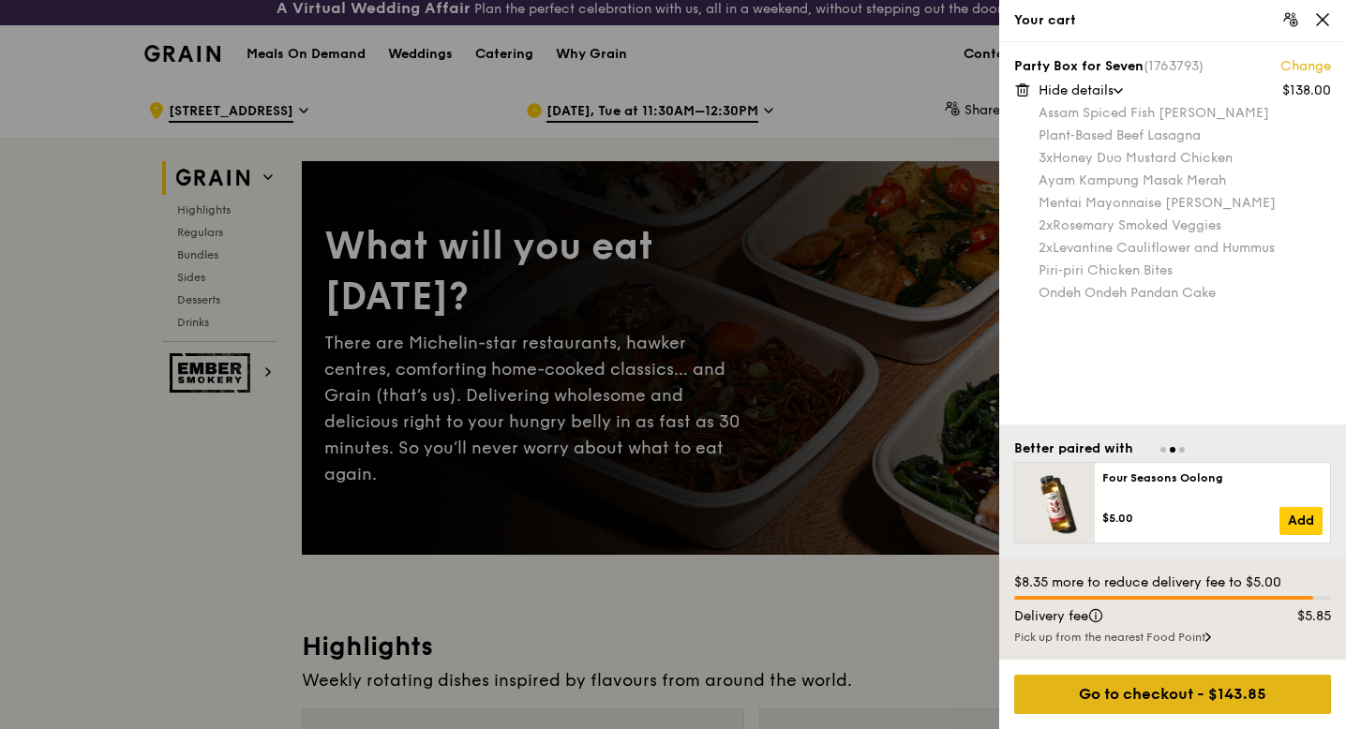
click at [1127, 681] on div "Go to checkout - $143.85" at bounding box center [1172, 694] width 317 height 39
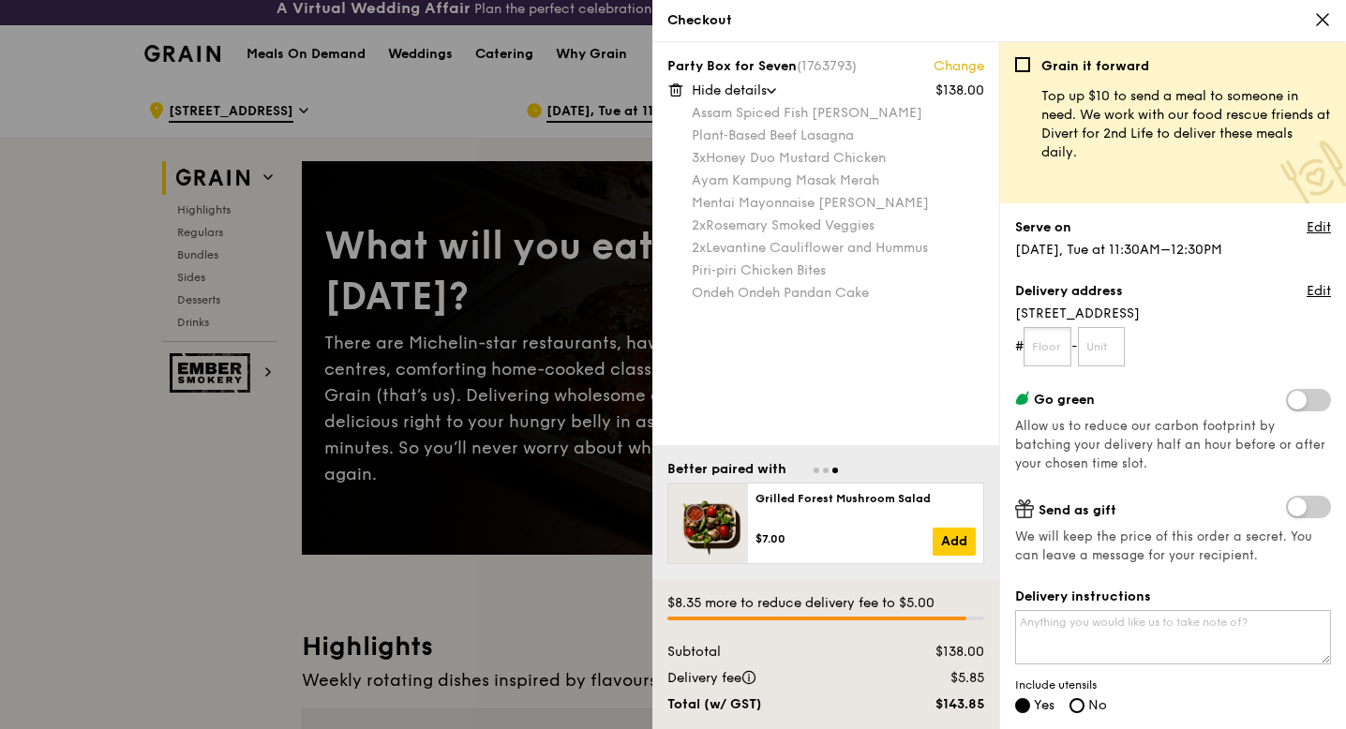
click at [1051, 347] on input "text" at bounding box center [1047, 346] width 48 height 39
type input "B1"
click at [1097, 347] on input "text" at bounding box center [1102, 346] width 48 height 39
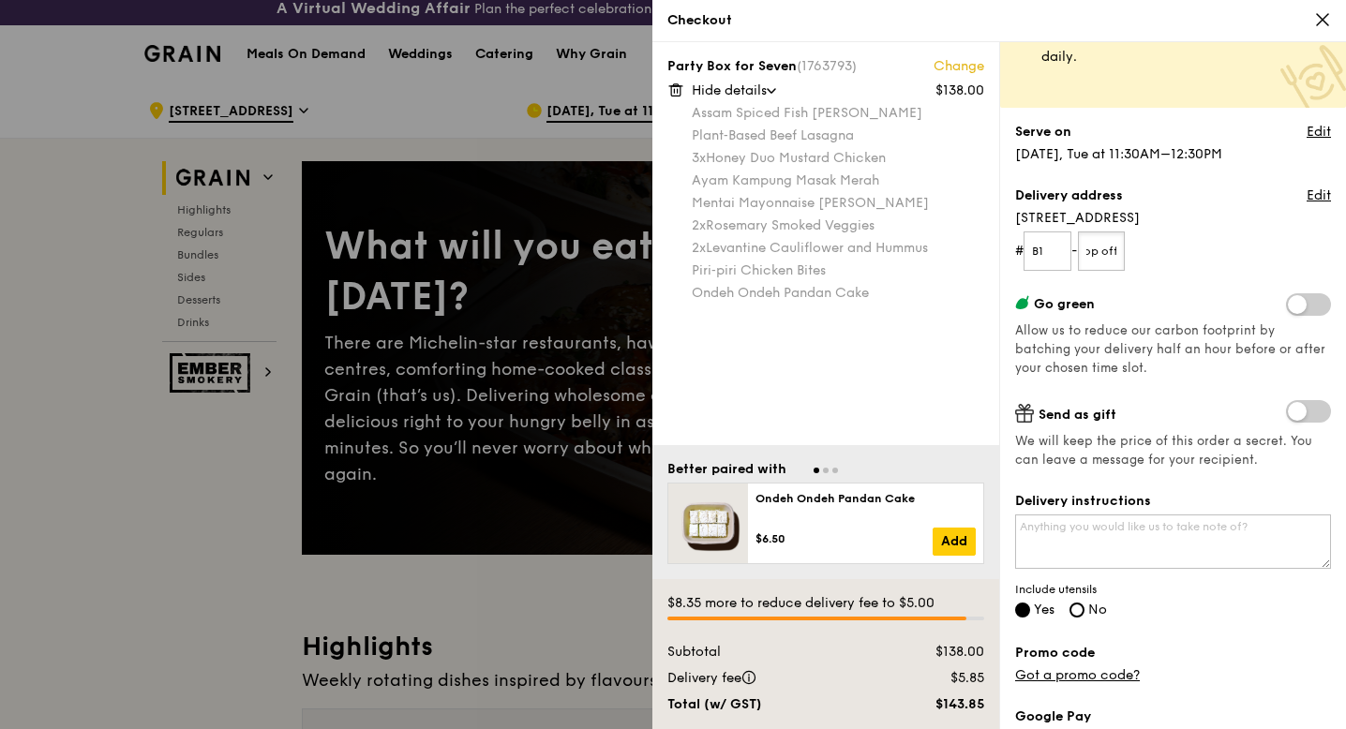
scroll to position [129, 0]
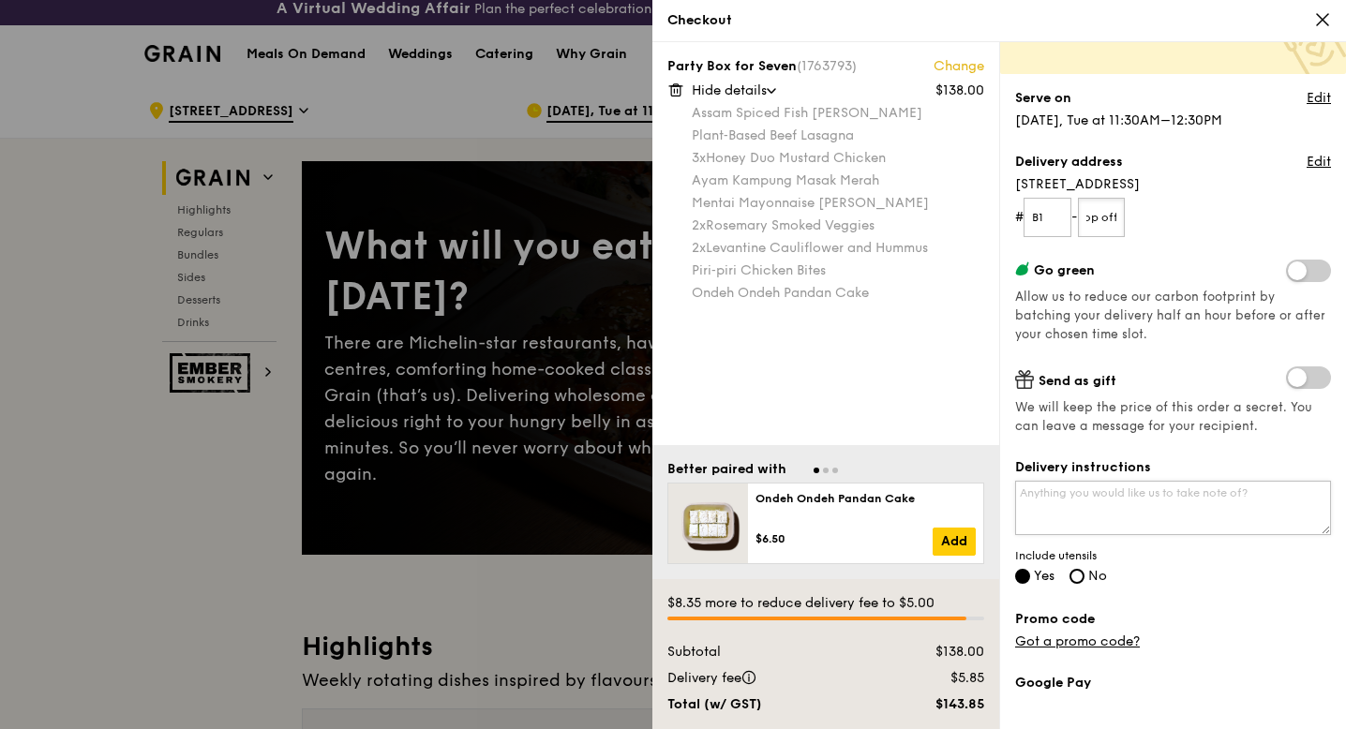
type input "Food drop off"
click at [1126, 501] on textarea "Delivery instructions" at bounding box center [1173, 508] width 316 height 54
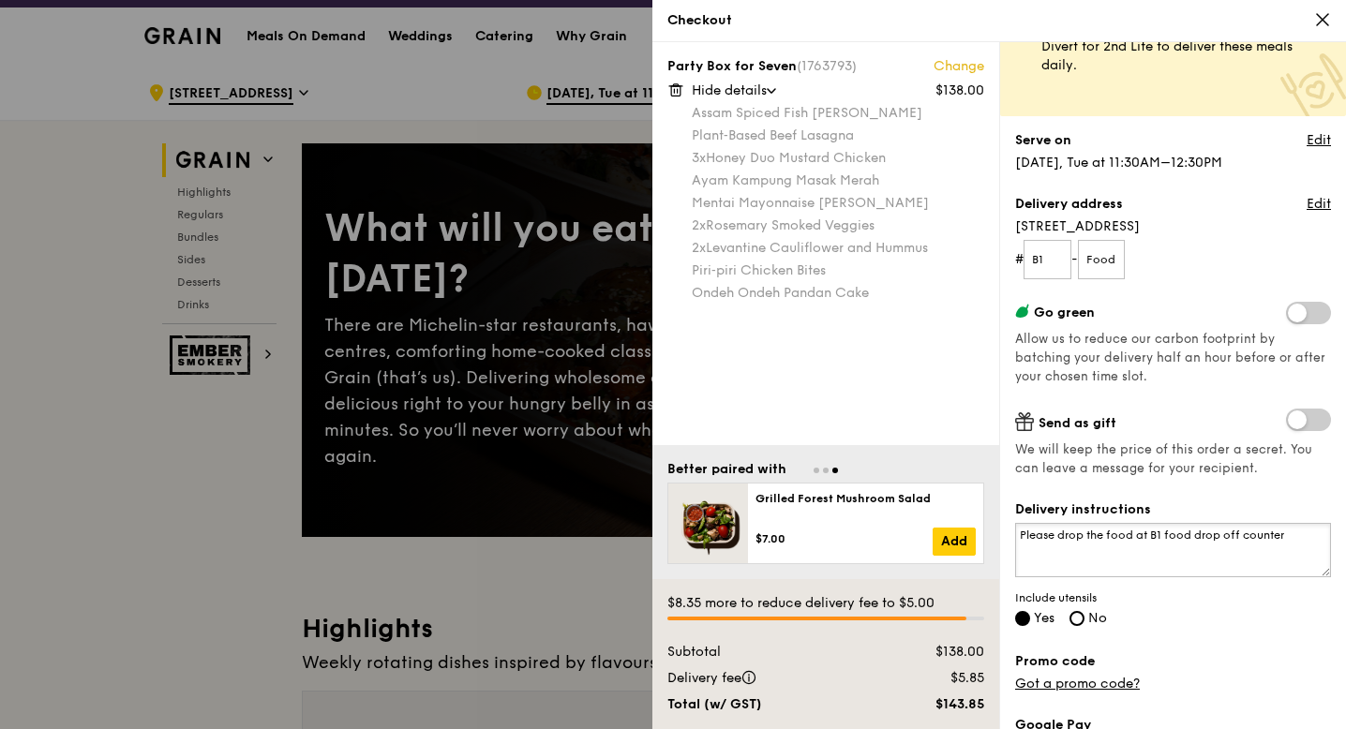
scroll to position [84, 0]
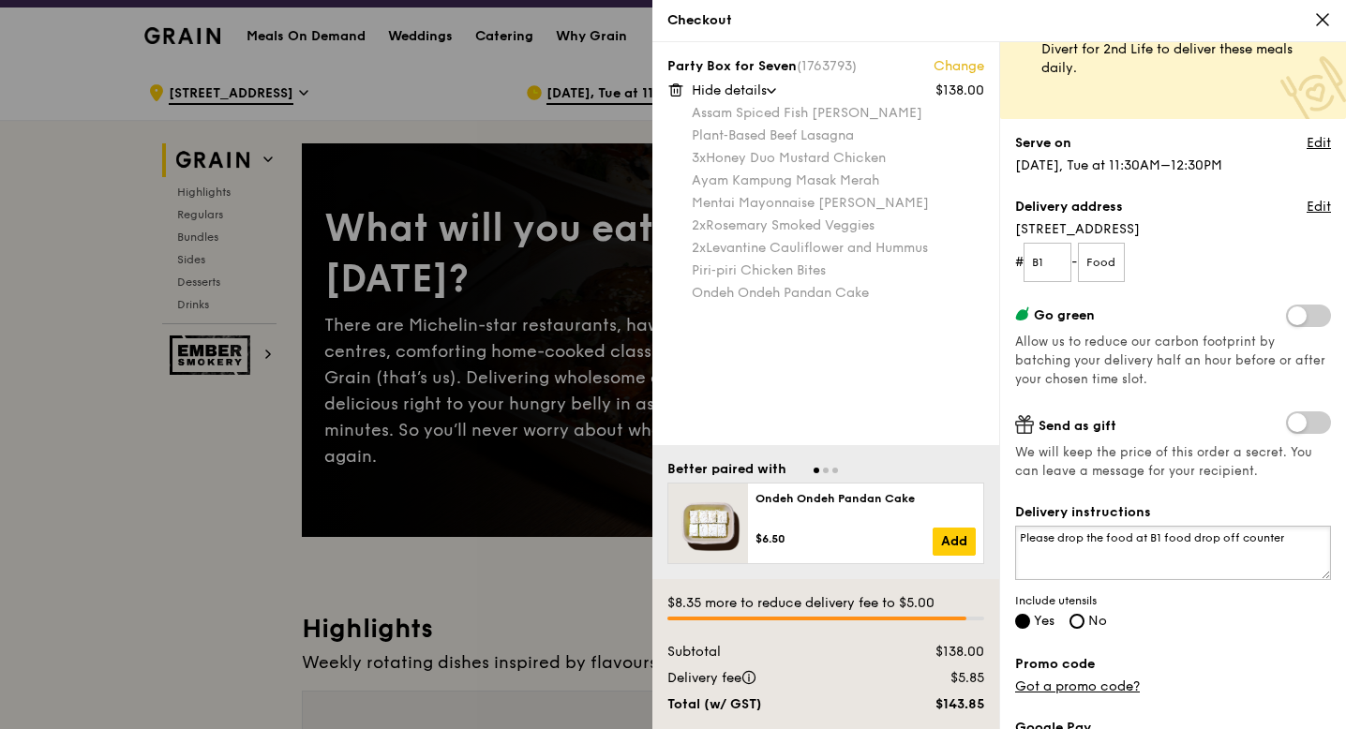
type textarea "Please drop the food at B1 food drop off counter"
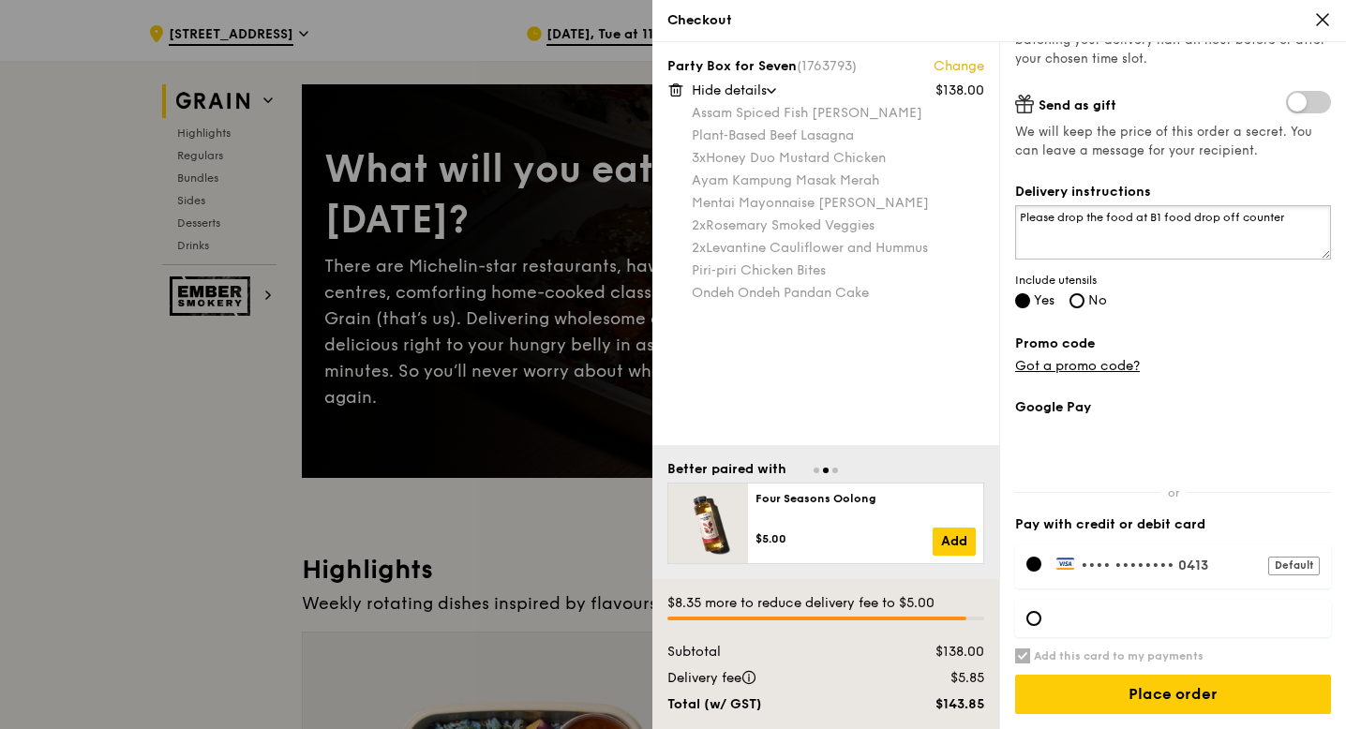
scroll to position [86, 0]
click at [1033, 622] on div at bounding box center [1033, 618] width 15 height 15
click at [1020, 657] on input "Add this card to my payments" at bounding box center [1022, 656] width 15 height 15
checkbox input "false"
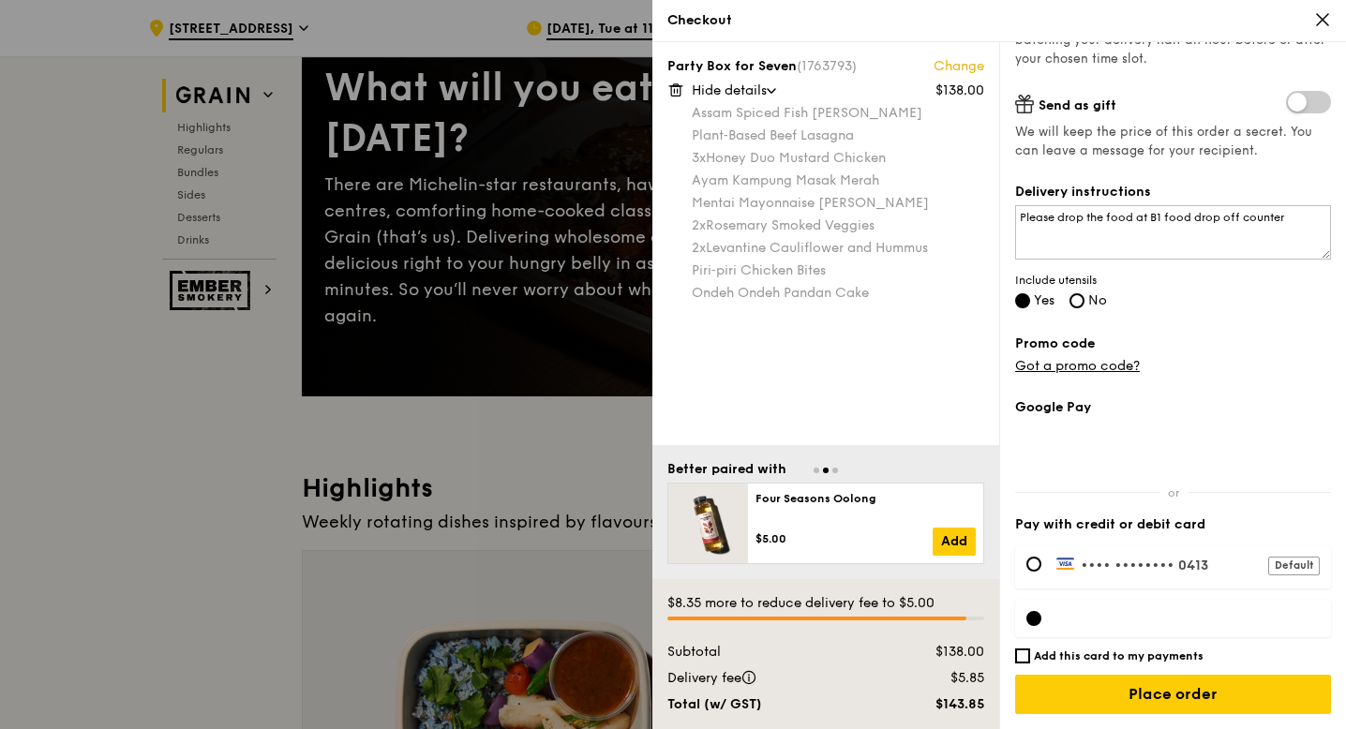
scroll to position [167, 0]
click at [1178, 689] on input "Place order" at bounding box center [1173, 694] width 316 height 39
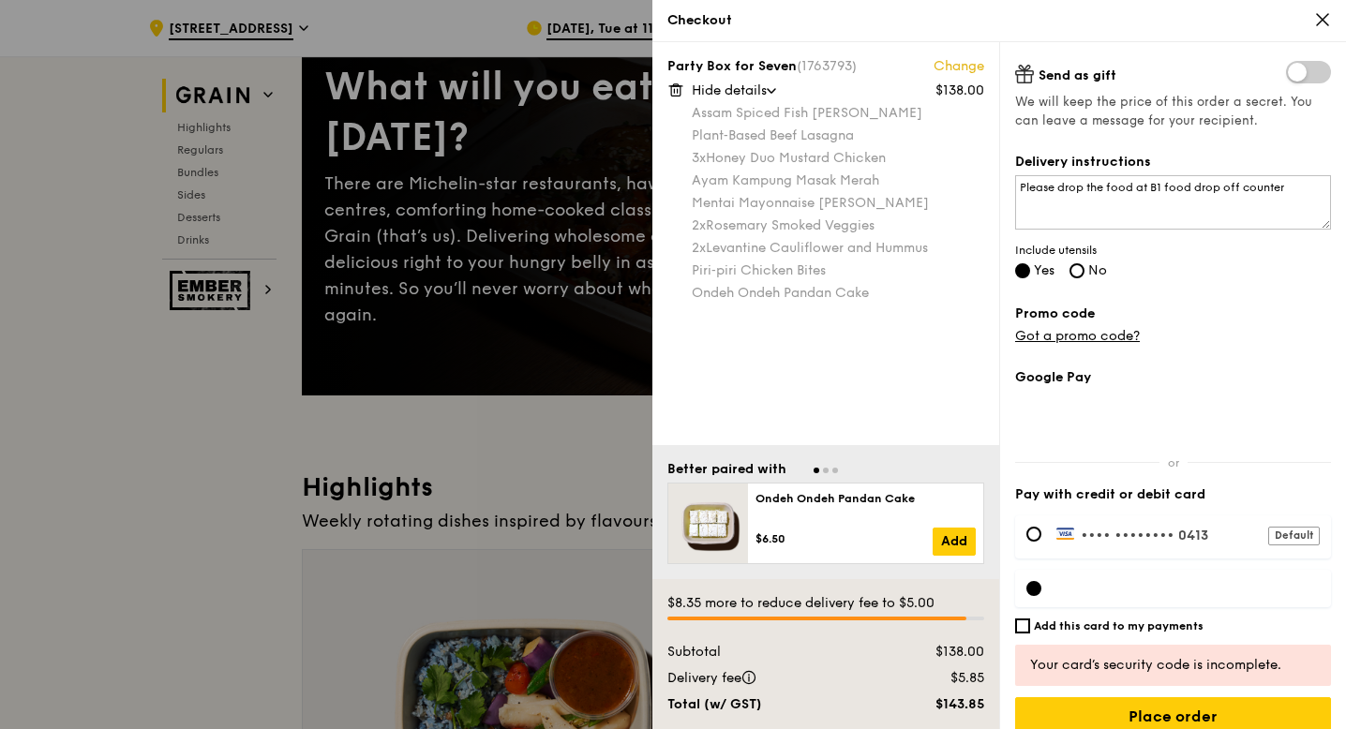
scroll to position [405, 0]
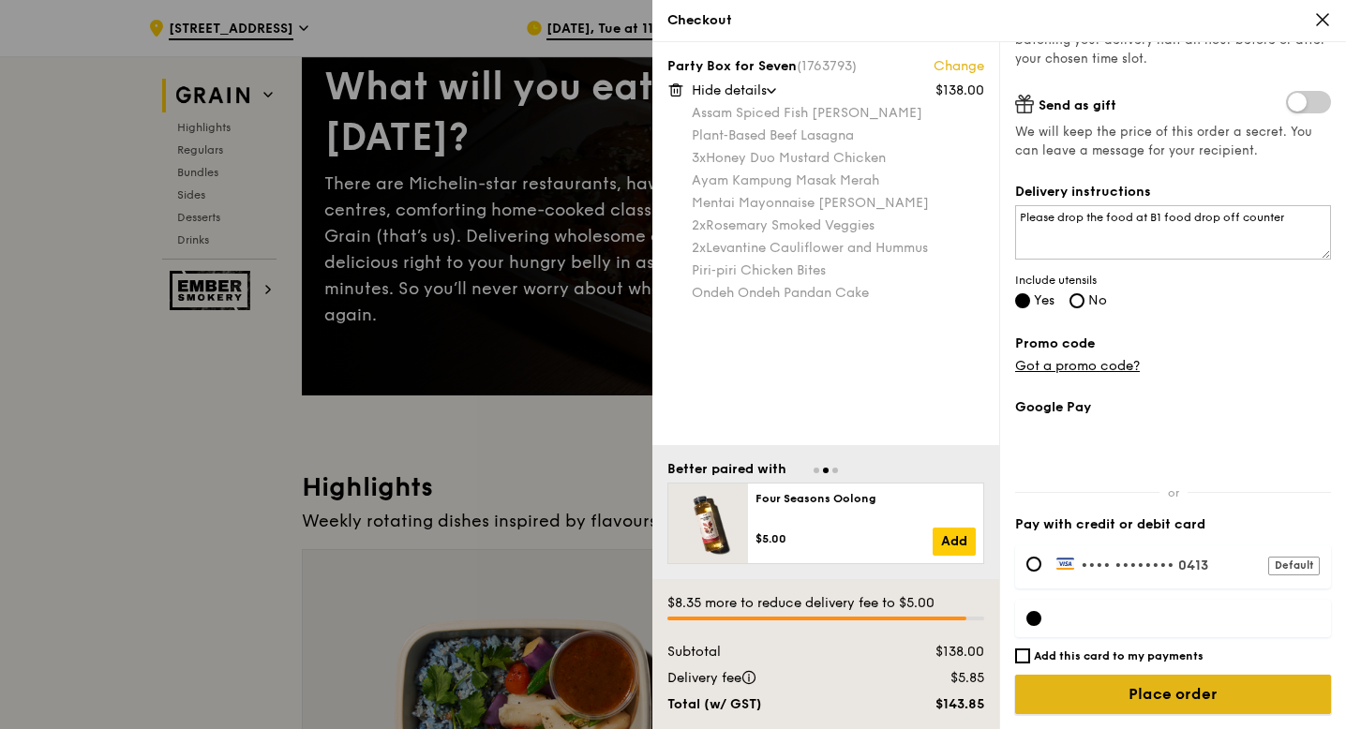
click at [1173, 695] on input "Place order" at bounding box center [1173, 694] width 316 height 39
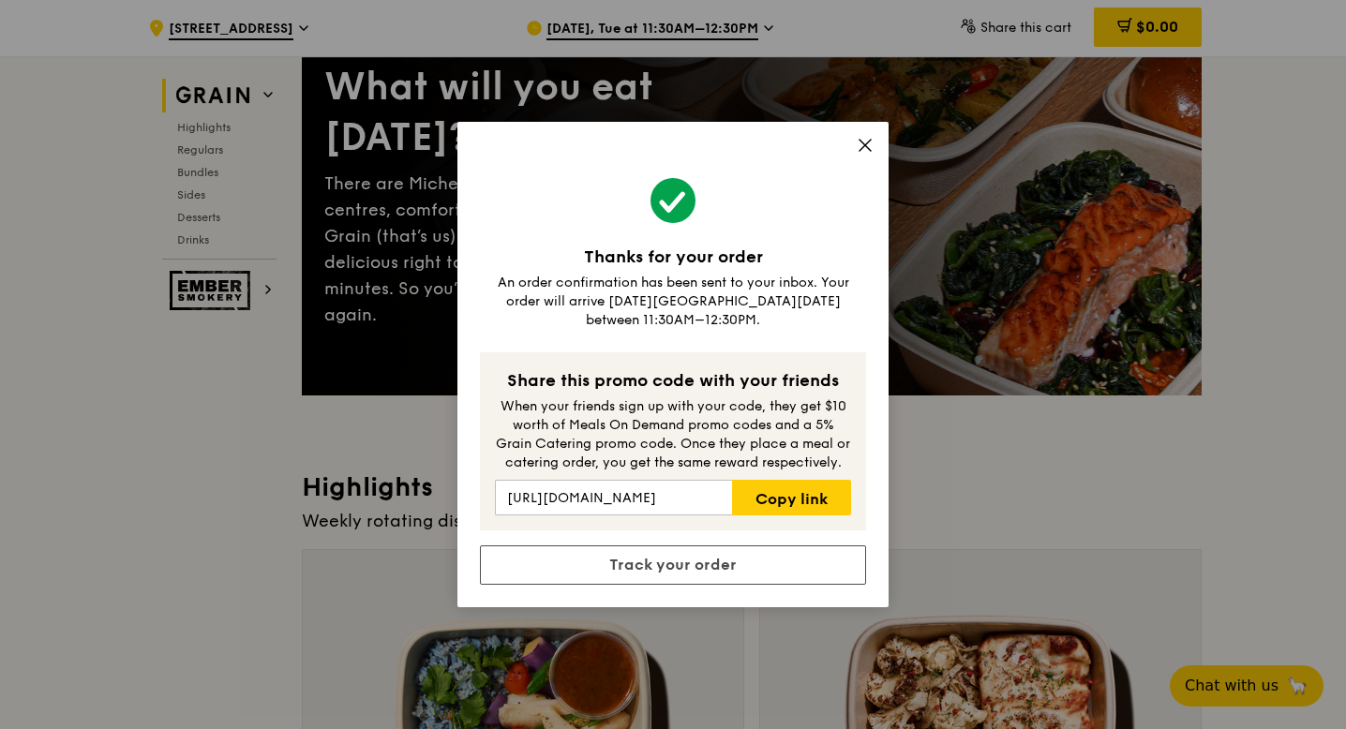
click at [869, 147] on icon at bounding box center [865, 145] width 17 height 17
